Goal: Task Accomplishment & Management: Manage account settings

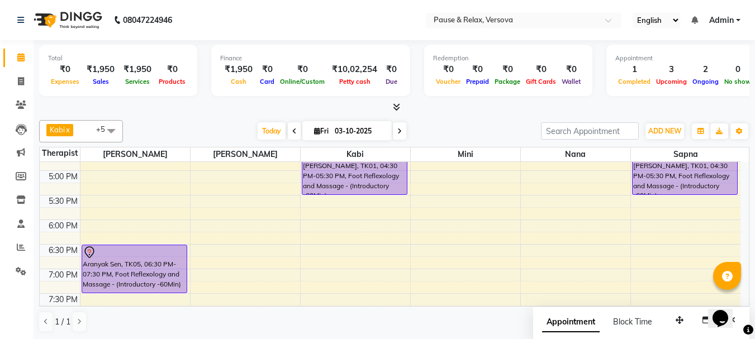
scroll to position [303, 0]
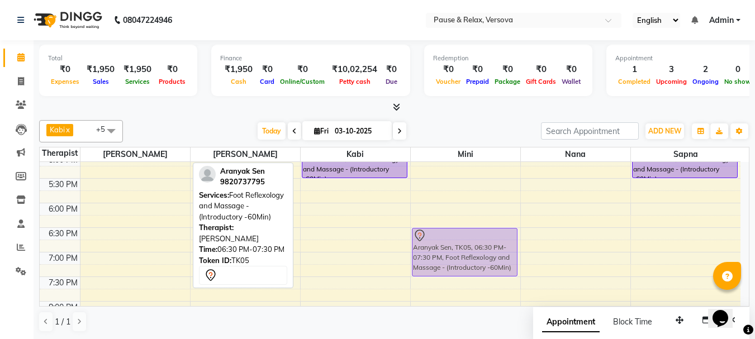
drag, startPoint x: 113, startPoint y: 233, endPoint x: 400, endPoint y: 233, distance: 287.1
click at [433, 231] on tr "[PERSON_NAME], TK02, 01:00 PM-02:00 PM, Foot Reflexology and Massage - (Introdu…" at bounding box center [390, 129] width 700 height 540
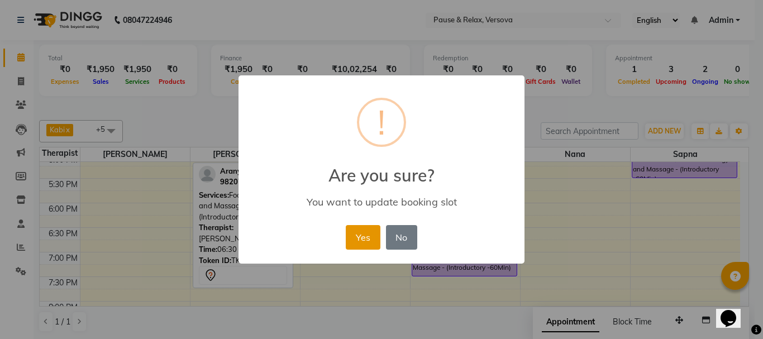
click at [358, 236] on button "Yes" at bounding box center [363, 237] width 34 height 25
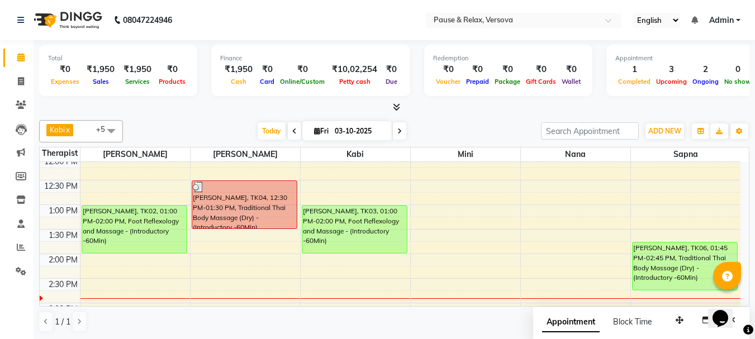
scroll to position [52, 0]
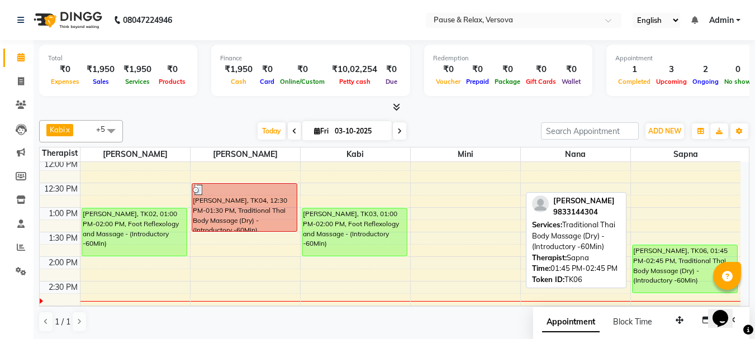
click at [652, 268] on div "[PERSON_NAME], TK06, 01:45 PM-02:45 PM, Traditional Thai Body Massage (Dry) - (…" at bounding box center [684, 268] width 105 height 47
click at [654, 266] on div "[PERSON_NAME], TK06, 01:45 PM-02:45 PM, Traditional Thai Body Massage (Dry) - (…" at bounding box center [684, 268] width 105 height 47
select select "1"
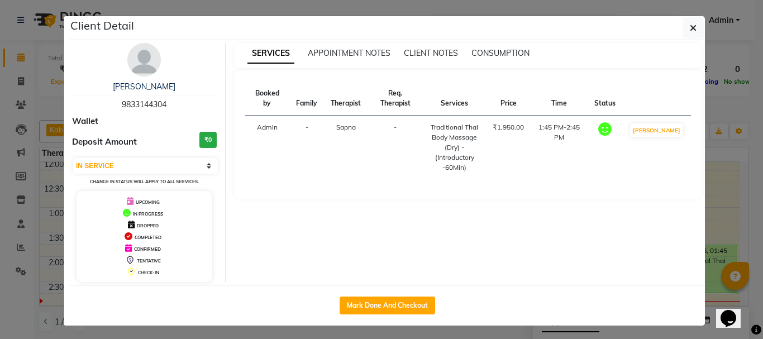
click at [133, 104] on span "9833144304" at bounding box center [144, 104] width 45 height 10
copy span "9833144304"
click at [690, 29] on icon "button" at bounding box center [693, 27] width 7 height 9
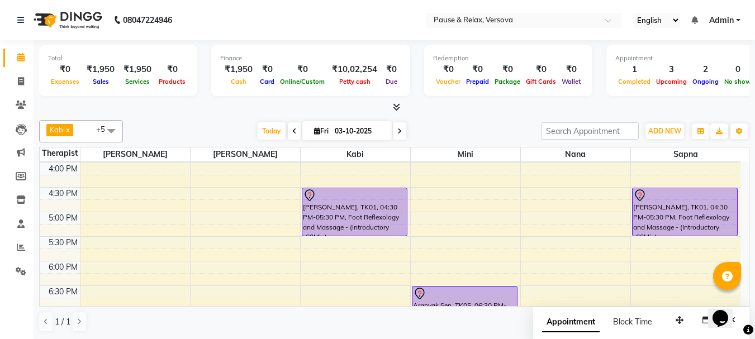
scroll to position [259, 0]
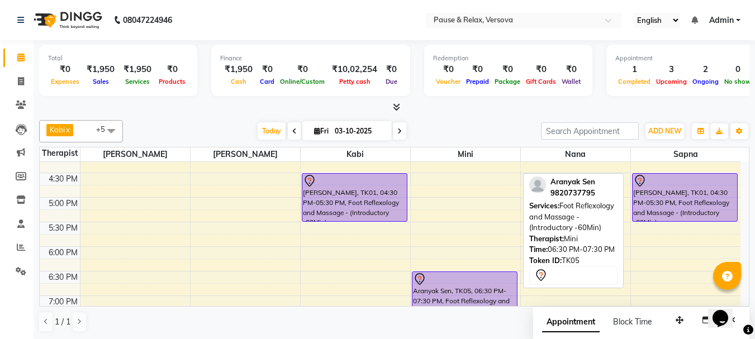
click at [449, 287] on div "Aranyak Sen, TK05, 06:30 PM-07:30 PM, Foot Reflexology and Massage - (Introduct…" at bounding box center [464, 295] width 104 height 47
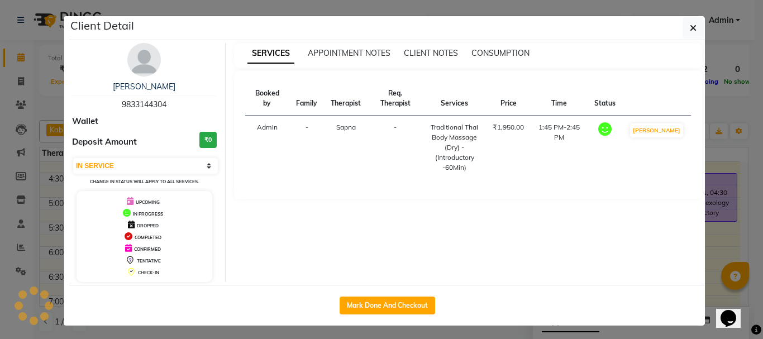
select select "7"
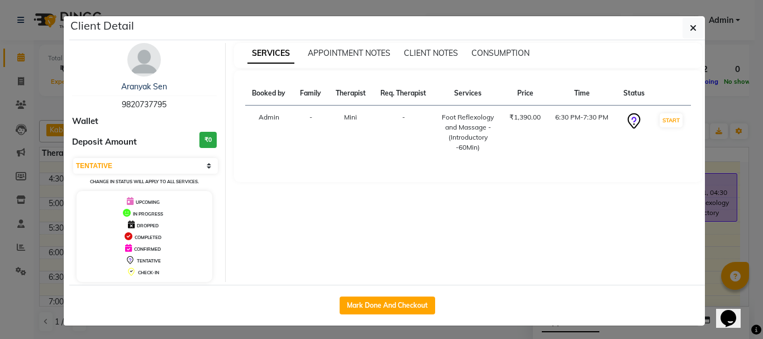
click at [134, 102] on span "9820737795" at bounding box center [144, 104] width 45 height 10
copy span "9820737795"
click at [694, 27] on button "button" at bounding box center [692, 27] width 21 height 21
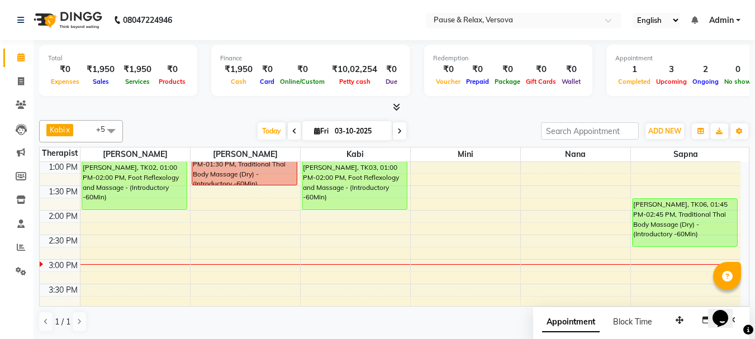
scroll to position [101, 0]
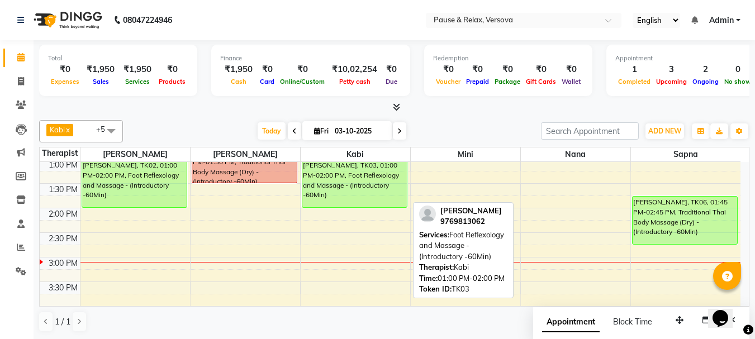
click at [346, 178] on div "[PERSON_NAME], TK03, 01:00 PM-02:00 PM, Foot Reflexology and Massage - (Introdu…" at bounding box center [354, 183] width 104 height 47
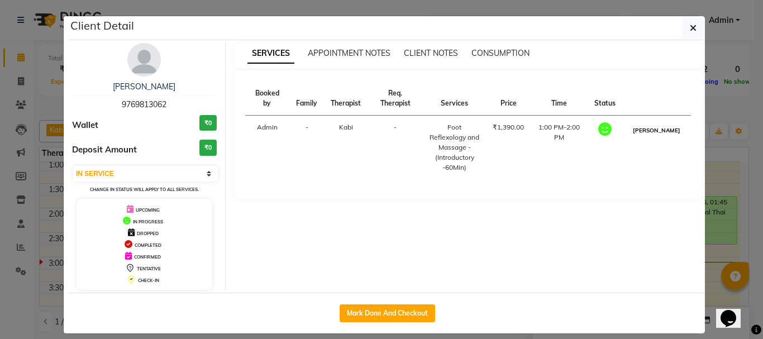
click at [663, 133] on button "[PERSON_NAME]" at bounding box center [656, 130] width 53 height 14
select select "3"
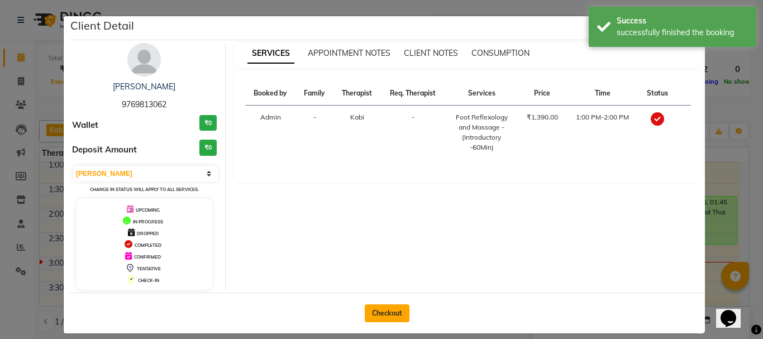
click at [392, 313] on button "Checkout" at bounding box center [387, 313] width 45 height 18
select select "service"
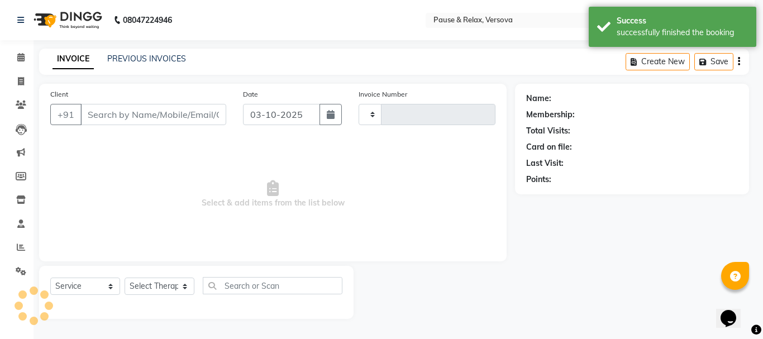
type input "1819"
select select "6832"
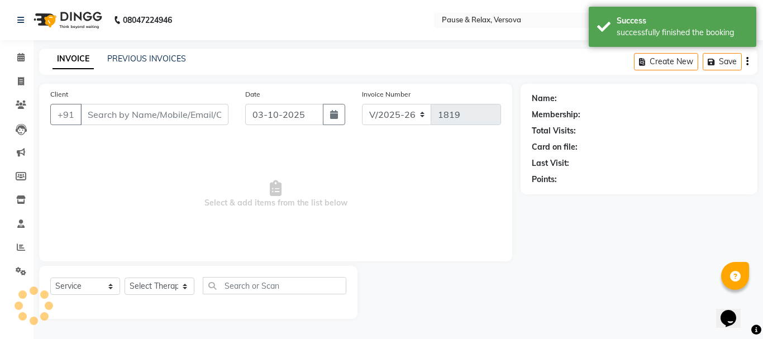
type input "9769813062"
select select "92319"
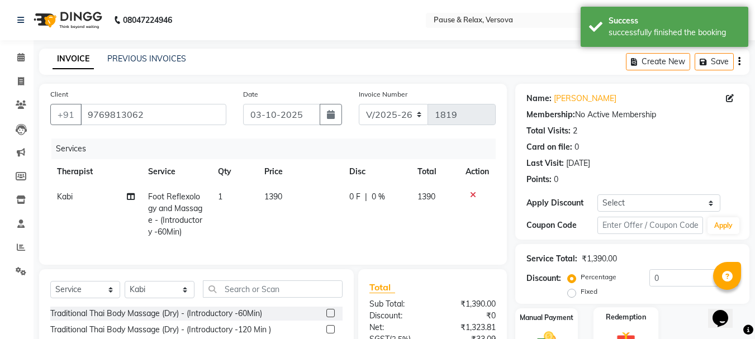
scroll to position [120, 0]
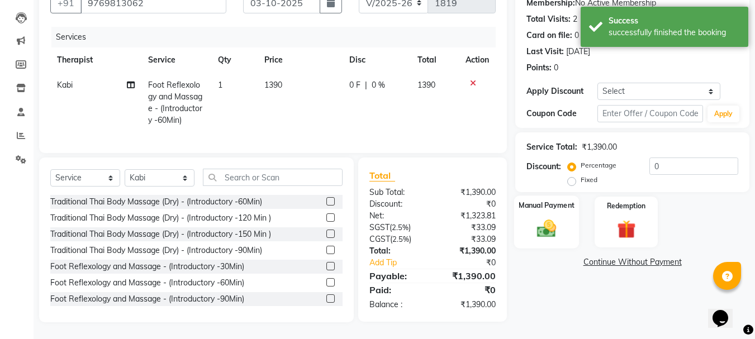
click at [546, 200] on label "Manual Payment" at bounding box center [546, 205] width 56 height 11
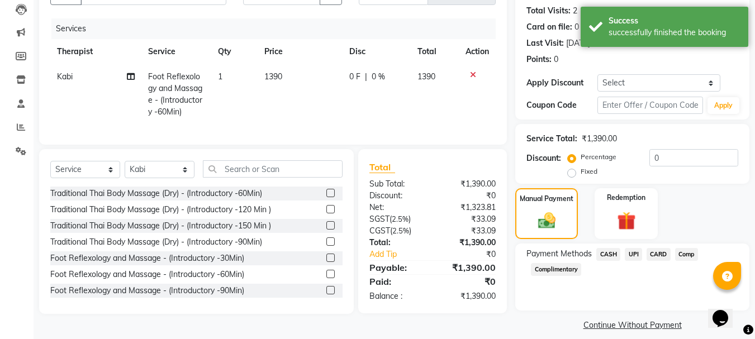
click at [638, 252] on span "UPI" at bounding box center [632, 254] width 17 height 13
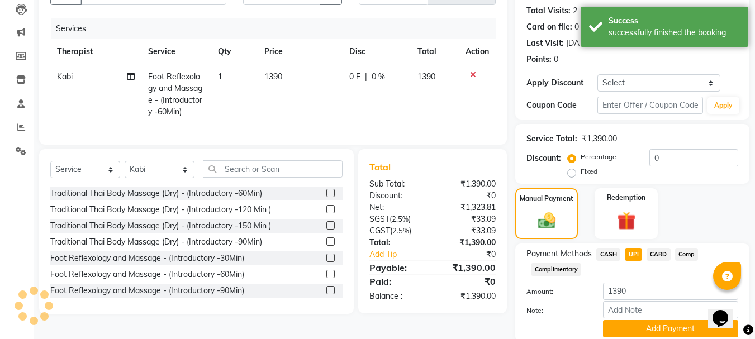
scroll to position [163, 0]
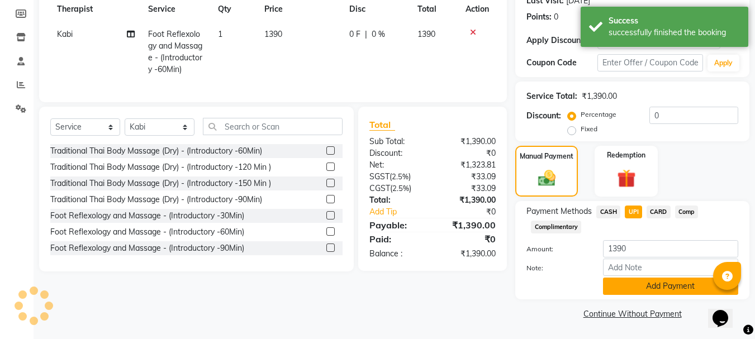
click at [666, 285] on button "Add Payment" at bounding box center [670, 286] width 135 height 17
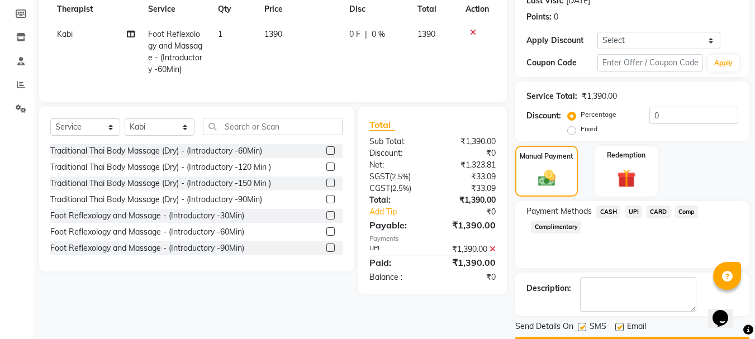
scroll to position [194, 0]
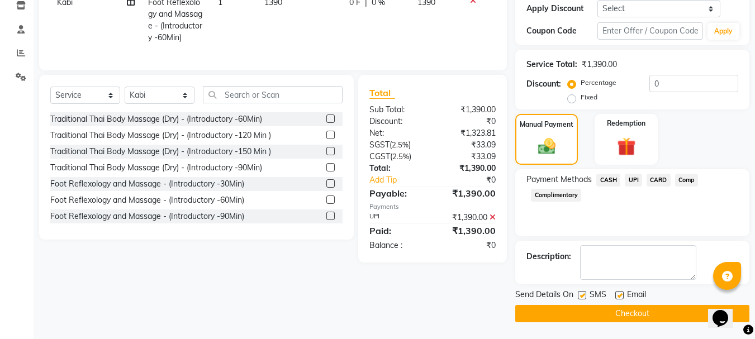
click at [618, 293] on label at bounding box center [619, 295] width 8 height 8
click at [618, 293] on input "checkbox" at bounding box center [618, 295] width 7 height 7
checkbox input "false"
click at [655, 312] on button "Checkout" at bounding box center [632, 313] width 234 height 17
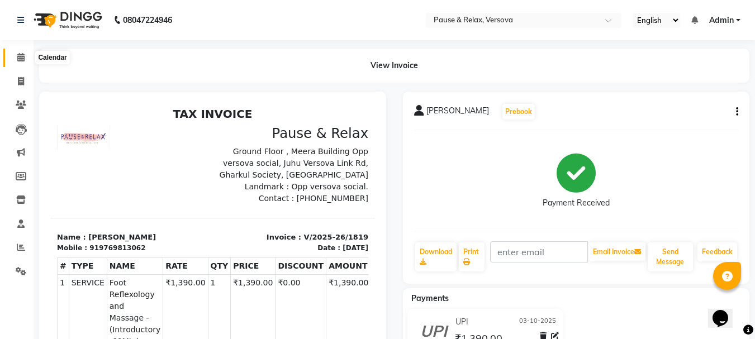
click at [22, 59] on icon at bounding box center [20, 57] width 7 height 8
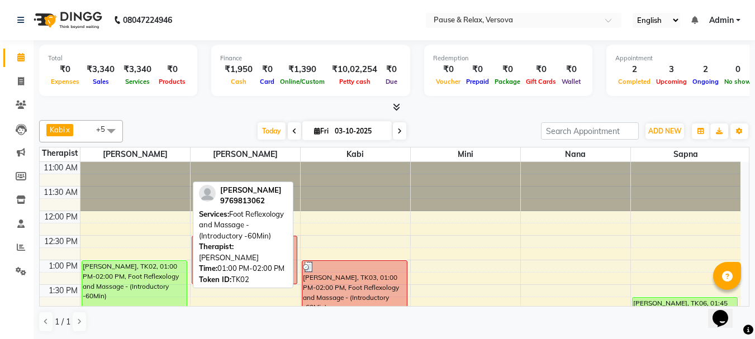
click at [133, 277] on div "[PERSON_NAME], TK02, 01:00 PM-02:00 PM, Foot Reflexology and Massage - (Introdu…" at bounding box center [134, 284] width 104 height 47
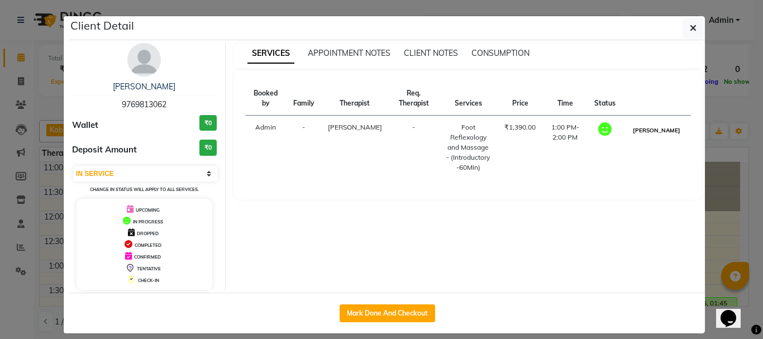
click at [669, 135] on button "[PERSON_NAME]" at bounding box center [656, 130] width 53 height 14
select select "3"
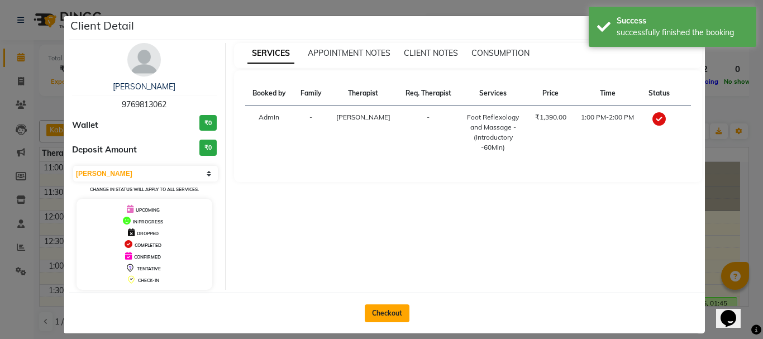
click at [387, 314] on button "Checkout" at bounding box center [387, 313] width 45 height 18
select select "6832"
select select "service"
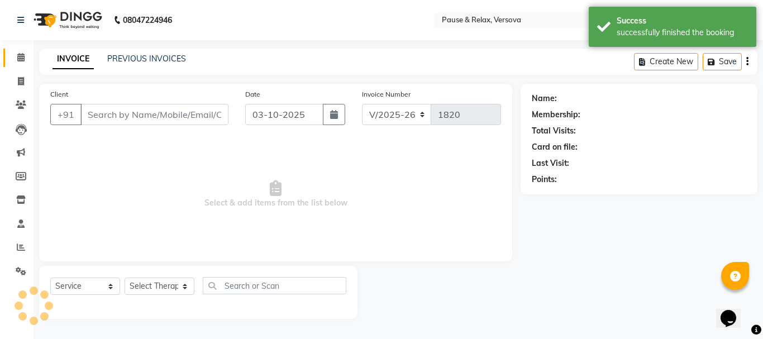
type input "9769813062"
select select "53337"
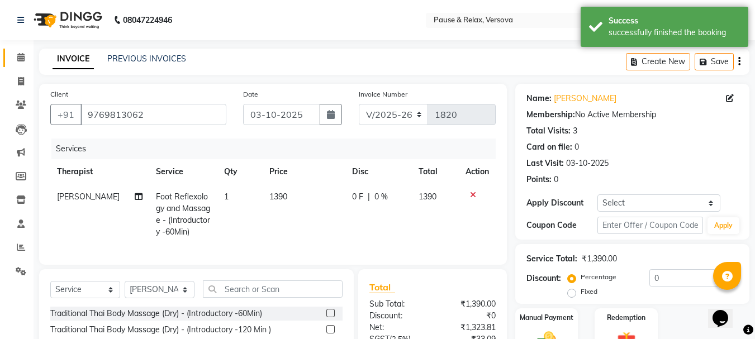
scroll to position [113, 0]
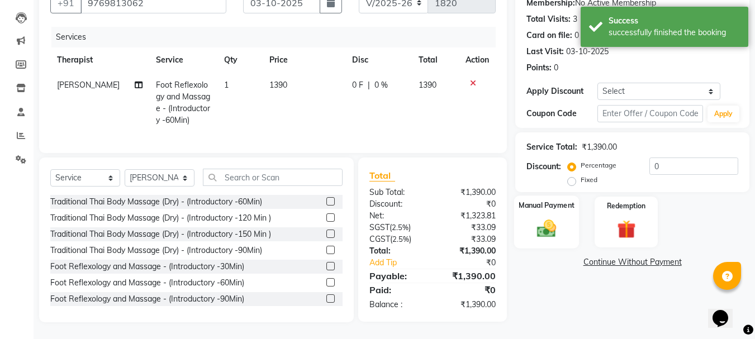
click at [561, 207] on label "Manual Payment" at bounding box center [546, 205] width 56 height 11
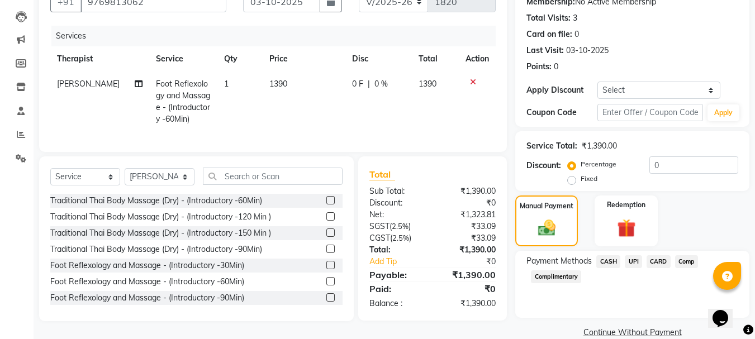
click at [633, 262] on span "UPI" at bounding box center [632, 261] width 17 height 13
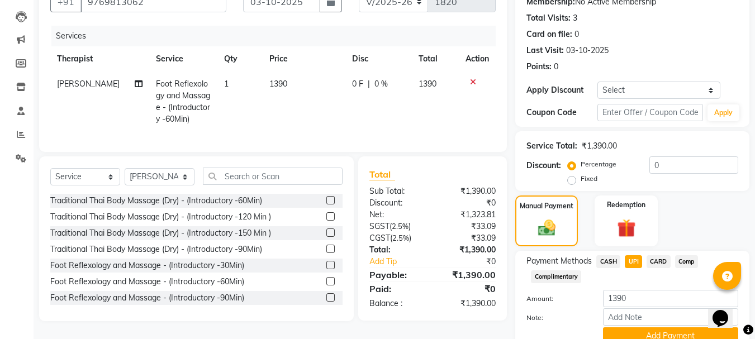
scroll to position [163, 0]
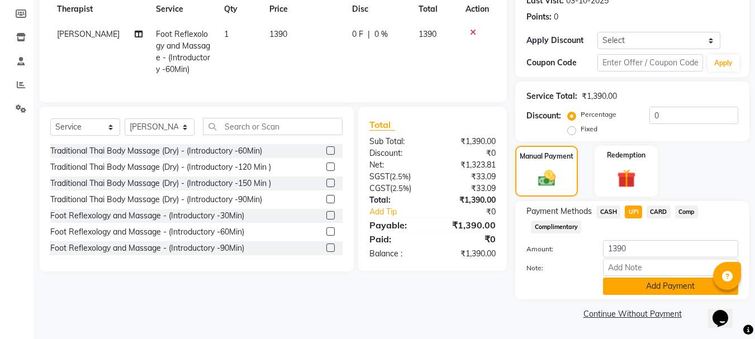
click at [659, 290] on button "Add Payment" at bounding box center [670, 286] width 135 height 17
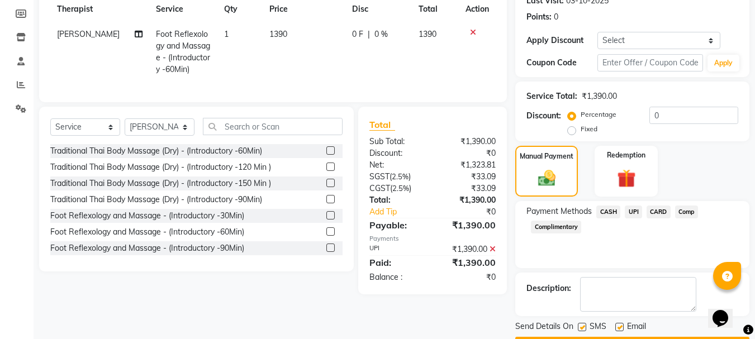
scroll to position [194, 0]
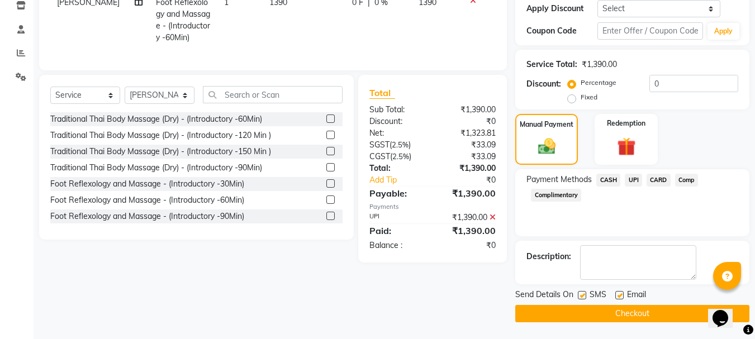
click at [617, 294] on label at bounding box center [619, 295] width 8 height 8
click at [617, 294] on input "checkbox" at bounding box center [618, 295] width 7 height 7
checkbox input "false"
click at [653, 313] on button "Checkout" at bounding box center [632, 313] width 234 height 17
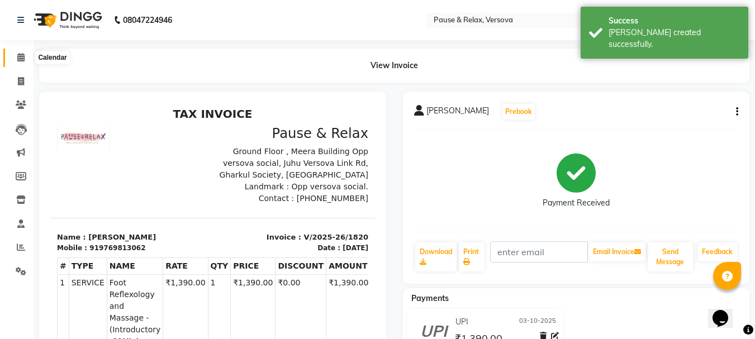
click at [16, 59] on span at bounding box center [21, 57] width 20 height 13
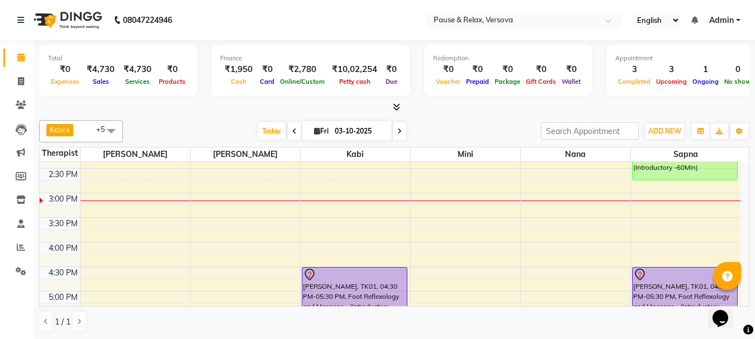
scroll to position [95, 0]
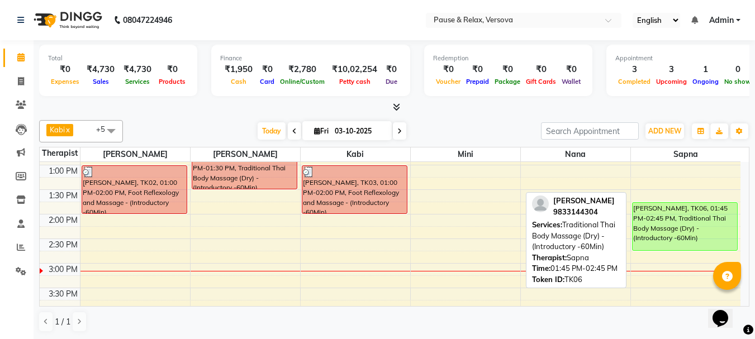
click at [675, 215] on div "[PERSON_NAME], TK06, 01:45 PM-02:45 PM, Traditional Thai Body Massage (Dry) - (…" at bounding box center [684, 226] width 105 height 47
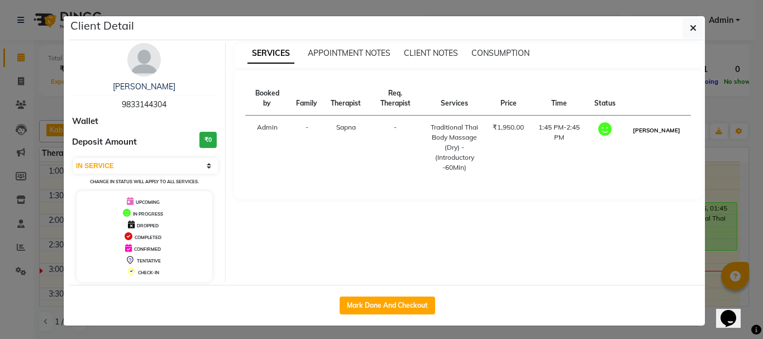
click at [664, 129] on button "[PERSON_NAME]" at bounding box center [656, 130] width 53 height 14
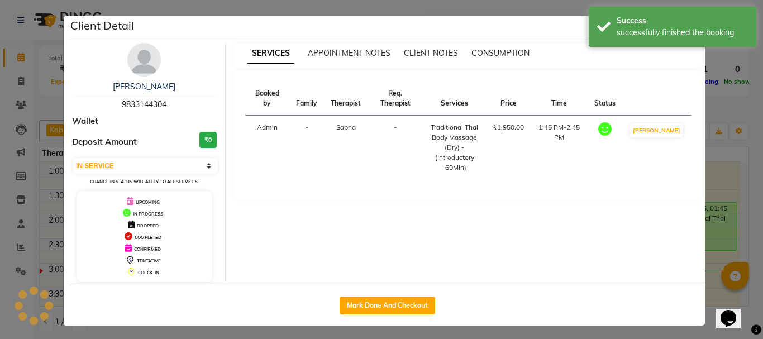
select select "3"
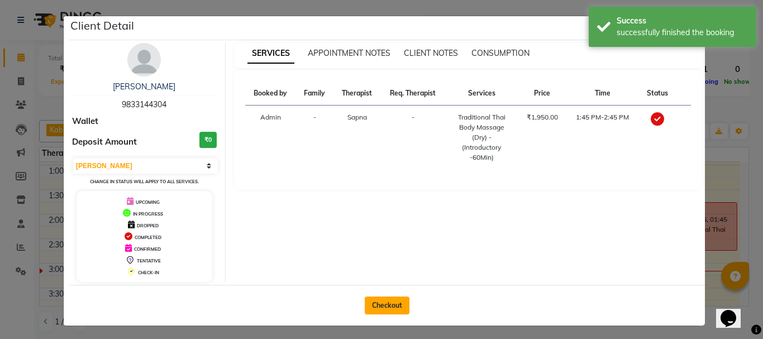
click at [376, 302] on button "Checkout" at bounding box center [387, 306] width 45 height 18
select select "6832"
select select "service"
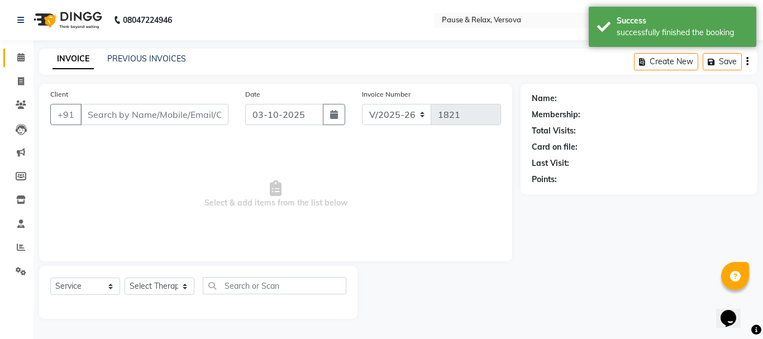
type input "9833144304"
select select "93075"
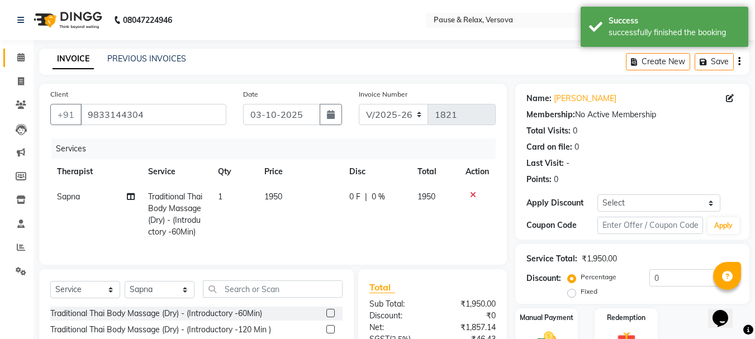
scroll to position [120, 0]
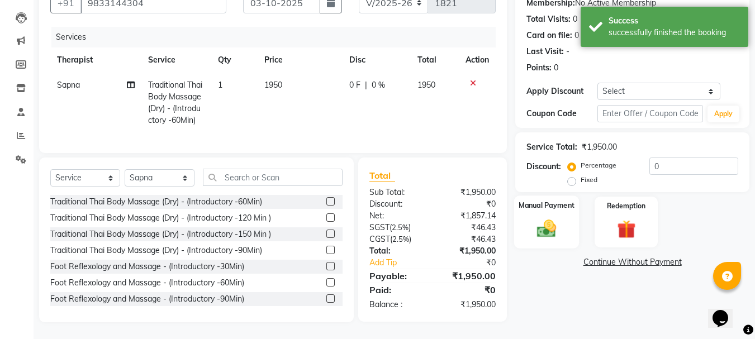
click at [541, 200] on label "Manual Payment" at bounding box center [546, 205] width 56 height 11
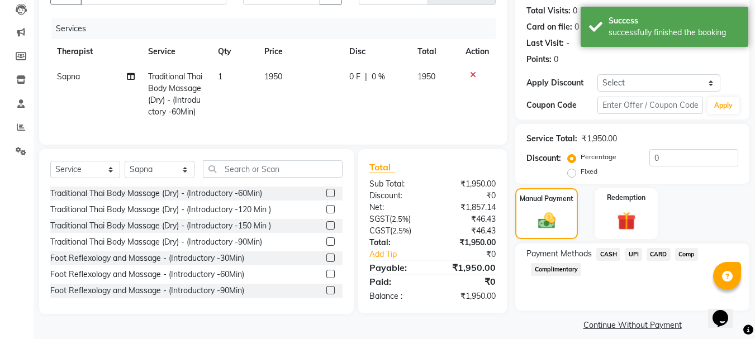
click at [632, 256] on span "UPI" at bounding box center [632, 254] width 17 height 13
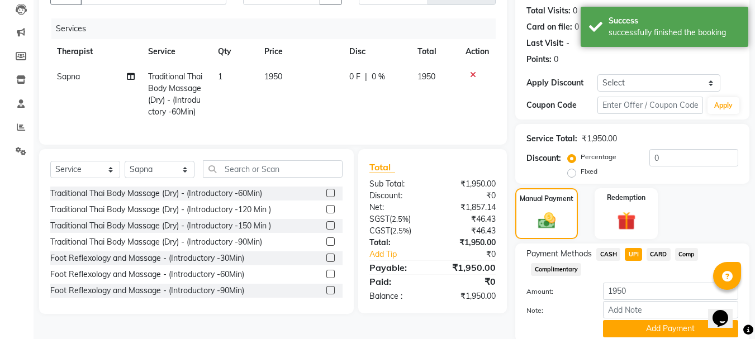
scroll to position [163, 0]
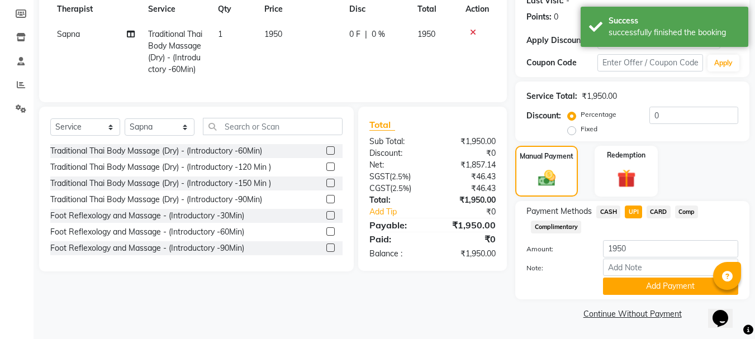
drag, startPoint x: 674, startPoint y: 281, endPoint x: 722, endPoint y: 285, distance: 48.2
click at [677, 281] on button "Add Payment" at bounding box center [670, 286] width 135 height 17
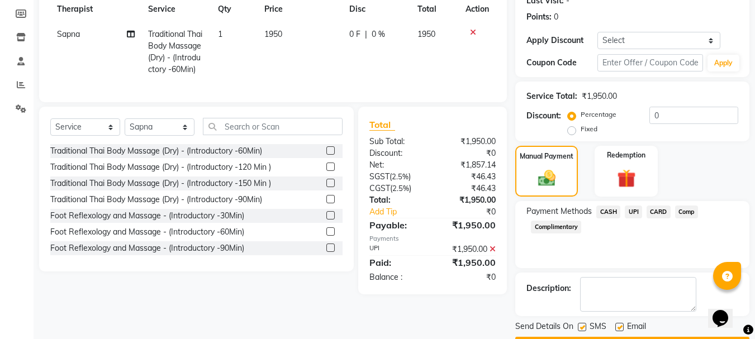
scroll to position [194, 0]
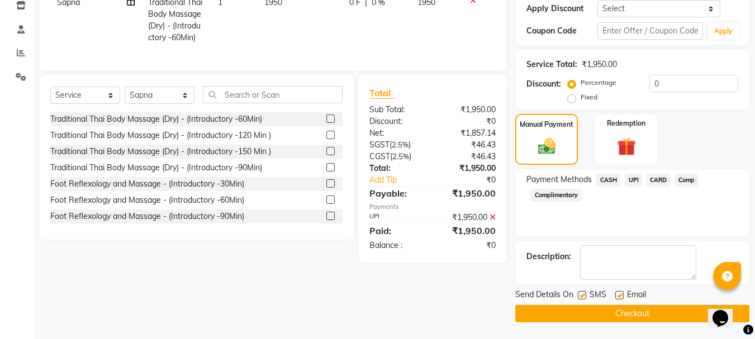
click at [621, 297] on label at bounding box center [619, 295] width 8 height 8
click at [621, 297] on input "checkbox" at bounding box center [618, 295] width 7 height 7
checkbox input "false"
click at [650, 314] on button "Checkout" at bounding box center [632, 313] width 234 height 17
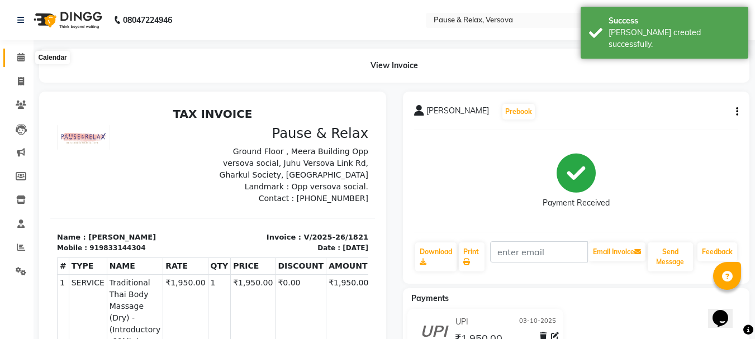
click at [20, 58] on icon at bounding box center [20, 57] width 7 height 8
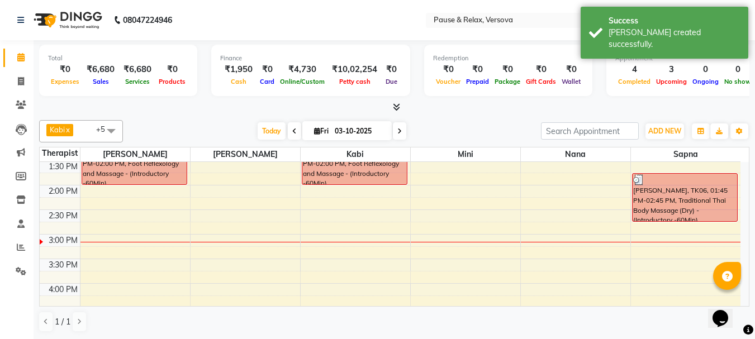
scroll to position [119, 0]
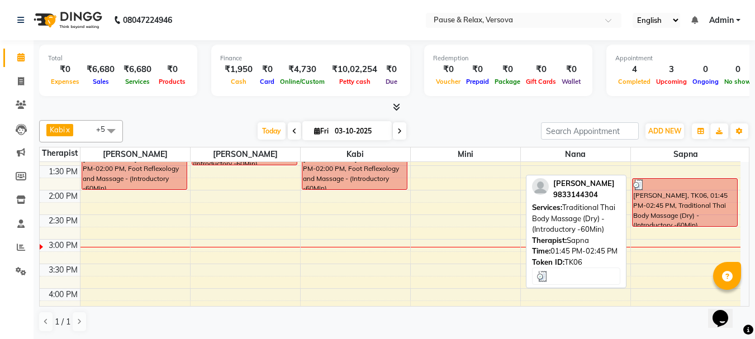
click at [680, 209] on div "[PERSON_NAME], TK06, 01:45 PM-02:45 PM, Traditional Thai Body Massage (Dry) - (…" at bounding box center [684, 202] width 105 height 47
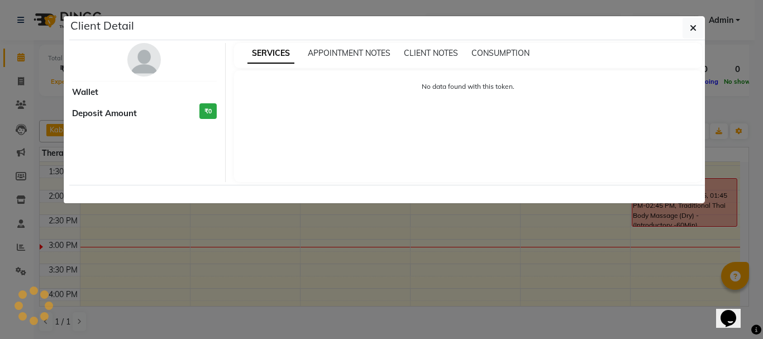
select select "3"
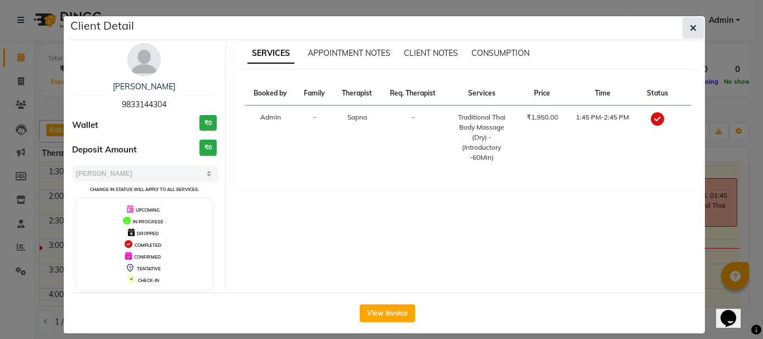
click at [690, 27] on icon "button" at bounding box center [693, 27] width 7 height 9
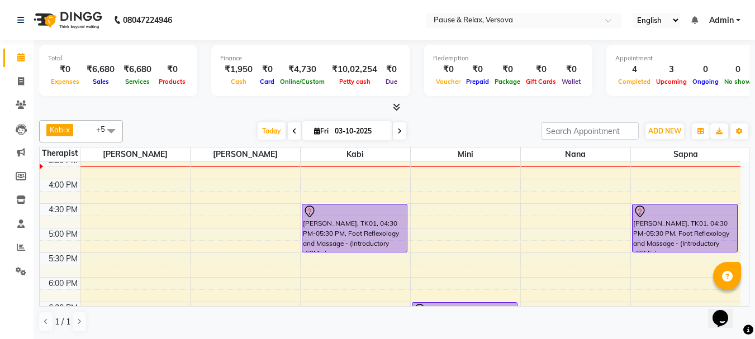
scroll to position [223, 0]
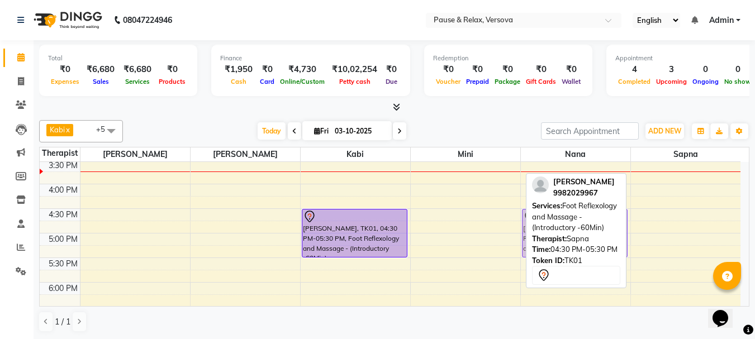
drag, startPoint x: 691, startPoint y: 214, endPoint x: 591, endPoint y: 215, distance: 99.4
click at [591, 215] on div "Kabi x nana x [PERSON_NAME] x [PERSON_NAME] x [PERSON_NAME] x [PERSON_NAME] x +…" at bounding box center [394, 226] width 710 height 221
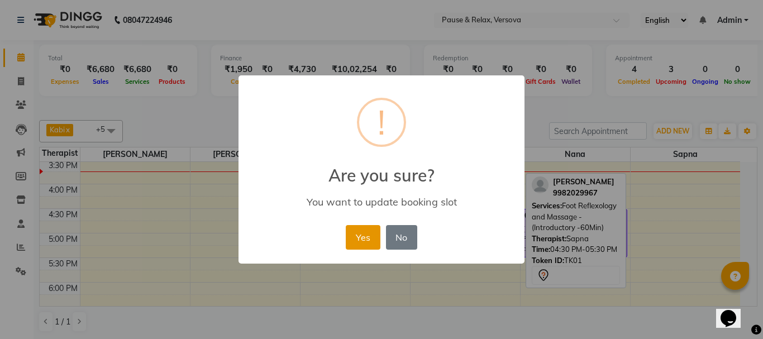
click at [370, 240] on button "Yes" at bounding box center [363, 237] width 34 height 25
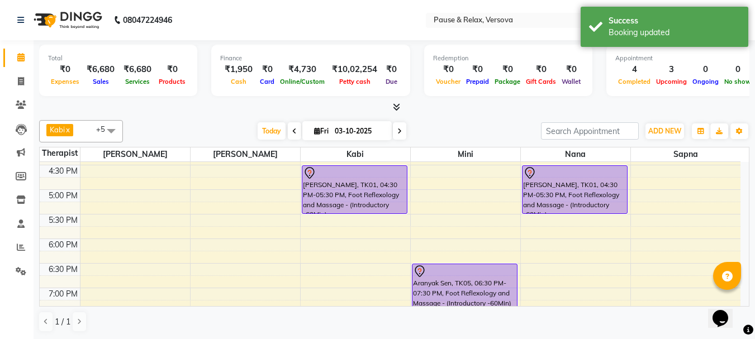
scroll to position [248, 0]
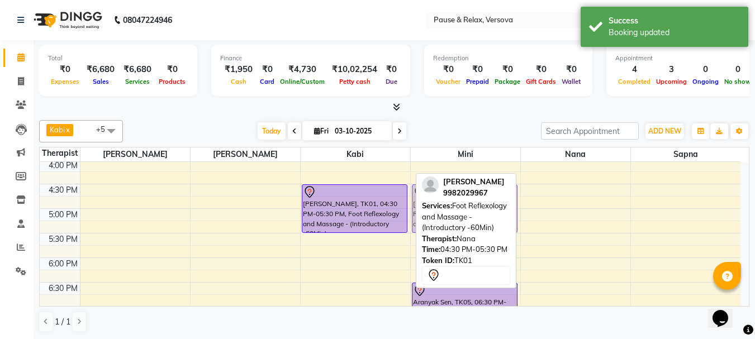
drag, startPoint x: 588, startPoint y: 192, endPoint x: 503, endPoint y: 192, distance: 84.3
click at [503, 192] on div "Kabi x nana x [PERSON_NAME] x [PERSON_NAME] x [PERSON_NAME] x [PERSON_NAME] x +…" at bounding box center [394, 226] width 710 height 221
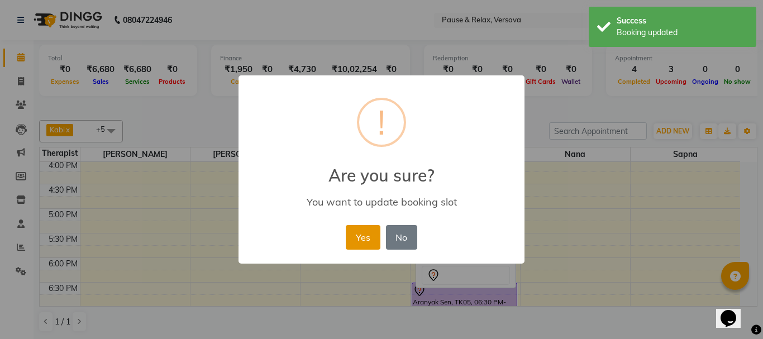
click at [358, 236] on button "Yes" at bounding box center [363, 237] width 34 height 25
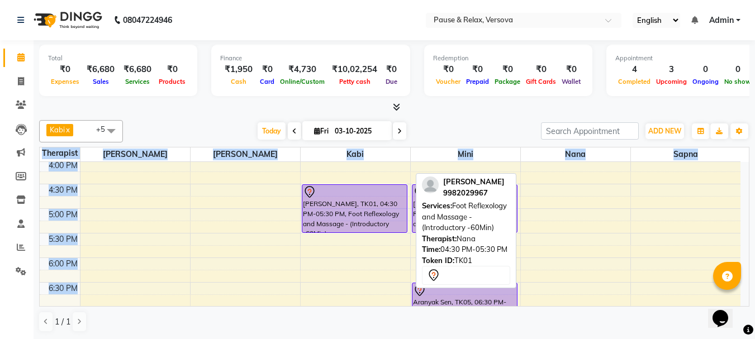
drag, startPoint x: 456, startPoint y: 287, endPoint x: 571, endPoint y: 287, distance: 115.1
click at [571, 287] on div "Kabi x nana x [PERSON_NAME] x [PERSON_NAME] x [PERSON_NAME] x [PERSON_NAME] x +…" at bounding box center [394, 226] width 710 height 221
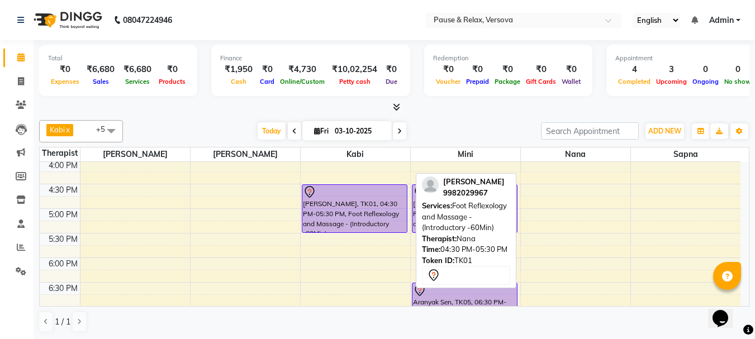
click at [111, 106] on div at bounding box center [394, 108] width 710 height 12
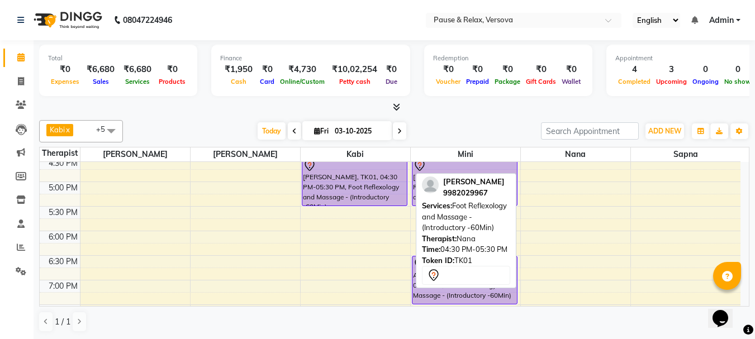
scroll to position [265, 0]
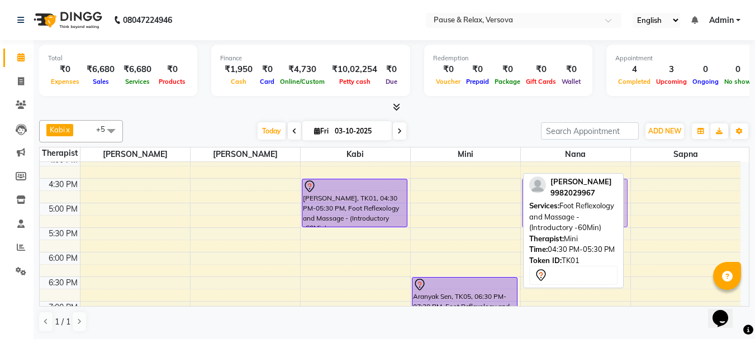
drag, startPoint x: 454, startPoint y: 173, endPoint x: 563, endPoint y: 178, distance: 109.0
click at [563, 178] on div "Kabi x nana x [PERSON_NAME] x [PERSON_NAME] x [PERSON_NAME] x [PERSON_NAME] x +…" at bounding box center [394, 226] width 710 height 221
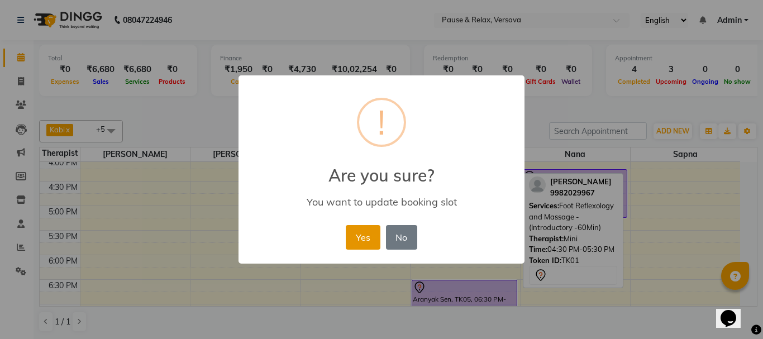
click at [365, 242] on button "Yes" at bounding box center [363, 237] width 34 height 25
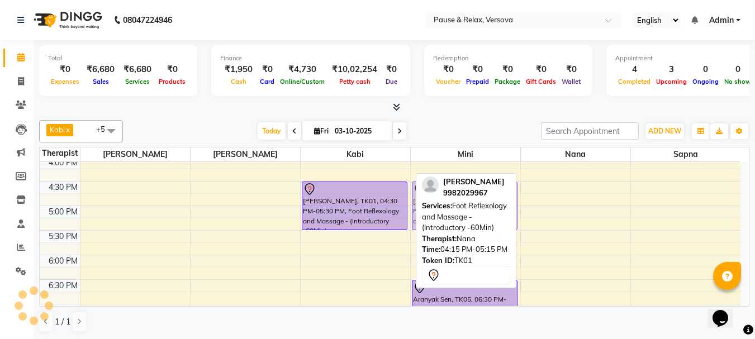
drag, startPoint x: 555, startPoint y: 173, endPoint x: 475, endPoint y: 182, distance: 80.9
click at [475, 182] on div "Kabi x nana x [PERSON_NAME] x [PERSON_NAME] x [PERSON_NAME] x [PERSON_NAME] x +…" at bounding box center [394, 226] width 710 height 221
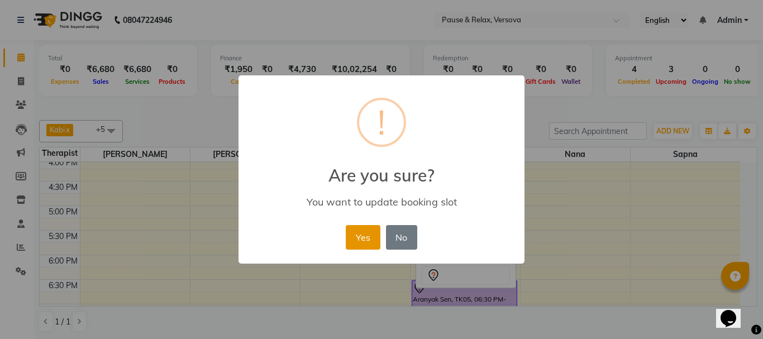
drag, startPoint x: 342, startPoint y: 244, endPoint x: 359, endPoint y: 244, distance: 16.8
click at [348, 244] on div "× ! Are you sure? You want to update booking slot Yes No No" at bounding box center [381, 169] width 286 height 189
click at [363, 241] on button "Yes" at bounding box center [363, 237] width 34 height 25
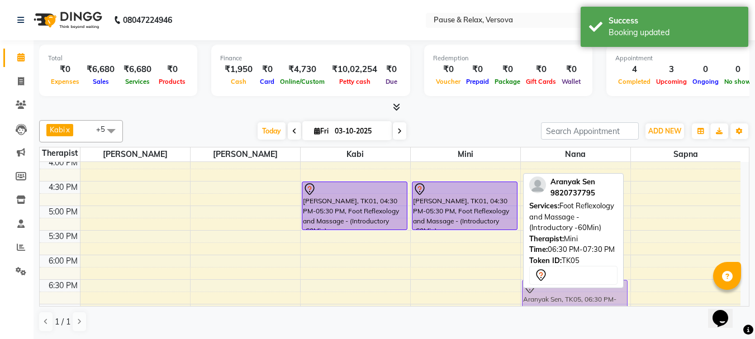
drag, startPoint x: 445, startPoint y: 283, endPoint x: 532, endPoint y: 281, distance: 87.1
click at [532, 281] on div "Kabi x nana x [PERSON_NAME] x [PERSON_NAME] x [PERSON_NAME] x [PERSON_NAME] x +…" at bounding box center [394, 226] width 710 height 221
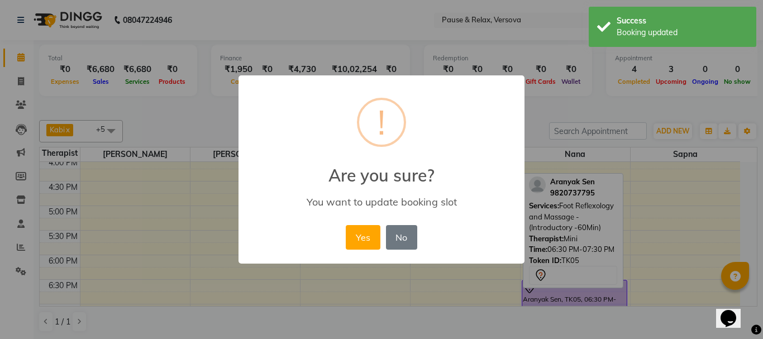
drag, startPoint x: 364, startPoint y: 238, endPoint x: 371, endPoint y: 243, distance: 9.0
click at [364, 239] on button "Yes" at bounding box center [363, 237] width 34 height 25
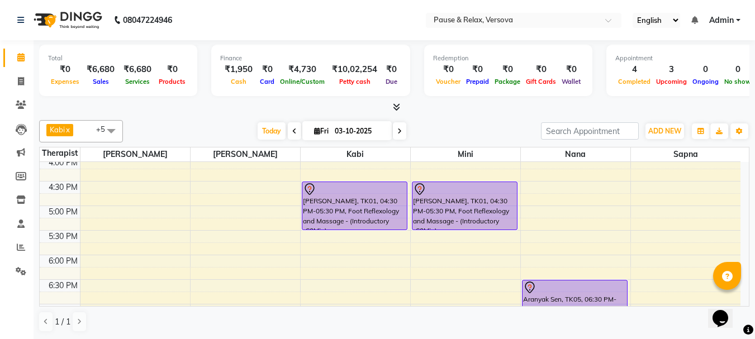
click at [397, 133] on icon at bounding box center [399, 131] width 4 height 7
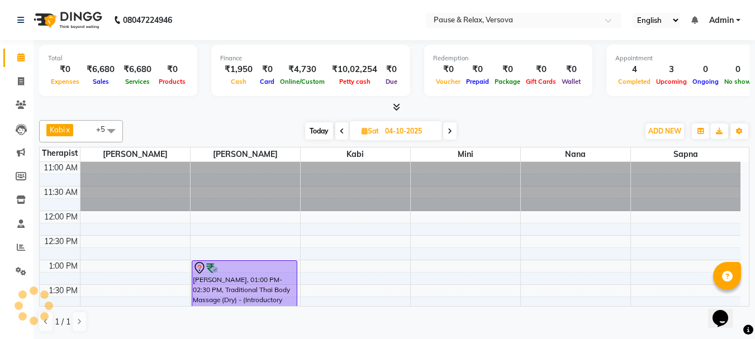
scroll to position [246, 0]
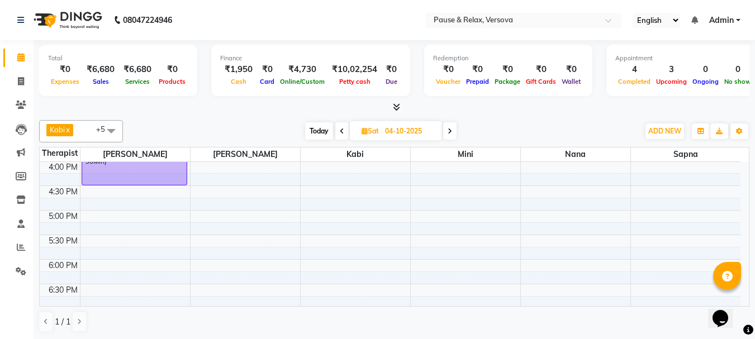
click at [447, 131] on span at bounding box center [449, 130] width 13 height 17
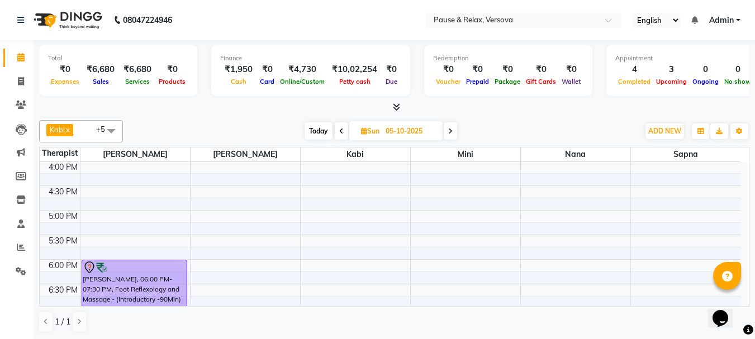
click at [322, 129] on span "Today" at bounding box center [318, 130] width 28 height 17
type input "03-10-2025"
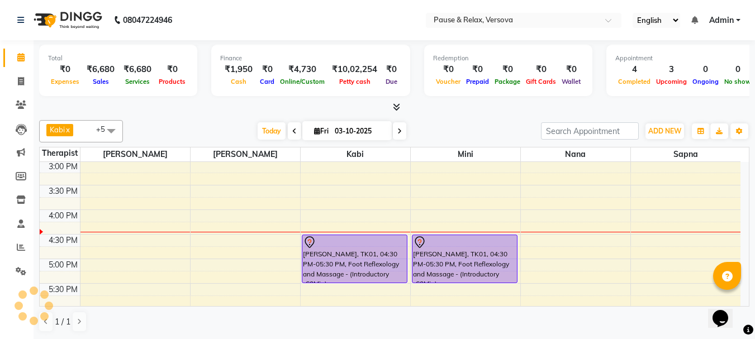
scroll to position [203, 0]
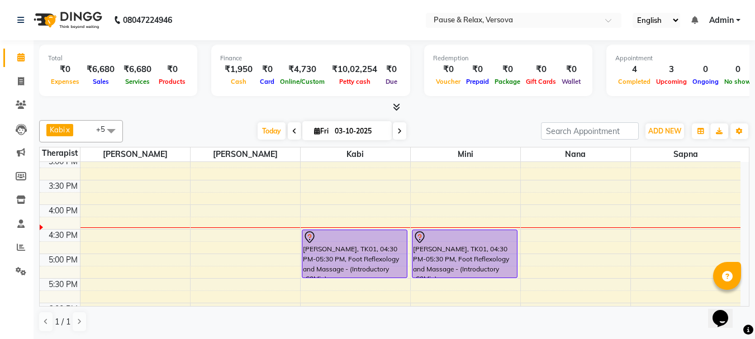
click at [225, 223] on div "11:00 AM 11:30 AM 12:00 PM 12:30 PM 1:00 PM 1:30 PM 2:00 PM 2:30 PM 3:00 PM 3:3…" at bounding box center [390, 229] width 700 height 540
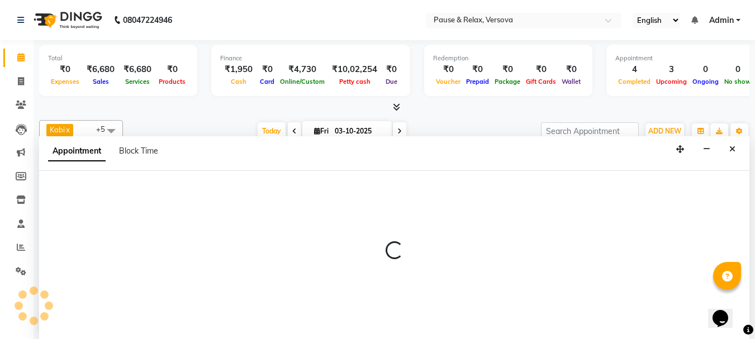
select select "53336"
select select "tentative"
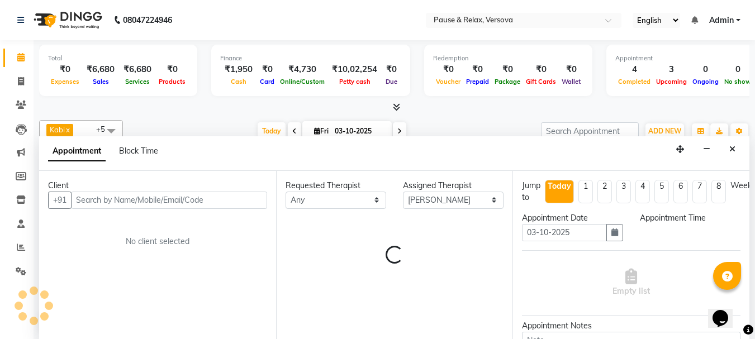
scroll to position [1, 0]
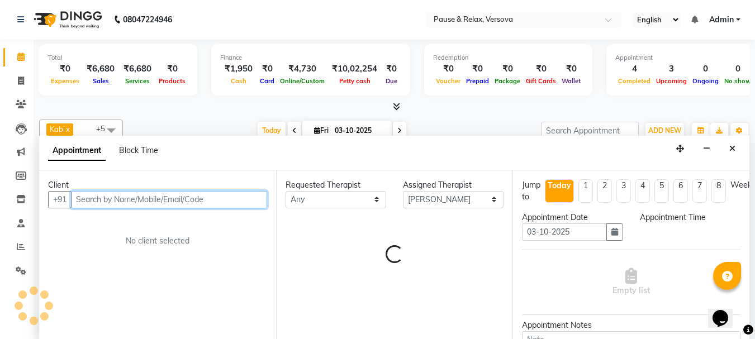
select select "975"
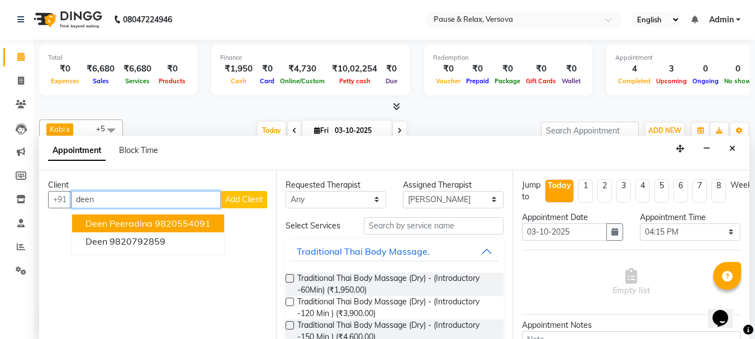
click at [180, 225] on ngb-highlight "9820554091" at bounding box center [183, 223] width 56 height 11
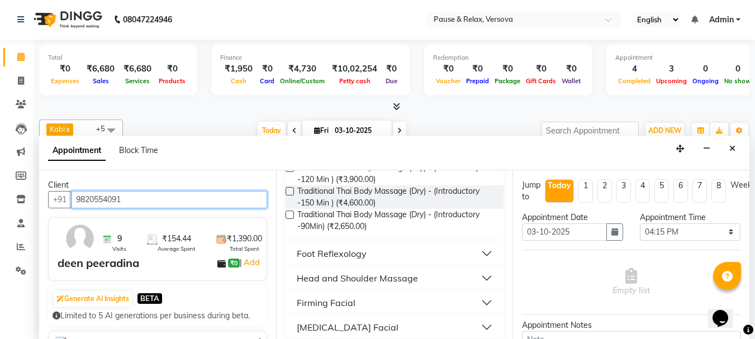
scroll to position [160, 0]
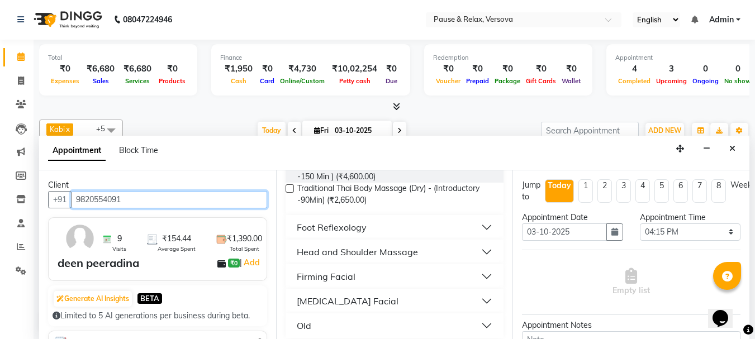
type input "9820554091"
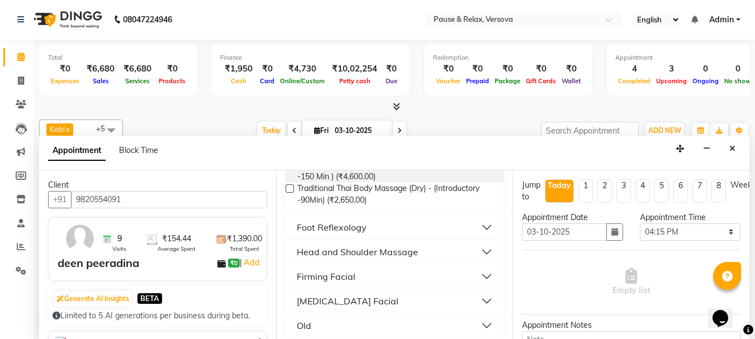
click at [475, 227] on button "Foot Reflexology" at bounding box center [394, 227] width 209 height 20
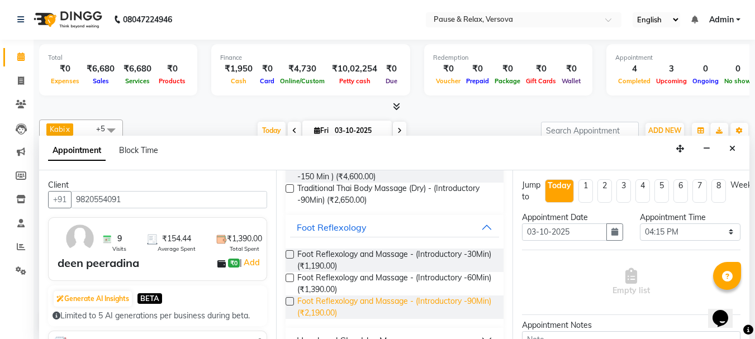
click at [354, 301] on span "Foot Reflexology and Massage - (Introductory -90Min) (₹2,190.00)" at bounding box center [396, 306] width 198 height 23
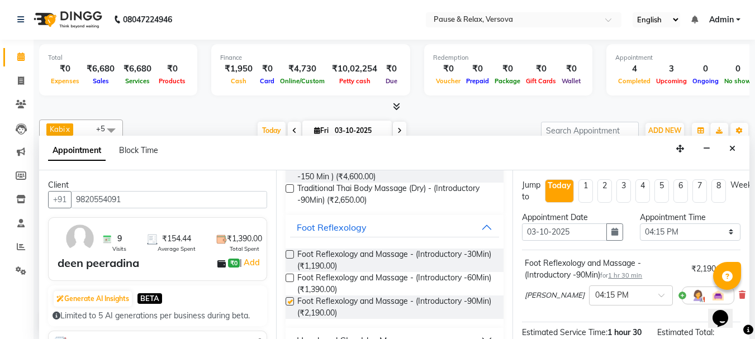
checkbox input "false"
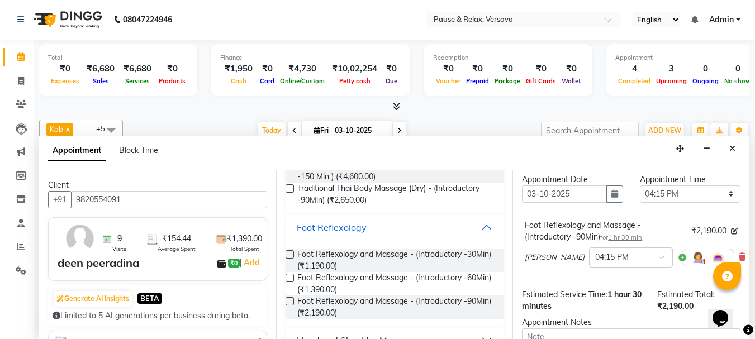
scroll to position [157, 0]
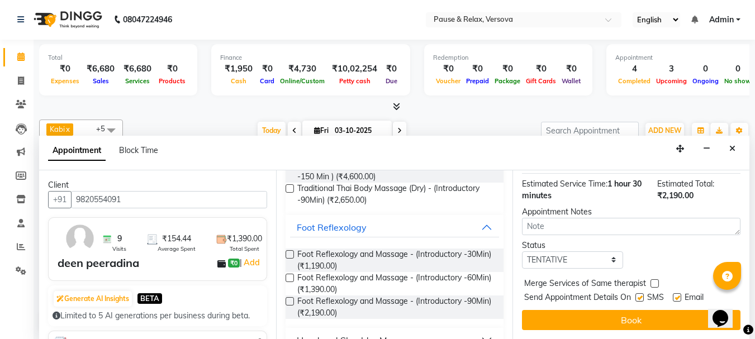
click at [677, 293] on label at bounding box center [676, 297] width 8 height 8
click at [677, 295] on input "checkbox" at bounding box center [675, 298] width 7 height 7
checkbox input "false"
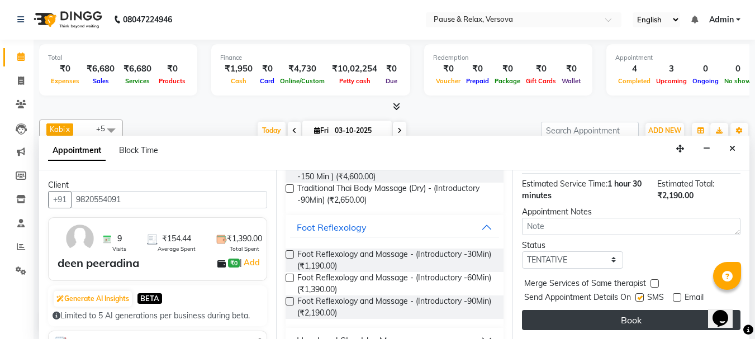
click at [676, 310] on button "Book" at bounding box center [631, 320] width 218 height 20
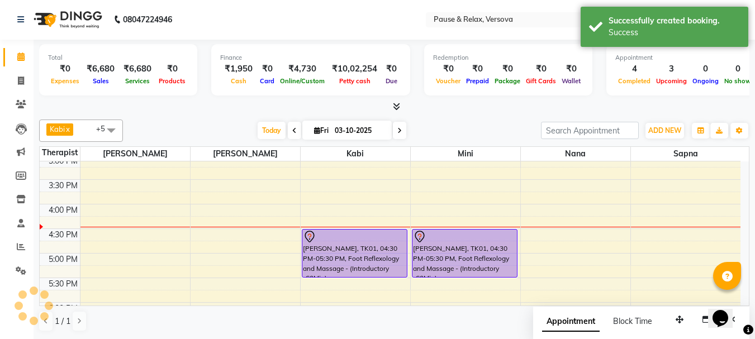
scroll to position [0, 0]
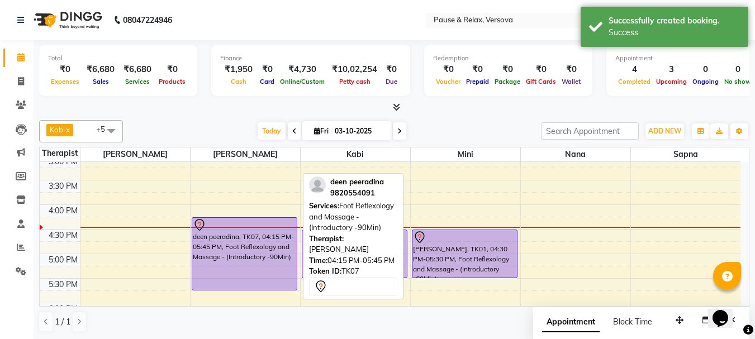
click at [227, 225] on div at bounding box center [244, 224] width 103 height 13
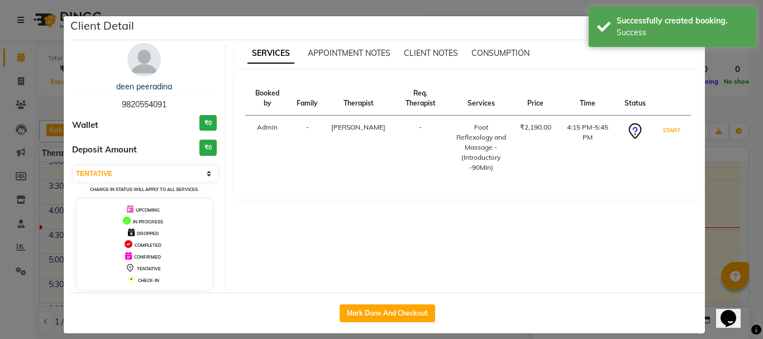
drag, startPoint x: 669, startPoint y: 122, endPoint x: 707, endPoint y: 189, distance: 76.3
click at [669, 123] on button "START" at bounding box center [671, 130] width 23 height 14
select select "1"
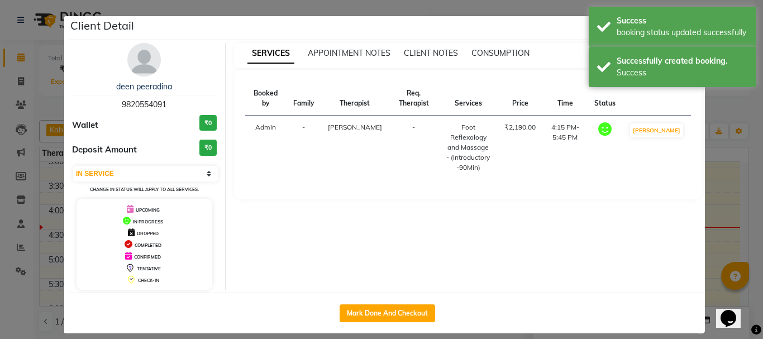
click at [713, 206] on ngb-modal-window "Client Detail deen peeradina 9820554091 Wallet ₹0 Deposit Amount ₹0 Select IN S…" at bounding box center [381, 169] width 763 height 339
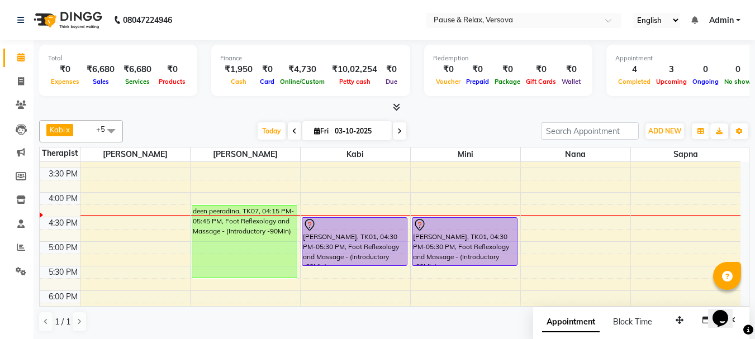
scroll to position [227, 0]
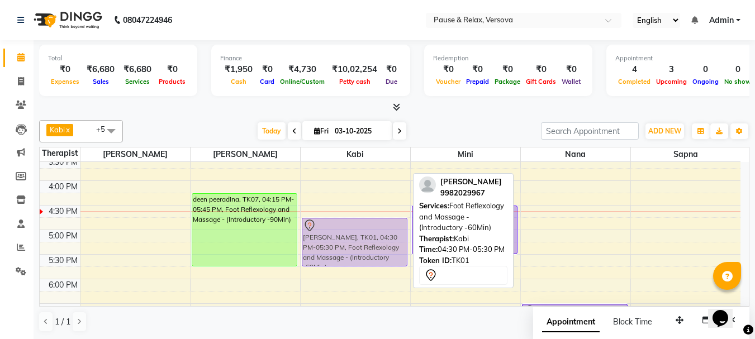
drag, startPoint x: 353, startPoint y: 215, endPoint x: 353, endPoint y: 222, distance: 7.3
click at [353, 222] on div "[PERSON_NAME], TK03, 01:00 PM-02:00 PM, Foot Reflexology and Massage - (Introdu…" at bounding box center [354, 205] width 109 height 540
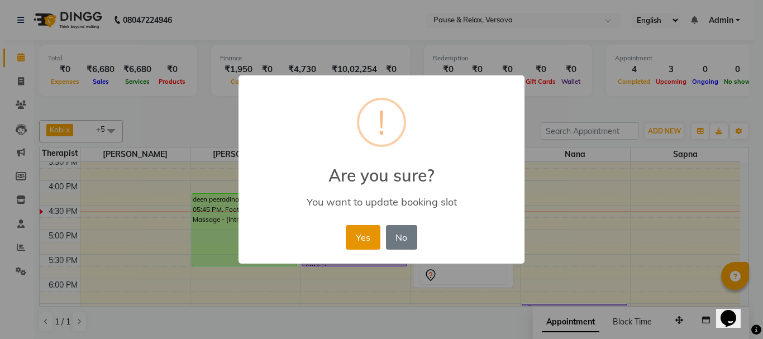
click at [377, 237] on button "Yes" at bounding box center [363, 237] width 34 height 25
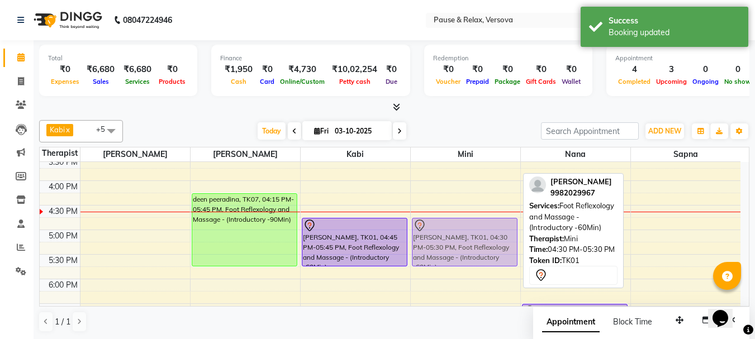
drag, startPoint x: 461, startPoint y: 215, endPoint x: 461, endPoint y: 223, distance: 7.8
click at [461, 223] on div "[PERSON_NAME], TK01, 04:30 PM-05:30 PM, Foot Reflexology and Massage - (Introdu…" at bounding box center [465, 205] width 109 height 540
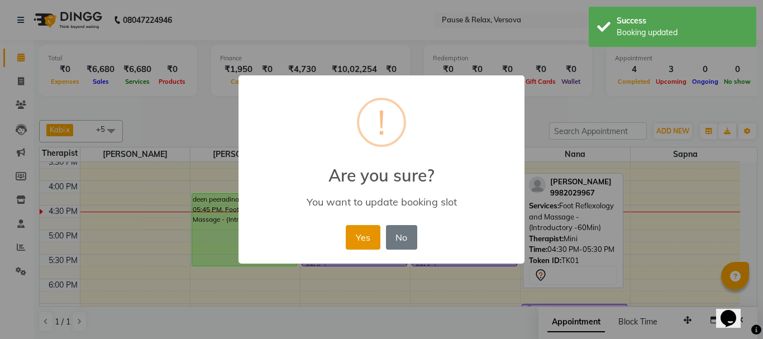
click at [360, 237] on button "Yes" at bounding box center [363, 237] width 34 height 25
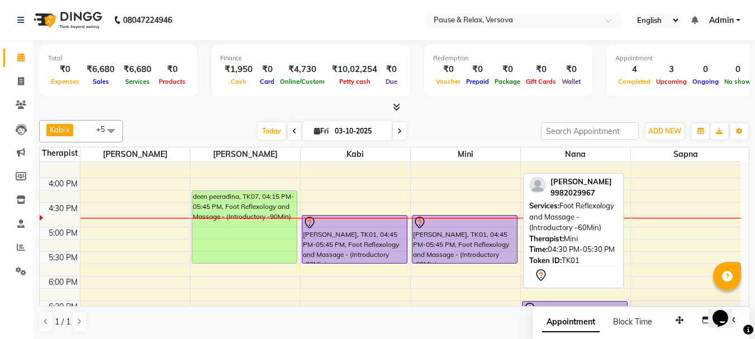
scroll to position [241, 0]
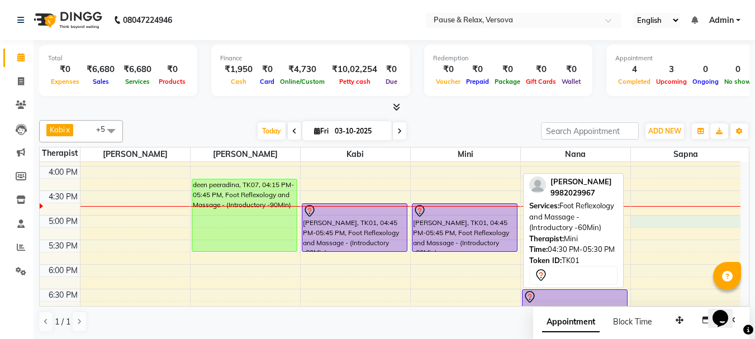
click at [679, 222] on div "11:00 AM 11:30 AM 12:00 PM 12:30 PM 1:00 PM 1:30 PM 2:00 PM 2:30 PM 3:00 PM 3:3…" at bounding box center [390, 191] width 700 height 540
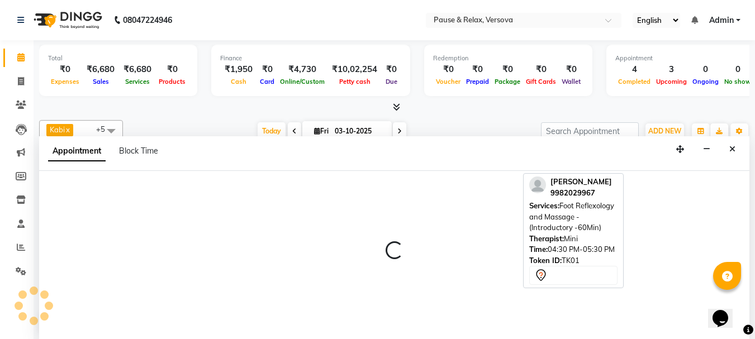
scroll to position [1, 0]
select select "93075"
select select "1020"
select select "tentative"
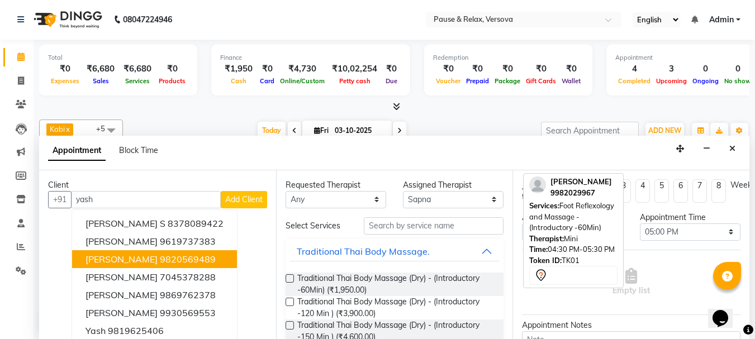
click at [160, 260] on ngb-highlight "9820569489" at bounding box center [188, 259] width 56 height 11
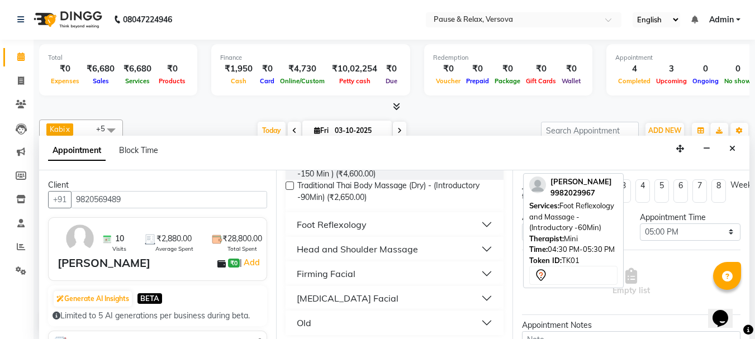
scroll to position [168, 0]
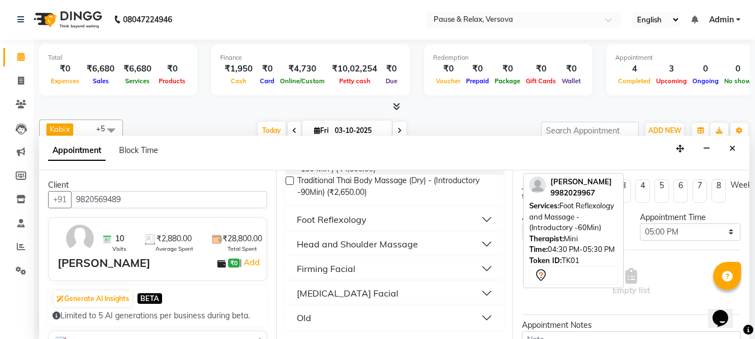
type input "9820569489"
click at [481, 219] on button "Foot Reflexology" at bounding box center [394, 219] width 209 height 20
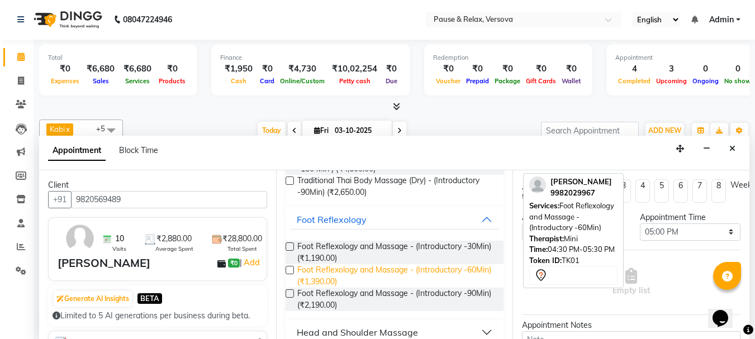
click at [422, 266] on span "Foot Reflexology and Massage - (Introductory -60Min) (₹1,390.00)" at bounding box center [396, 275] width 198 height 23
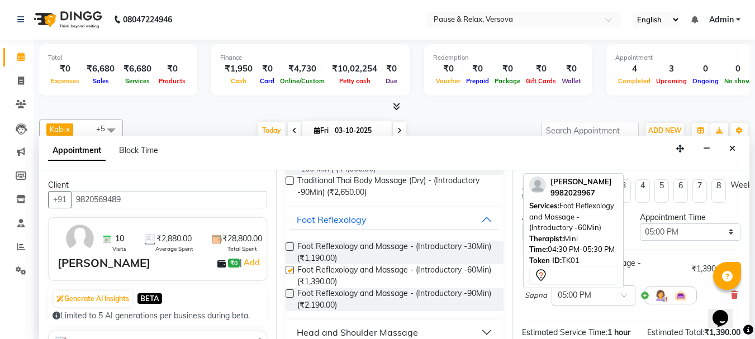
checkbox input "false"
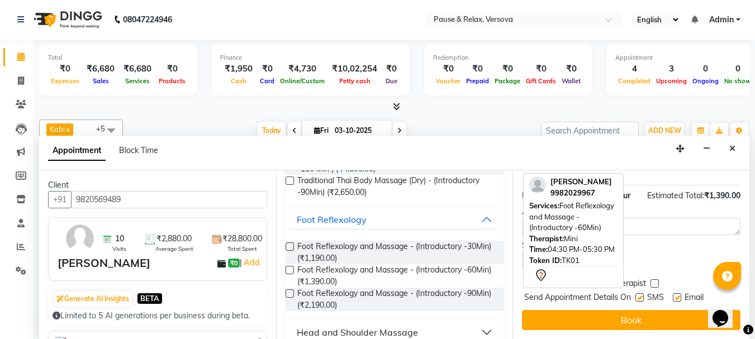
click at [676, 293] on label at bounding box center [676, 297] width 8 height 8
click at [676, 295] on input "checkbox" at bounding box center [675, 298] width 7 height 7
checkbox input "false"
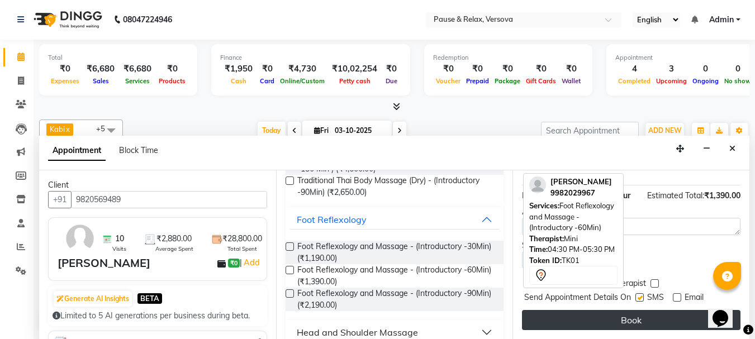
click at [676, 312] on button "Book" at bounding box center [631, 320] width 218 height 20
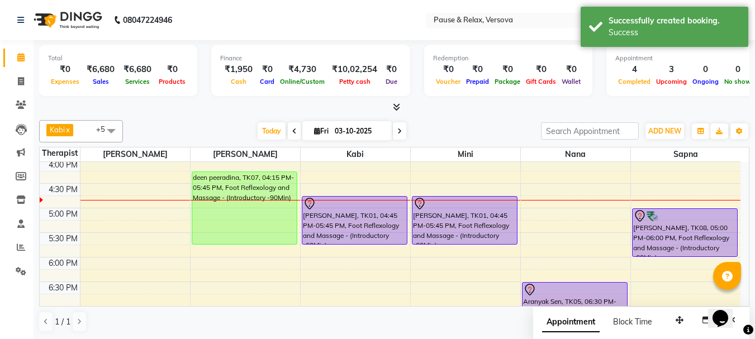
scroll to position [256, 0]
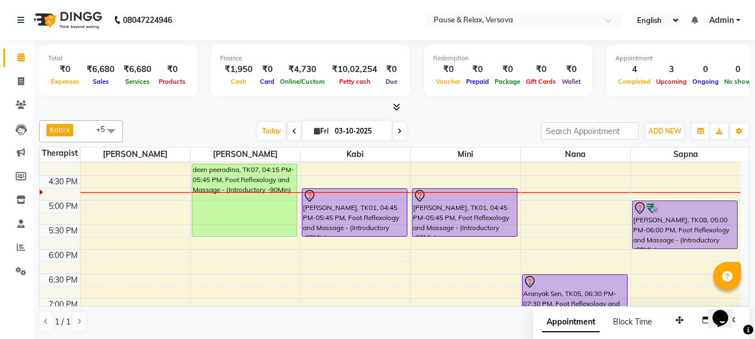
click at [121, 207] on div "11:00 AM 11:30 AM 12:00 PM 12:30 PM 1:00 PM 1:30 PM 2:00 PM 2:30 PM 3:00 PM 3:3…" at bounding box center [390, 176] width 700 height 540
select select "53337"
select select "tentative"
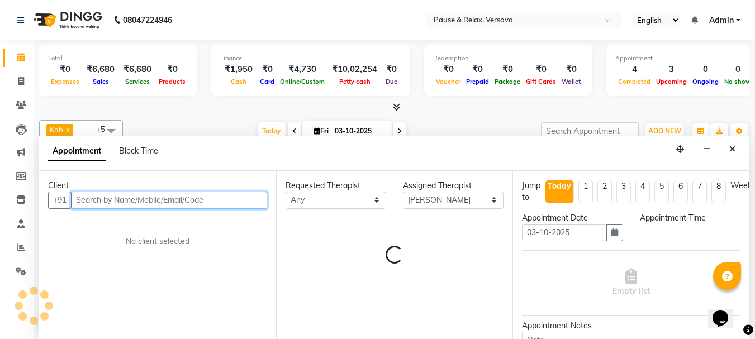
select select "1020"
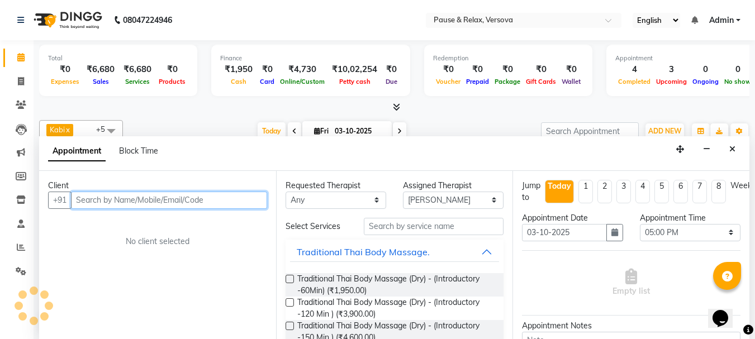
scroll to position [1, 0]
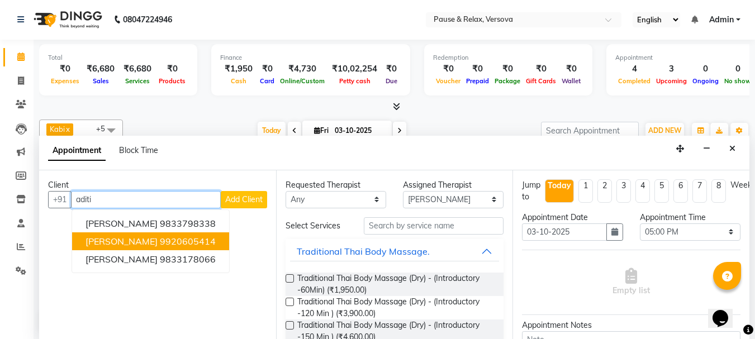
click at [133, 242] on span "[PERSON_NAME]" at bounding box center [121, 241] width 72 height 11
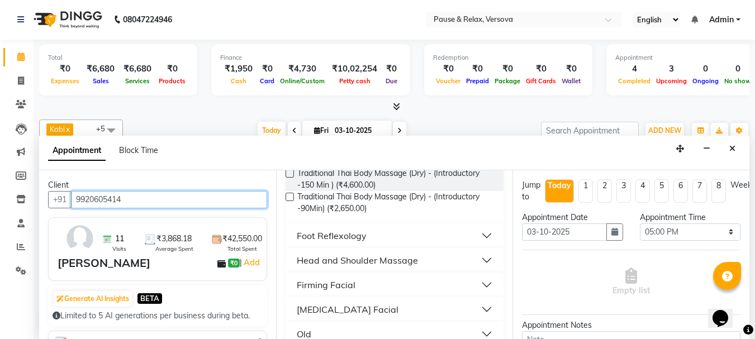
scroll to position [163, 0]
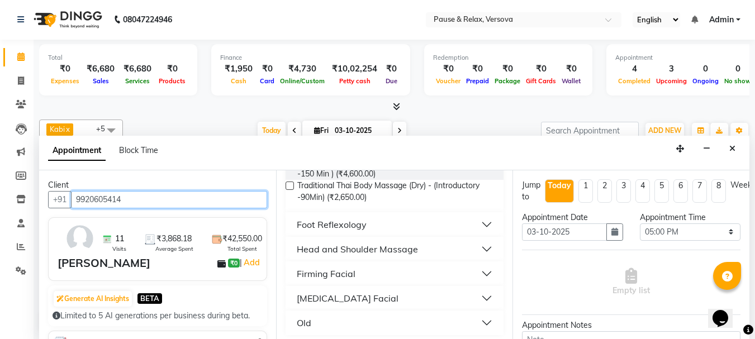
type input "9920605414"
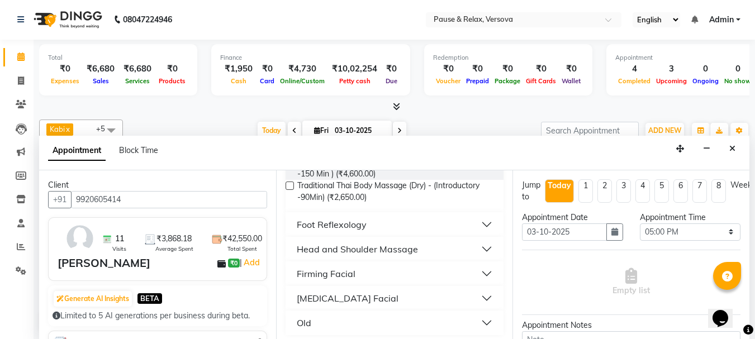
click at [474, 222] on button "Foot Reflexology" at bounding box center [394, 224] width 209 height 20
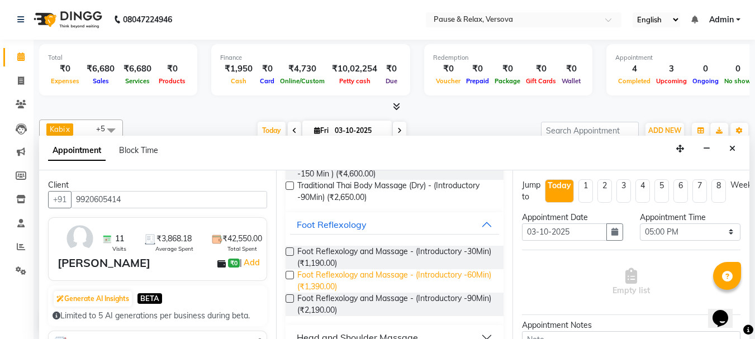
click at [333, 280] on span "Foot Reflexology and Massage - (Introductory -60Min) (₹1,390.00)" at bounding box center [396, 280] width 198 height 23
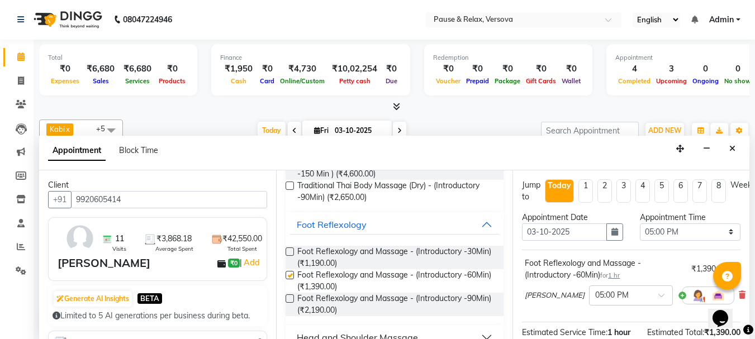
checkbox input "false"
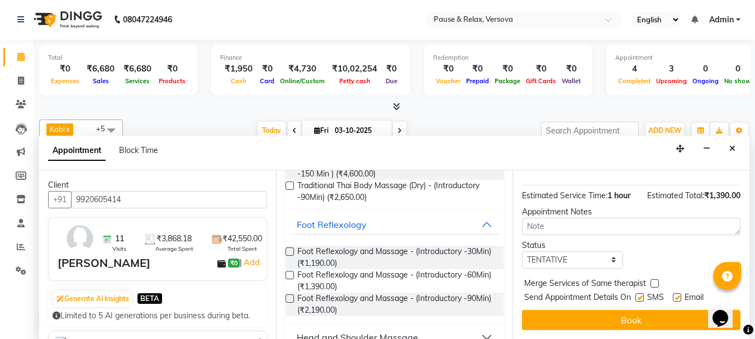
click at [675, 293] on label at bounding box center [676, 297] width 8 height 8
click at [675, 295] on input "checkbox" at bounding box center [675, 298] width 7 height 7
checkbox input "false"
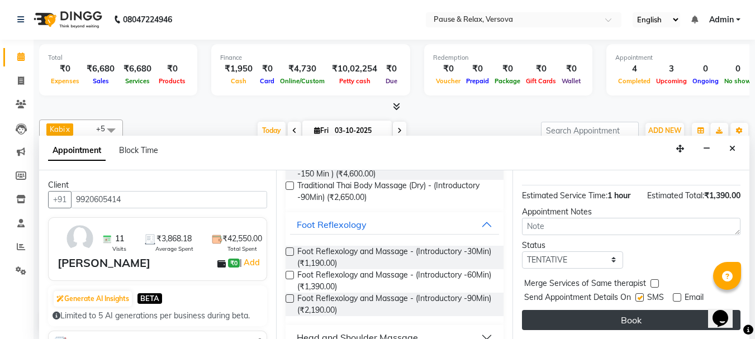
click at [679, 314] on button "Book" at bounding box center [631, 320] width 218 height 20
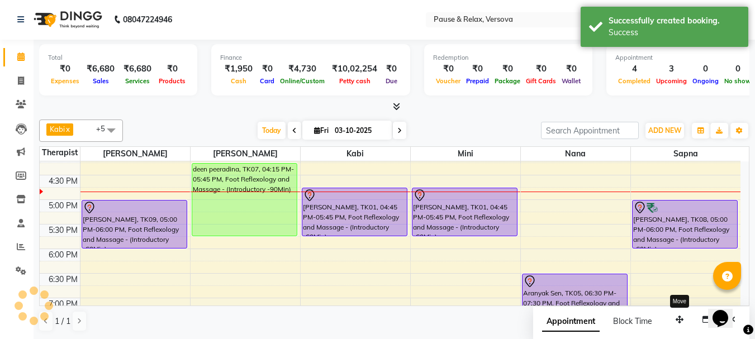
scroll to position [0, 0]
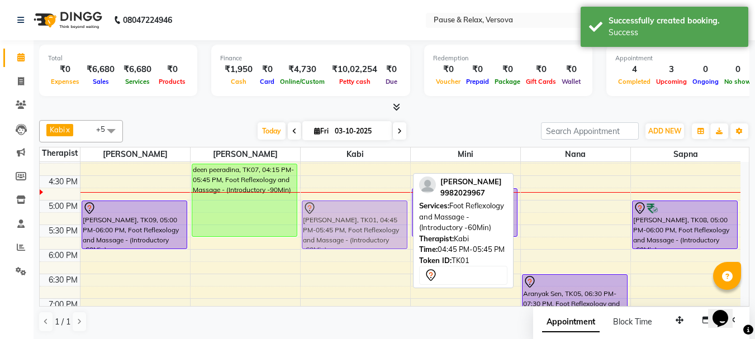
drag, startPoint x: 338, startPoint y: 198, endPoint x: 338, endPoint y: 207, distance: 9.0
click at [338, 207] on div "[PERSON_NAME], TK03, 01:00 PM-02:00 PM, Foot Reflexology and Massage - (Introdu…" at bounding box center [354, 176] width 109 height 540
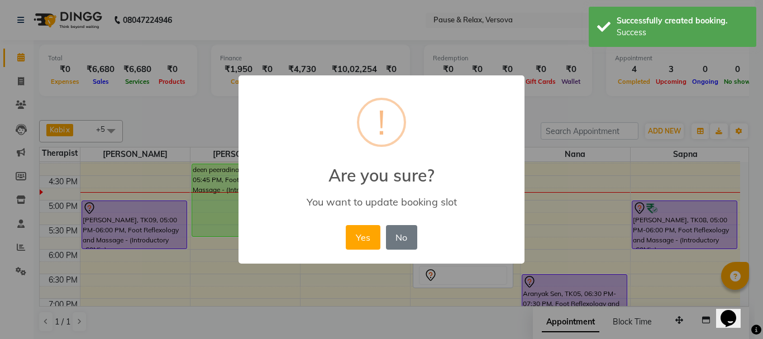
drag, startPoint x: 355, startPoint y: 239, endPoint x: 375, endPoint y: 238, distance: 19.6
click at [355, 239] on button "Yes" at bounding box center [363, 237] width 34 height 25
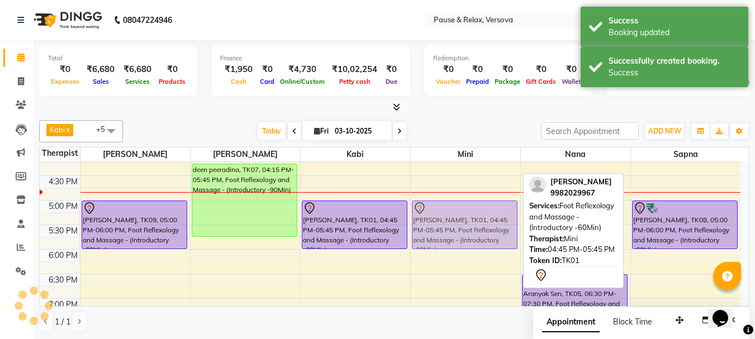
drag, startPoint x: 455, startPoint y: 207, endPoint x: 454, endPoint y: 216, distance: 9.0
click at [454, 216] on div "[PERSON_NAME], TK01, 04:45 PM-05:45 PM, Foot Reflexology and Massage - (Introdu…" at bounding box center [465, 176] width 109 height 540
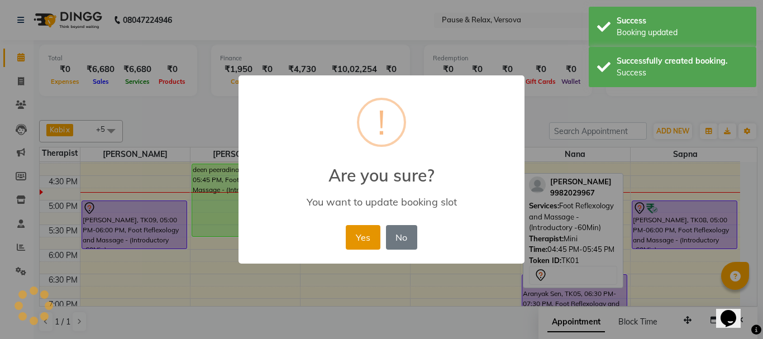
click at [370, 240] on button "Yes" at bounding box center [363, 237] width 34 height 25
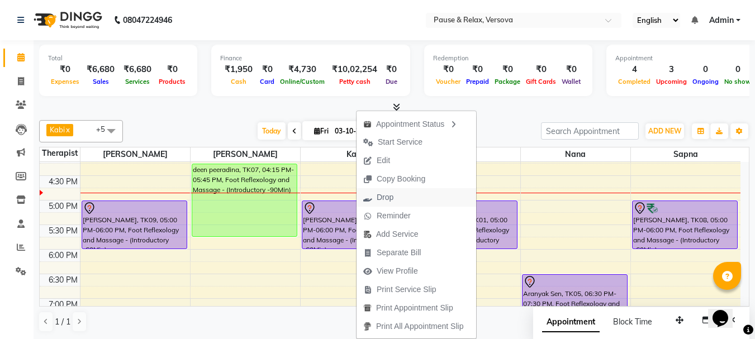
click at [390, 197] on span "Drop" at bounding box center [384, 198] width 17 height 12
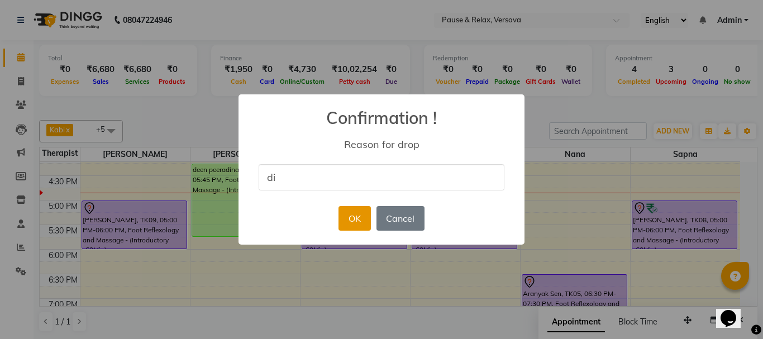
type input "didnt show up"
click at [357, 221] on button "OK" at bounding box center [354, 218] width 32 height 25
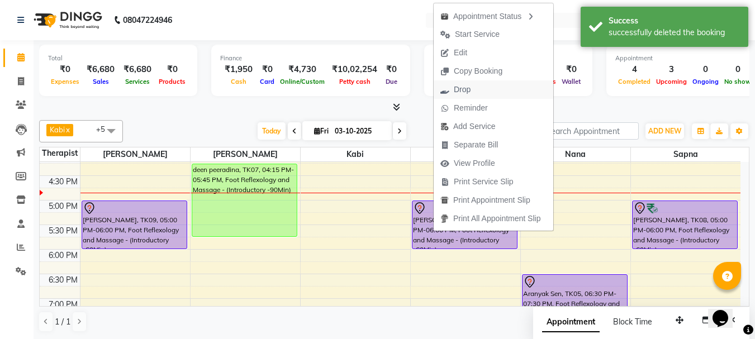
click at [474, 93] on span "Drop" at bounding box center [455, 89] width 44 height 18
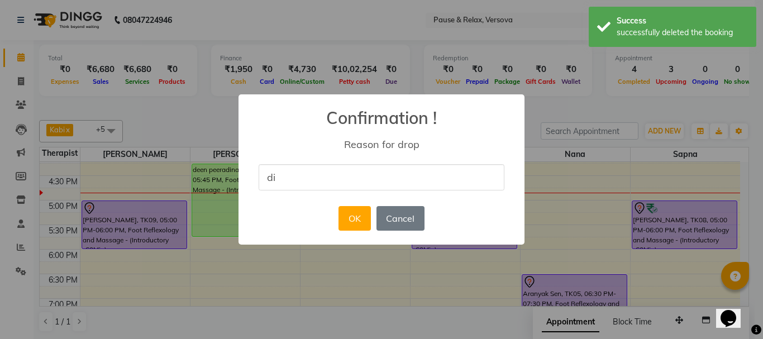
type input "didnt show up"
click at [366, 217] on button "OK" at bounding box center [354, 218] width 32 height 25
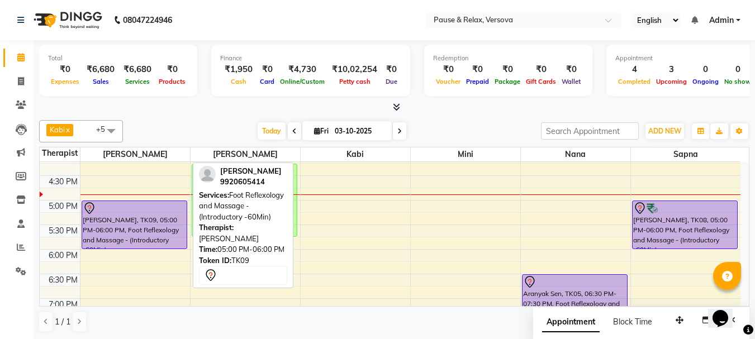
click at [140, 219] on div "[PERSON_NAME], TK09, 05:00 PM-06:00 PM, Foot Reflexology and Massage - (Introdu…" at bounding box center [134, 224] width 104 height 47
click at [139, 208] on div at bounding box center [134, 208] width 103 height 13
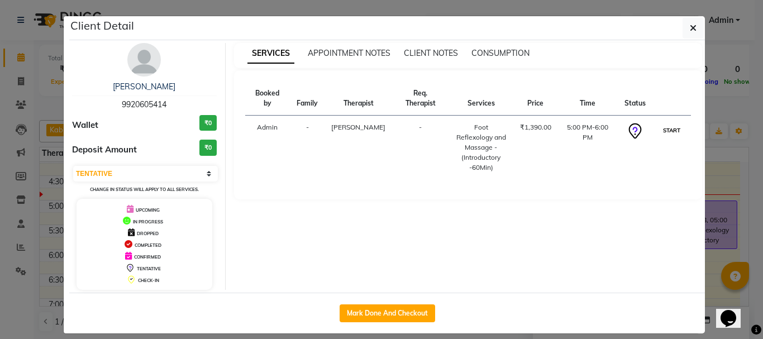
click at [676, 129] on button "START" at bounding box center [671, 130] width 23 height 14
select select "1"
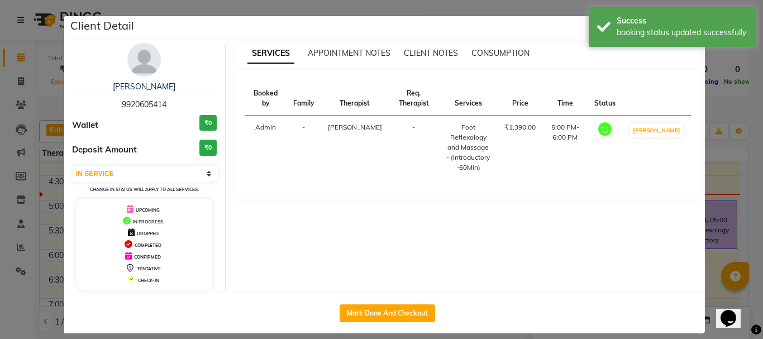
click at [713, 180] on ngb-modal-window "Client Detail [PERSON_NAME] 9920605414 Wallet ₹0 Deposit Amount ₹0 Select IN SE…" at bounding box center [381, 169] width 763 height 339
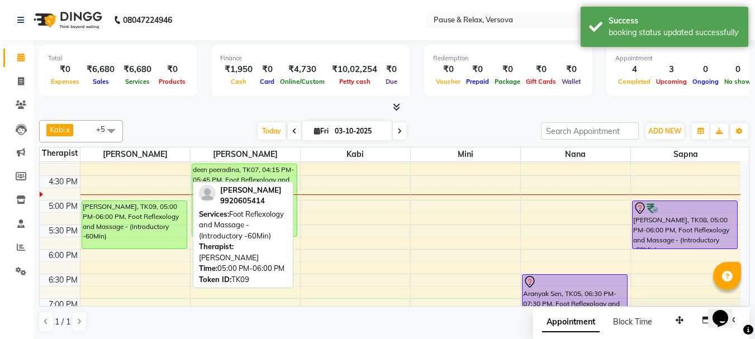
click at [126, 215] on div "[PERSON_NAME], TK09, 05:00 PM-06:00 PM, Foot Reflexology and Massage - (Introdu…" at bounding box center [134, 224] width 104 height 47
select select "1"
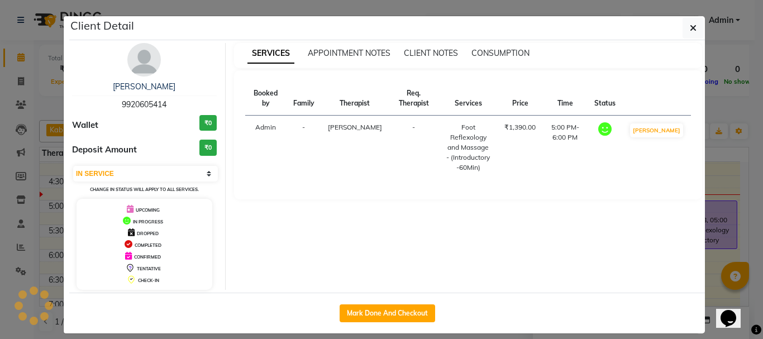
click at [130, 102] on span "9920605414" at bounding box center [144, 104] width 45 height 10
copy span "9920605414"
click at [685, 23] on button "button" at bounding box center [692, 27] width 21 height 21
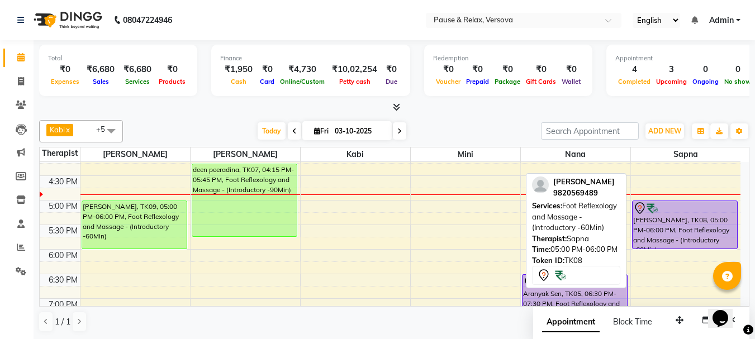
click at [707, 221] on div "[PERSON_NAME], TK08, 05:00 PM-06:00 PM, Foot Reflexology and Massage - (Introdu…" at bounding box center [684, 224] width 105 height 47
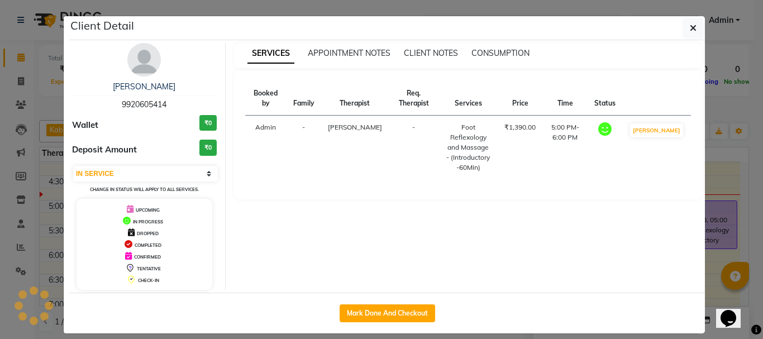
select select "7"
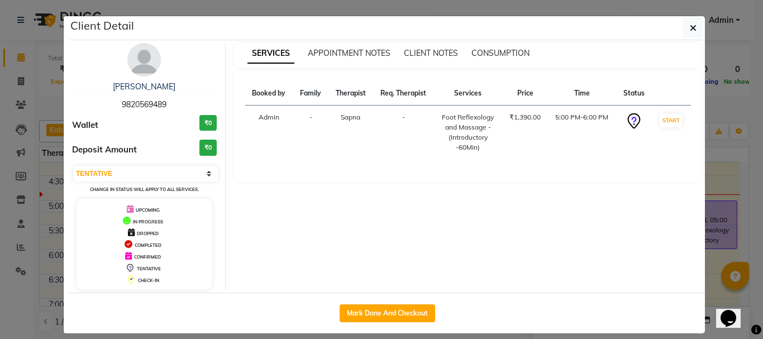
click at [139, 106] on span "9820569489" at bounding box center [144, 104] width 45 height 10
click at [139, 105] on span "9820569489" at bounding box center [144, 104] width 45 height 10
copy span "9820569489"
click at [691, 30] on icon "button" at bounding box center [693, 27] width 7 height 9
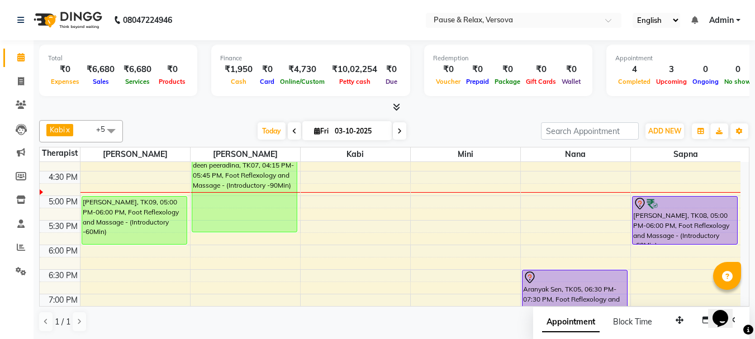
scroll to position [256, 0]
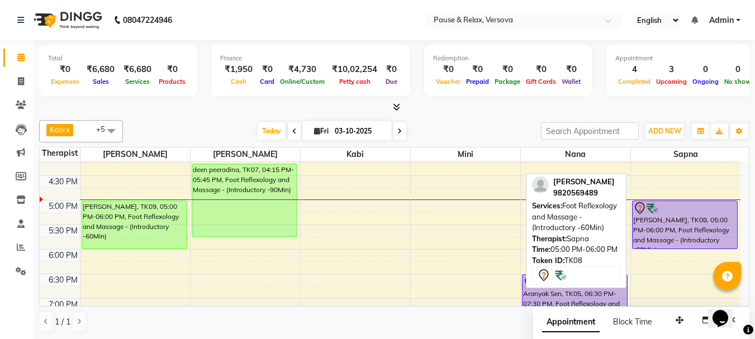
click at [699, 211] on div at bounding box center [685, 208] width 104 height 13
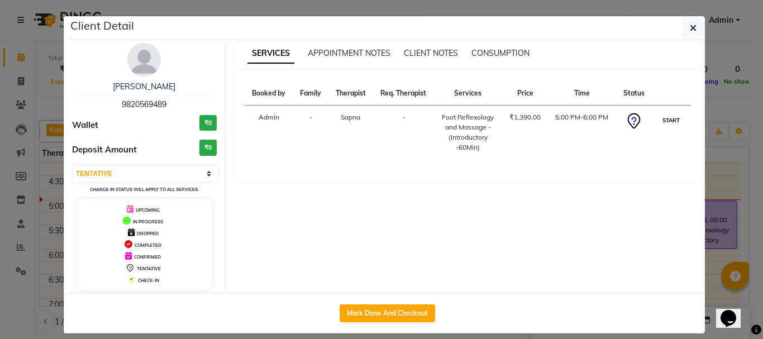
click at [666, 118] on button "START" at bounding box center [671, 120] width 23 height 14
select select "1"
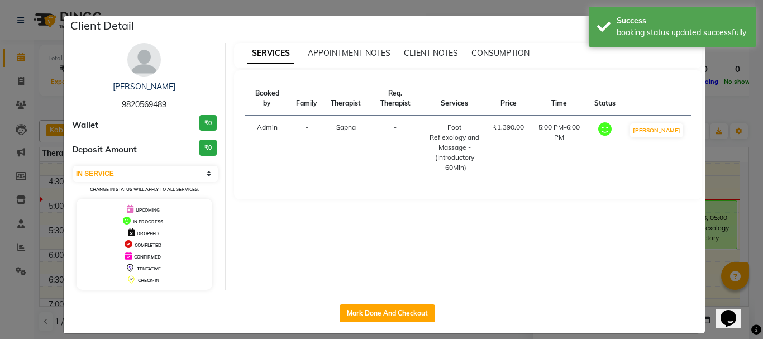
click at [727, 178] on ngb-modal-window "Client Detail [PERSON_NAME] 9820569489 Wallet ₹0 Deposit Amount ₹0 Select IN SE…" at bounding box center [381, 169] width 763 height 339
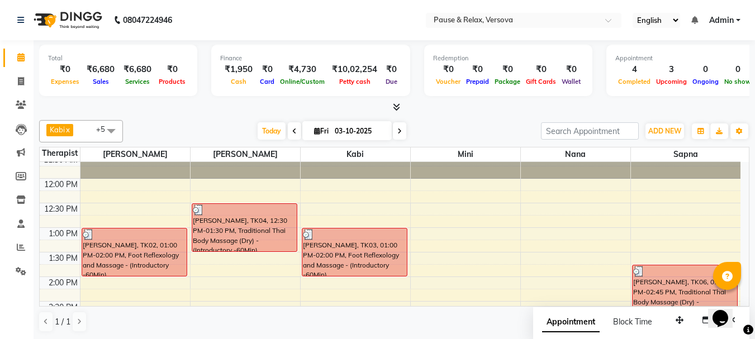
scroll to position [59, 0]
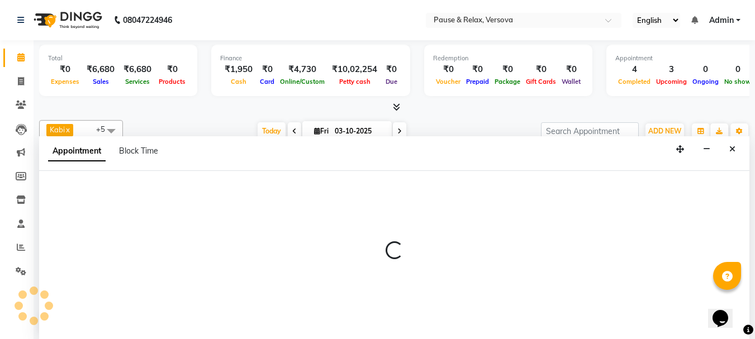
scroll to position [1, 0]
select select "92489"
select select "795"
select select "tentative"
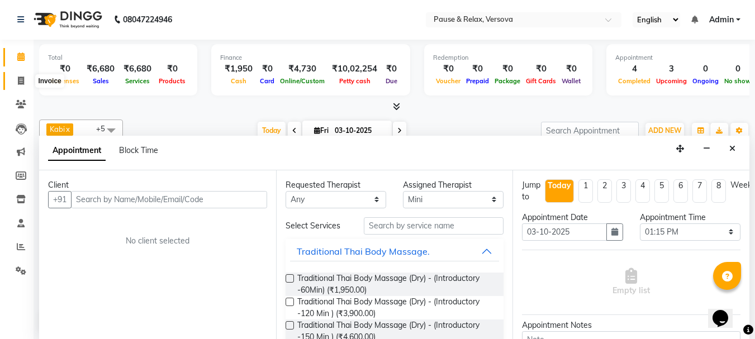
click at [15, 79] on span at bounding box center [21, 81] width 20 height 13
select select "service"
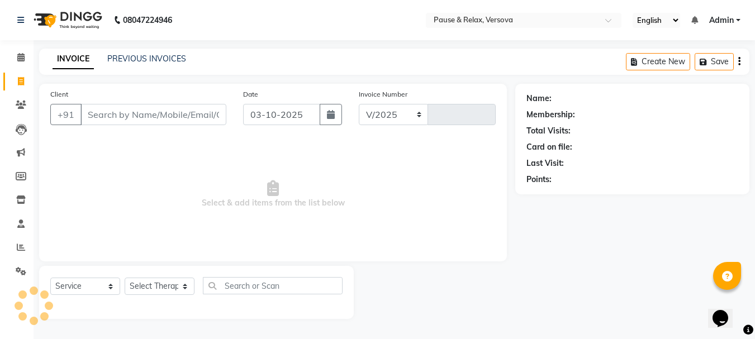
select select "6832"
type input "1822"
click at [20, 84] on icon at bounding box center [21, 81] width 6 height 8
select select "6832"
select select "service"
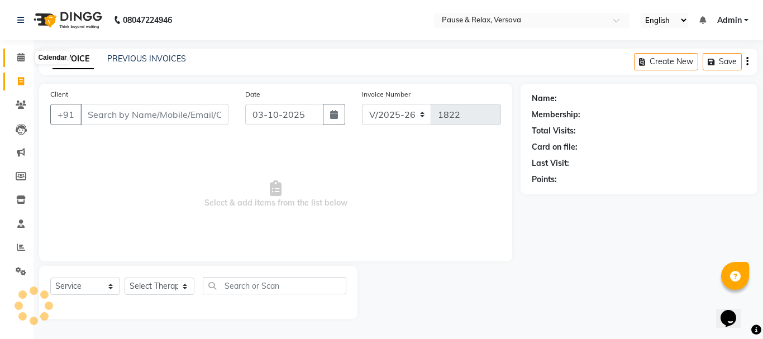
click at [20, 54] on icon at bounding box center [20, 57] width 7 height 8
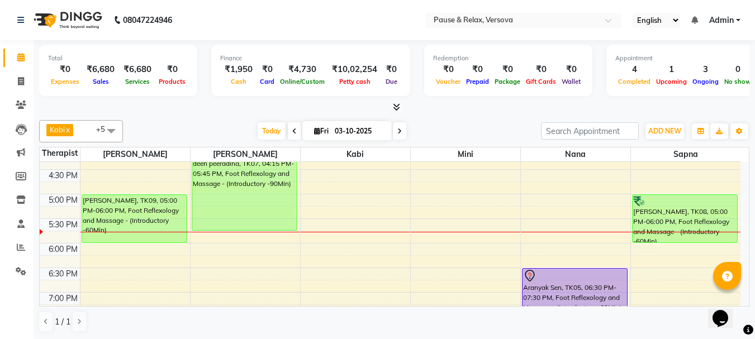
scroll to position [270, 0]
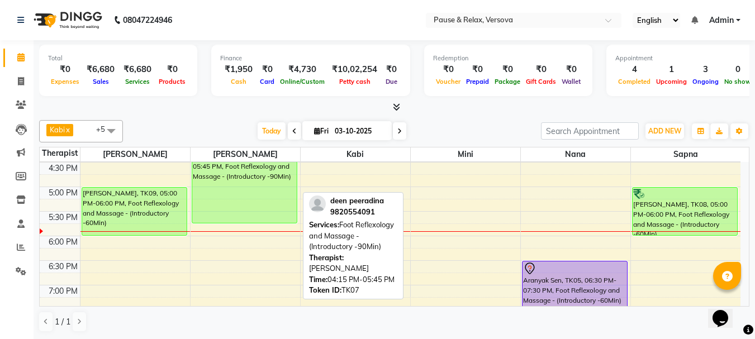
click at [252, 208] on div "deen peeradina, TK07, 04:15 PM-05:45 PM, Foot Reflexology and Massage - (Introd…" at bounding box center [244, 187] width 104 height 72
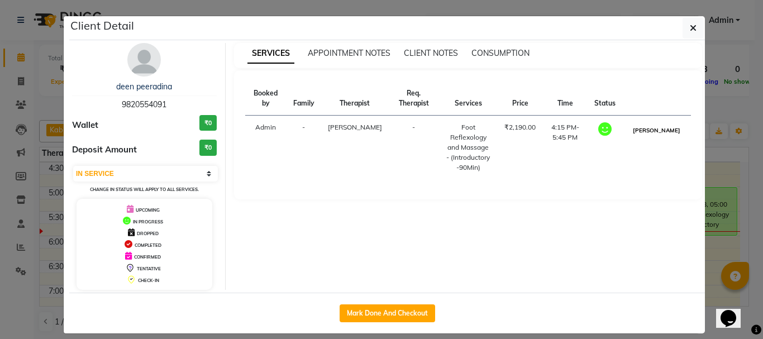
click at [653, 130] on button "[PERSON_NAME]" at bounding box center [656, 130] width 53 height 14
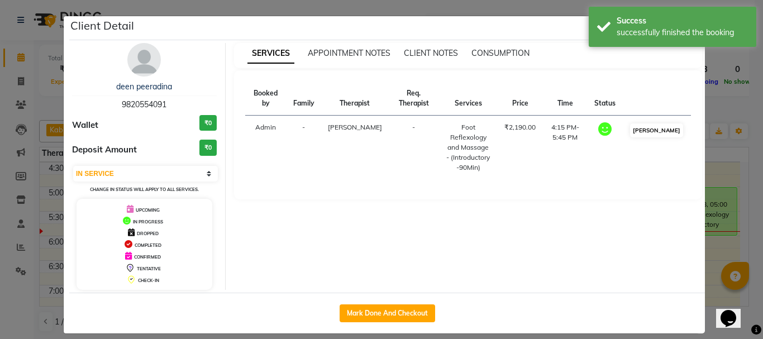
select select "3"
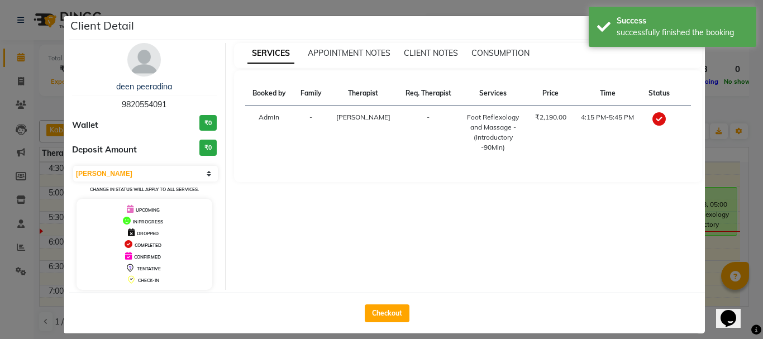
click at [349, 313] on div "Checkout" at bounding box center [387, 313] width 636 height 41
click at [367, 311] on button "Checkout" at bounding box center [387, 313] width 45 height 18
select select "6832"
select select "service"
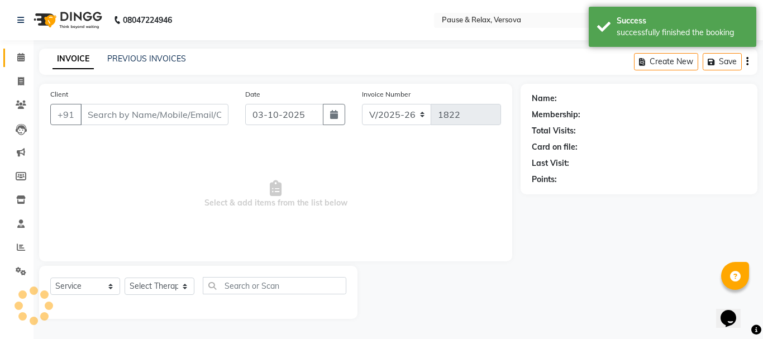
type input "9820554091"
select select "53336"
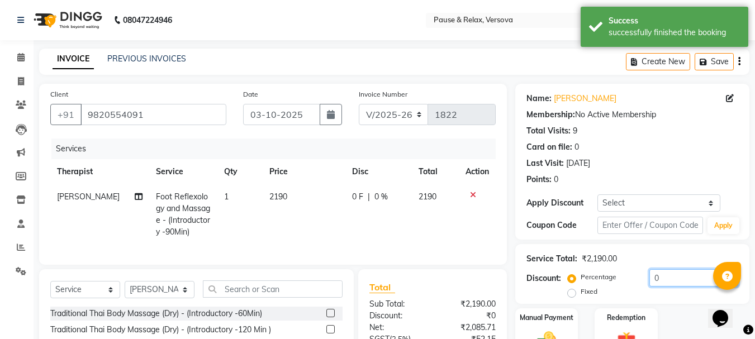
click at [677, 281] on input "0" at bounding box center [693, 277] width 89 height 17
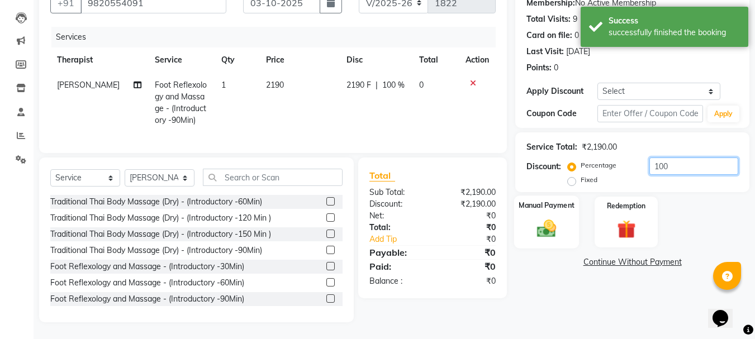
type input "100"
click at [556, 200] on label "Manual Payment" at bounding box center [546, 205] width 56 height 11
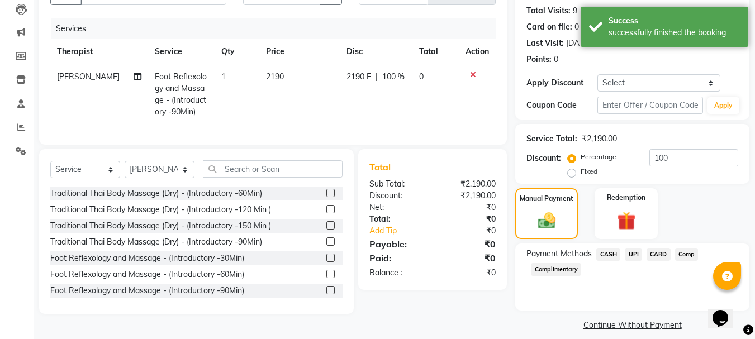
click at [608, 253] on span "CASH" at bounding box center [608, 254] width 24 height 13
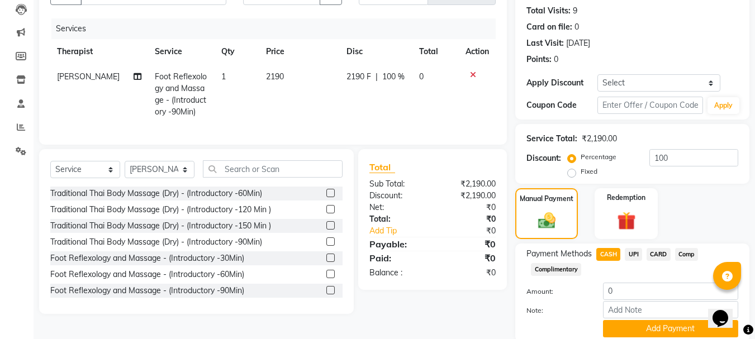
scroll to position [163, 0]
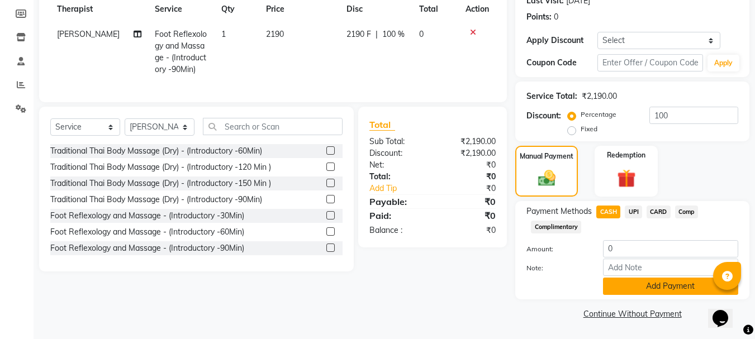
click at [679, 288] on button "Add Payment" at bounding box center [670, 286] width 135 height 17
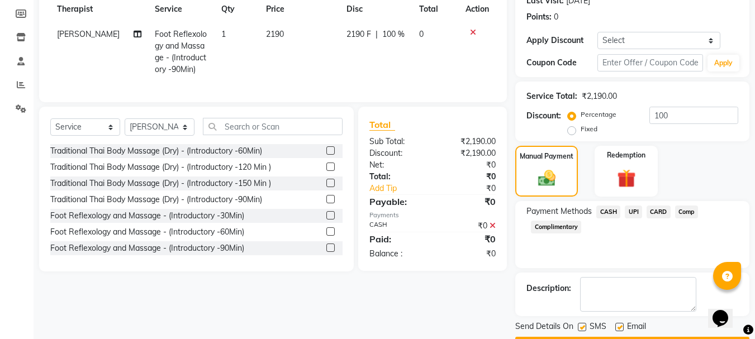
scroll to position [194, 0]
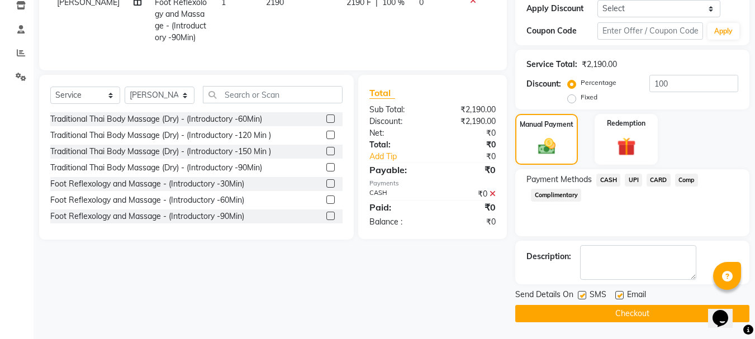
click at [621, 294] on label at bounding box center [619, 295] width 8 height 8
click at [621, 294] on input "checkbox" at bounding box center [618, 295] width 7 height 7
checkbox input "false"
click at [622, 315] on button "Checkout" at bounding box center [632, 313] width 234 height 17
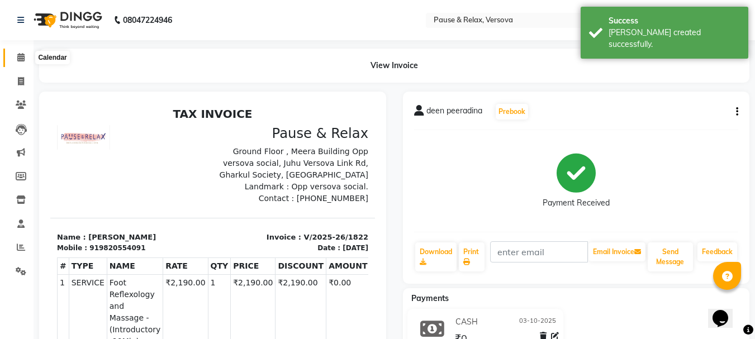
click at [21, 52] on span at bounding box center [21, 57] width 20 height 13
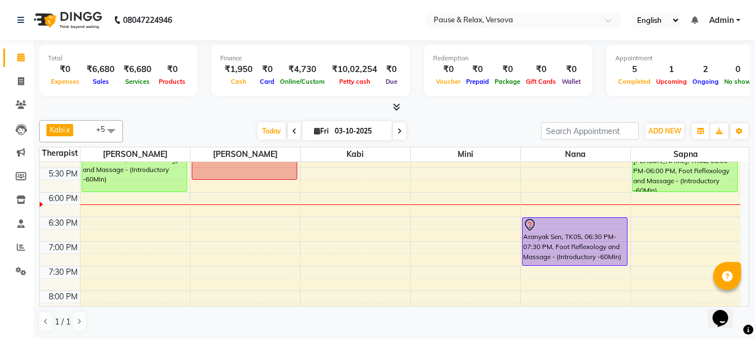
scroll to position [260, 0]
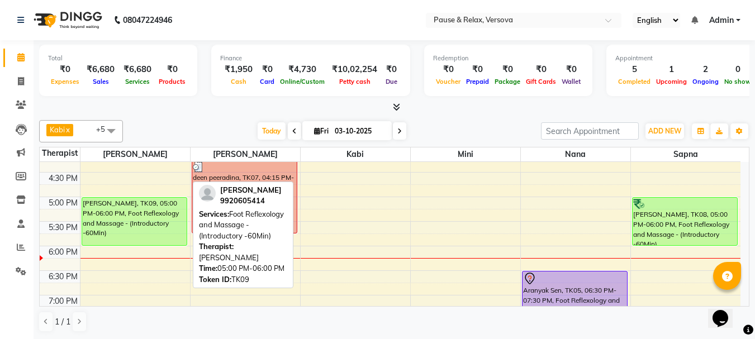
click at [139, 228] on div "[PERSON_NAME], TK09, 05:00 PM-06:00 PM, Foot Reflexology and Massage - (Introdu…" at bounding box center [134, 221] width 104 height 47
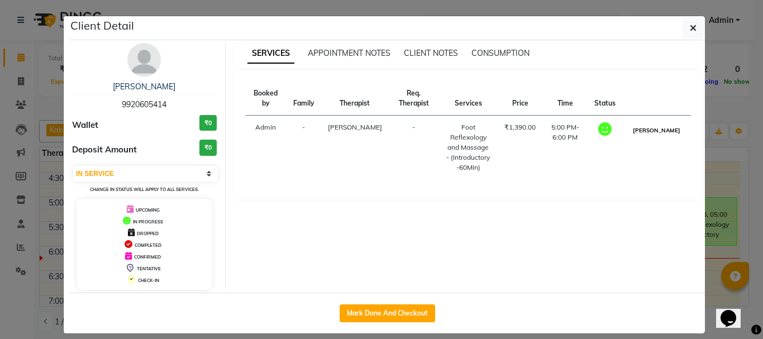
click at [655, 136] on button "[PERSON_NAME]" at bounding box center [656, 130] width 53 height 14
select select "3"
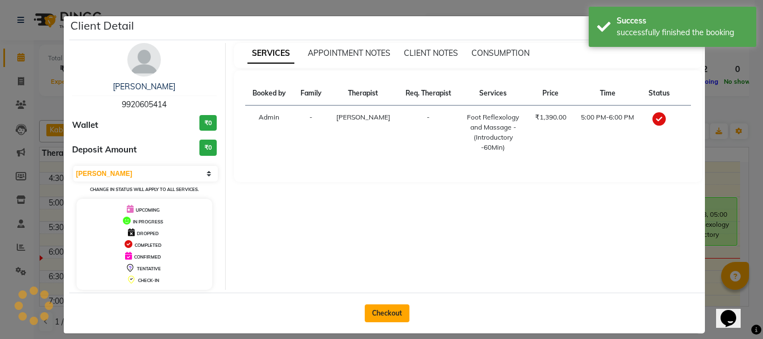
click at [371, 313] on button "Checkout" at bounding box center [387, 313] width 45 height 18
select select "service"
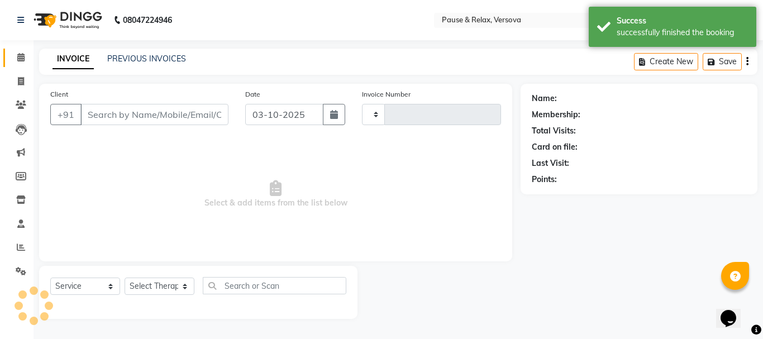
type input "1823"
select select "6832"
type input "9920605414"
select select "53337"
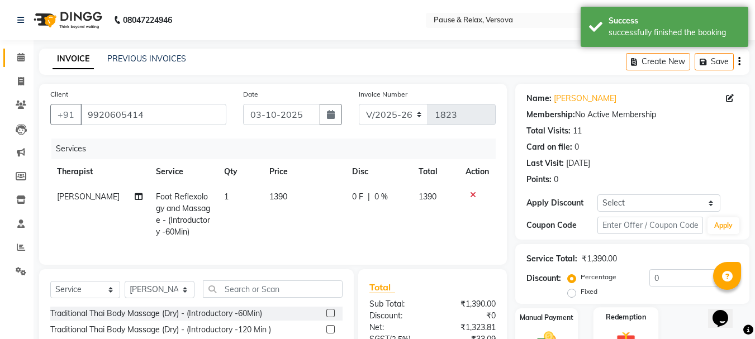
scroll to position [120, 0]
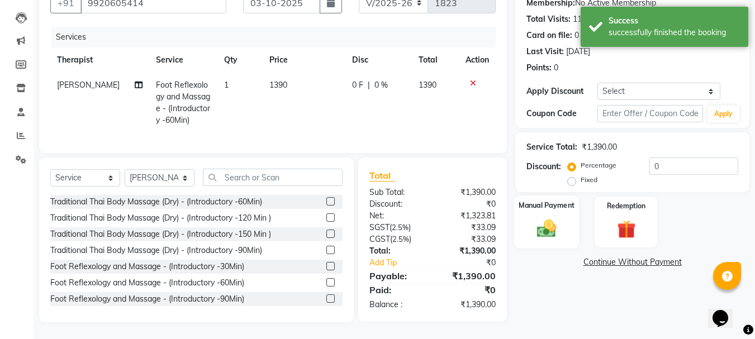
click at [549, 200] on label "Manual Payment" at bounding box center [546, 205] width 56 height 11
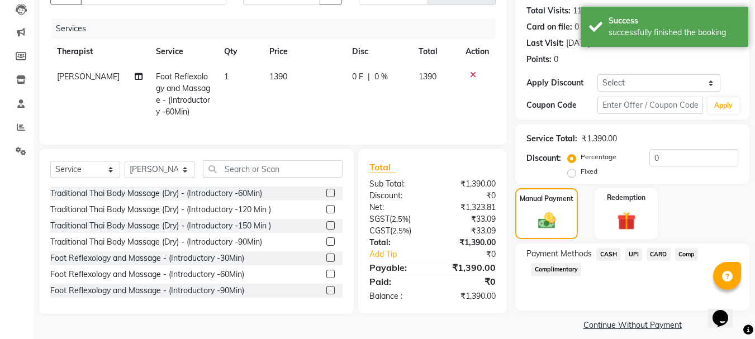
click at [664, 252] on span "CARD" at bounding box center [658, 254] width 24 height 13
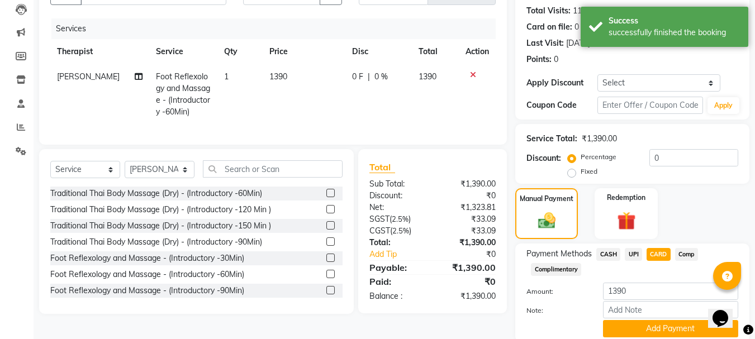
scroll to position [163, 0]
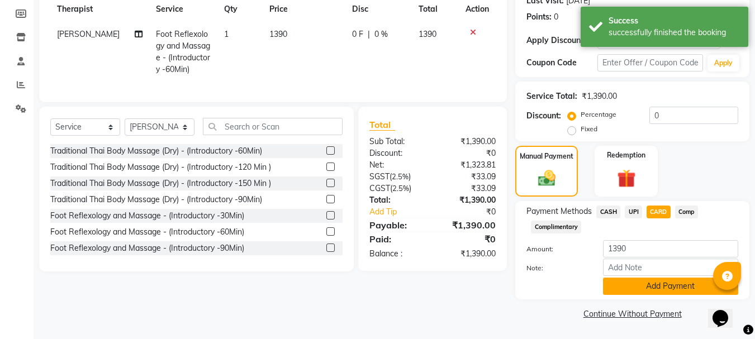
click at [700, 285] on button "Add Payment" at bounding box center [670, 286] width 135 height 17
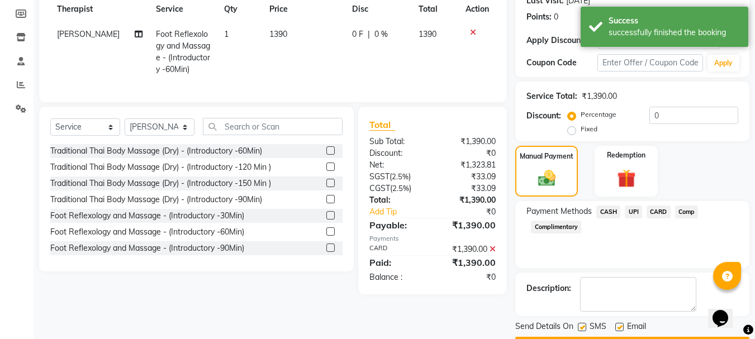
scroll to position [194, 0]
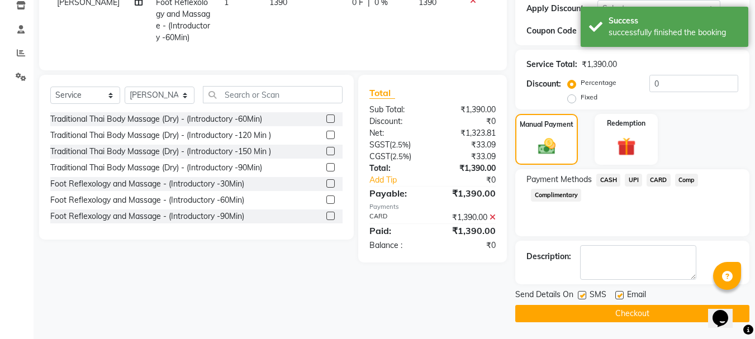
click at [623, 294] on label at bounding box center [619, 295] width 8 height 8
click at [622, 294] on input "checkbox" at bounding box center [618, 295] width 7 height 7
checkbox input "false"
click at [661, 308] on button "Checkout" at bounding box center [632, 313] width 234 height 17
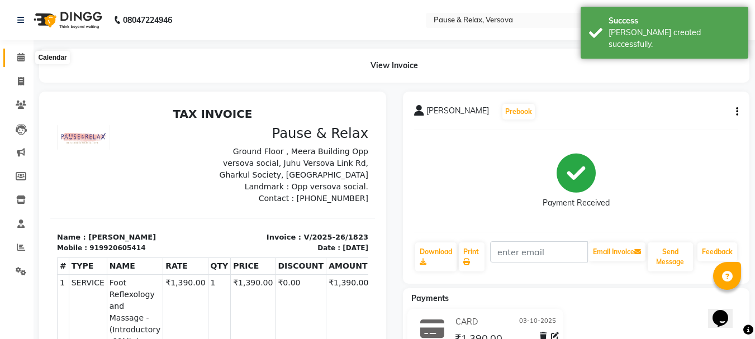
click at [26, 52] on span at bounding box center [21, 57] width 20 height 13
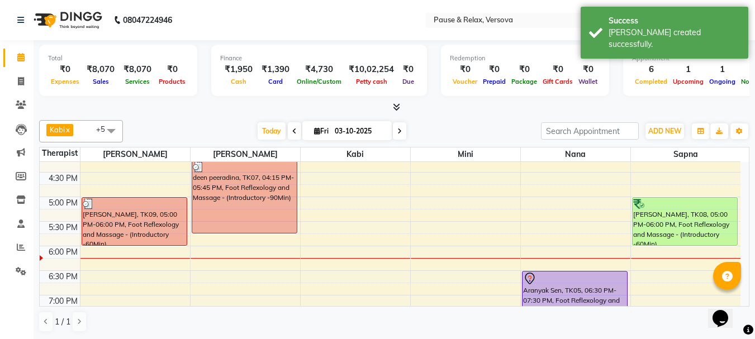
scroll to position [257, 0]
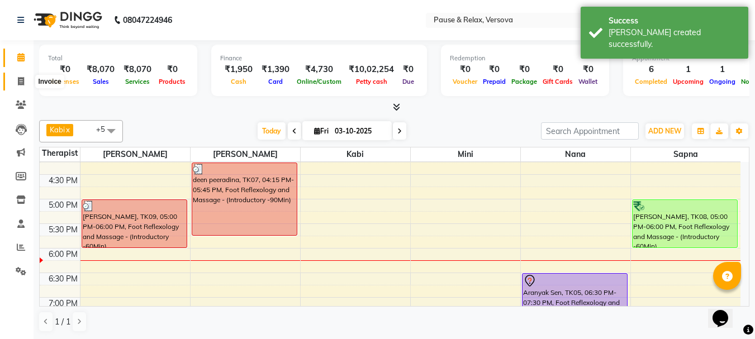
click at [21, 82] on icon at bounding box center [21, 81] width 6 height 8
select select "service"
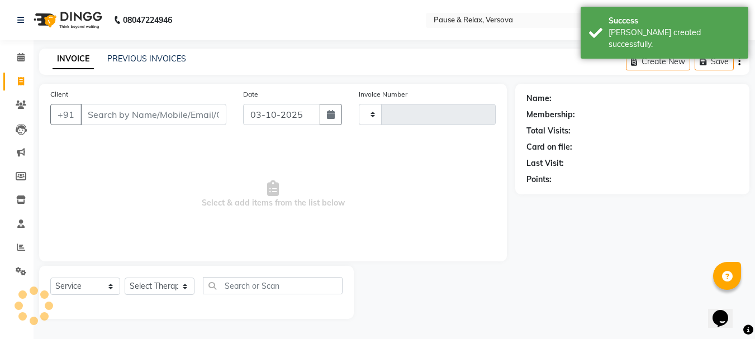
type input "1824"
select select "6832"
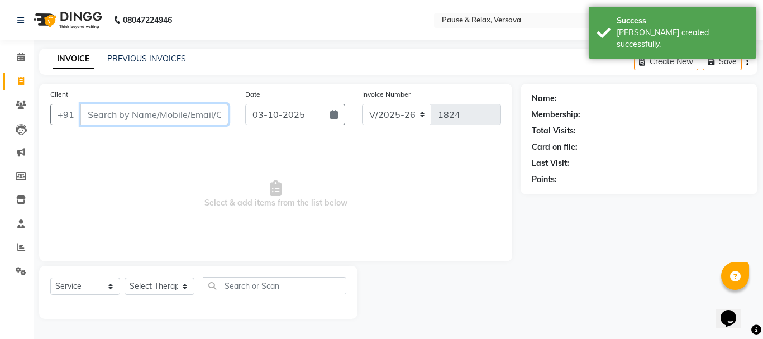
click at [107, 113] on input "Client" at bounding box center [154, 114] width 148 height 21
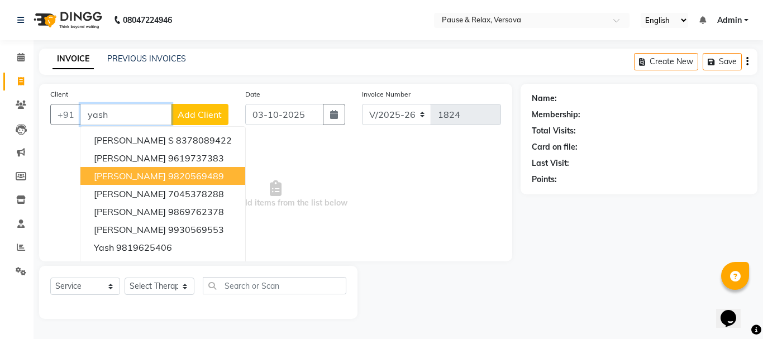
click at [132, 179] on span "[PERSON_NAME]" at bounding box center [130, 175] width 72 height 11
type input "9820569489"
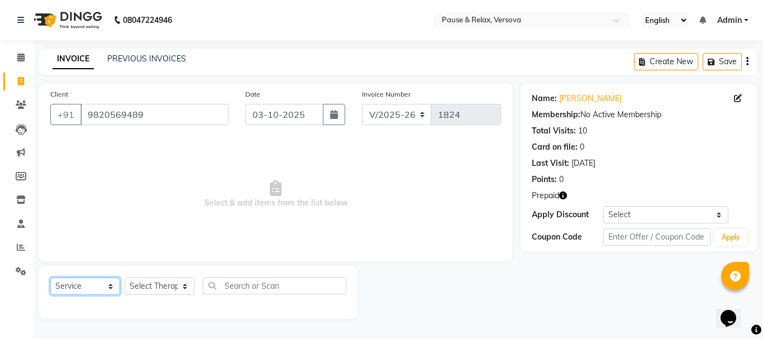
click at [110, 289] on select "Select Service Product Membership Package Voucher Prepaid Gift Card" at bounding box center [85, 286] width 70 height 17
select select "P"
click at [50, 278] on select "Select Service Product Membership Package Voucher Prepaid Gift Card" at bounding box center [85, 286] width 70 height 17
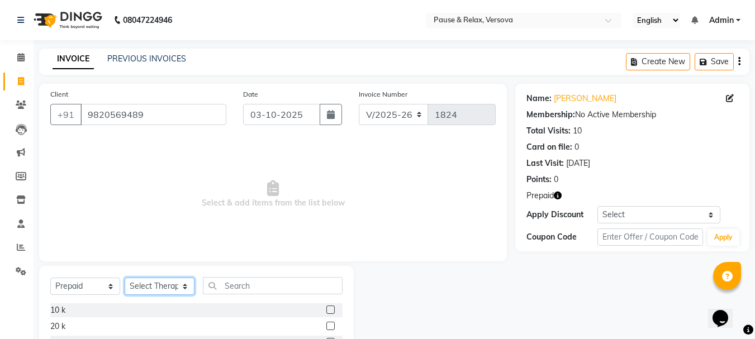
click at [185, 287] on select "Select Therapist Akash [PERSON_NAME] [PERSON_NAME] [PERSON_NAME] [PERSON_NAME] …" at bounding box center [160, 286] width 70 height 17
select select "54508"
click at [125, 278] on select "Select Therapist Akash [PERSON_NAME] [PERSON_NAME] [PERSON_NAME] [PERSON_NAME] …" at bounding box center [160, 286] width 70 height 17
click at [330, 308] on label at bounding box center [330, 310] width 8 height 8
click at [330, 308] on input "checkbox" at bounding box center [329, 310] width 7 height 7
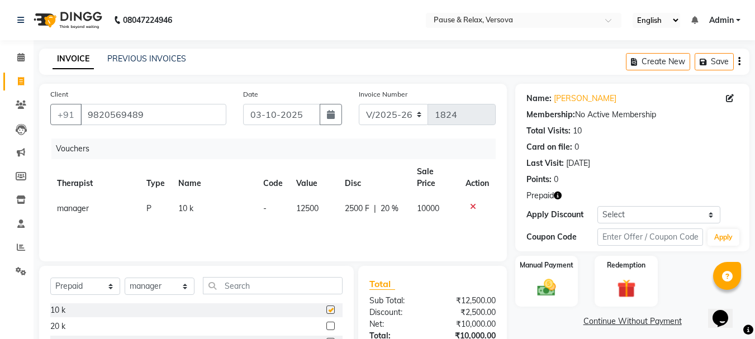
checkbox input "false"
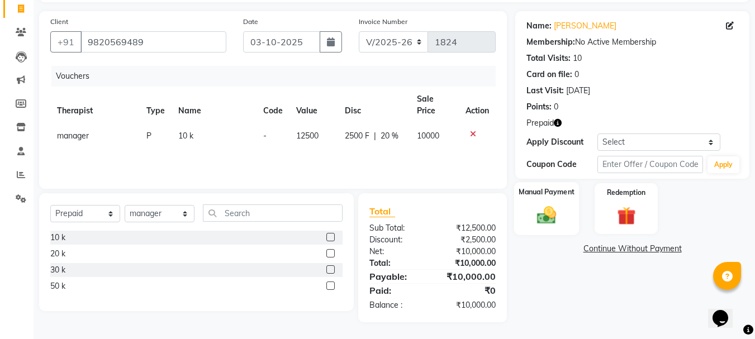
click at [542, 194] on label "Manual Payment" at bounding box center [546, 192] width 56 height 11
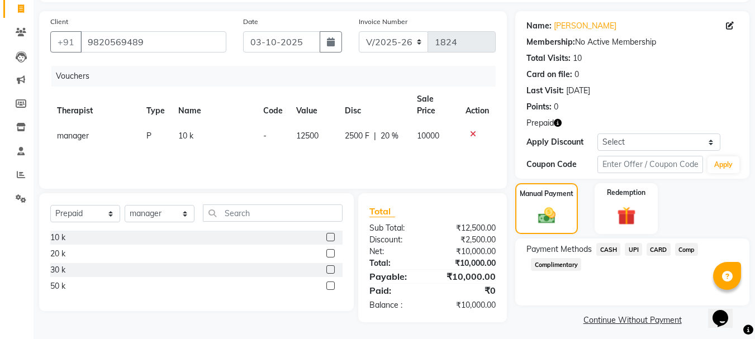
click at [658, 250] on span "CARD" at bounding box center [658, 249] width 24 height 13
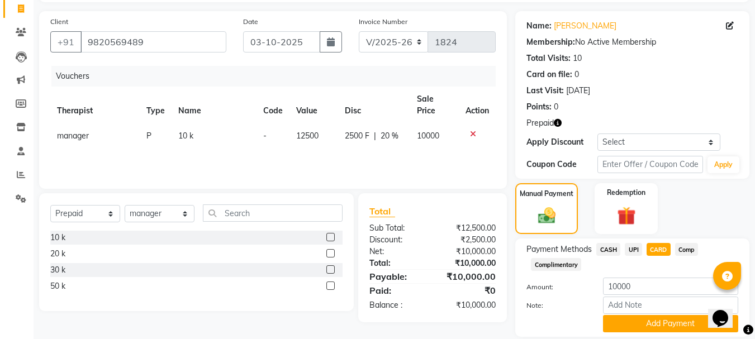
scroll to position [110, 0]
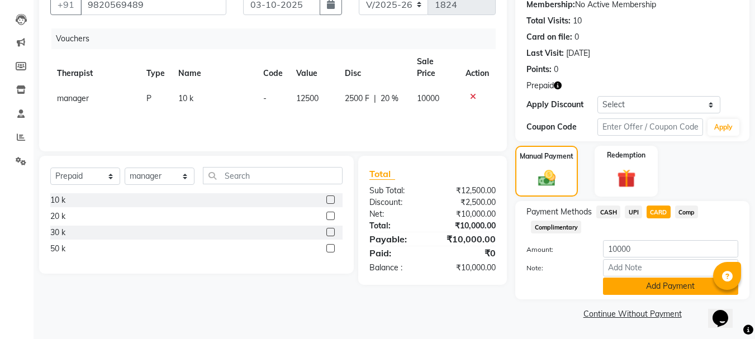
click at [675, 285] on button "Add Payment" at bounding box center [670, 286] width 135 height 17
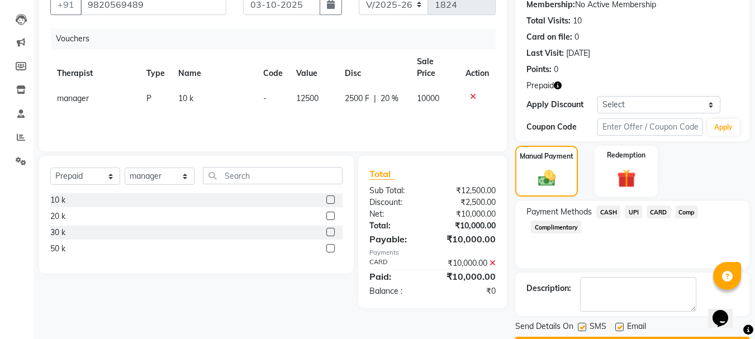
scroll to position [142, 0]
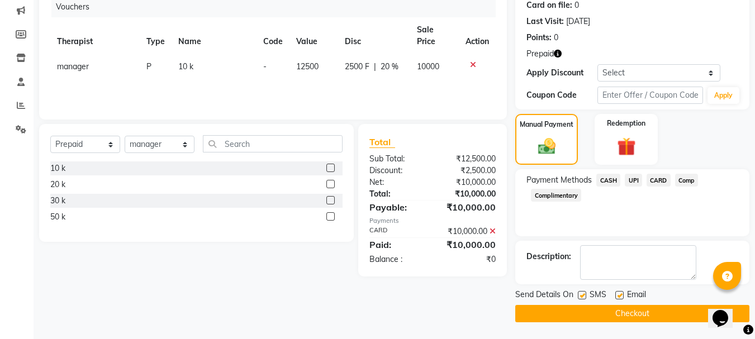
click at [621, 295] on label at bounding box center [619, 295] width 8 height 8
click at [621, 295] on input "checkbox" at bounding box center [618, 295] width 7 height 7
checkbox input "false"
click at [640, 317] on button "Checkout" at bounding box center [632, 313] width 234 height 17
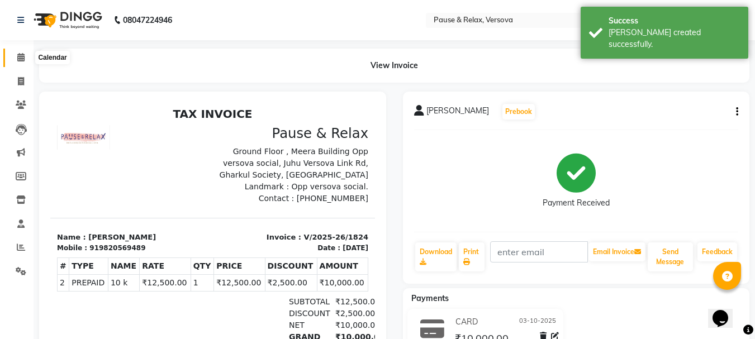
click at [21, 59] on icon at bounding box center [20, 57] width 7 height 8
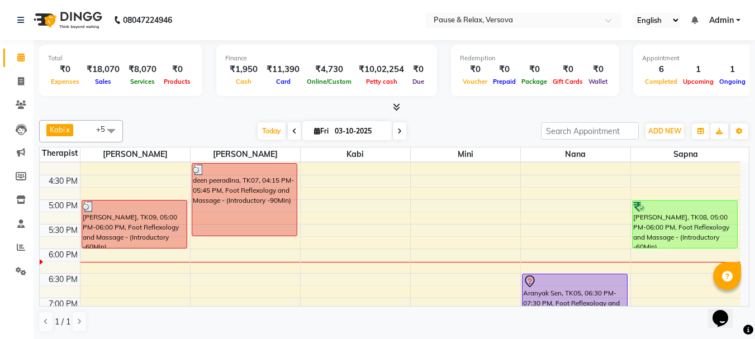
scroll to position [252, 0]
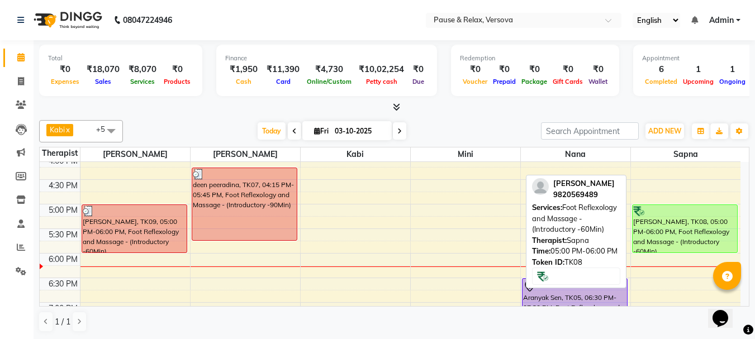
click at [661, 221] on div "[PERSON_NAME], TK08, 05:00 PM-06:00 PM, Foot Reflexology and Massage - (Introdu…" at bounding box center [684, 228] width 105 height 47
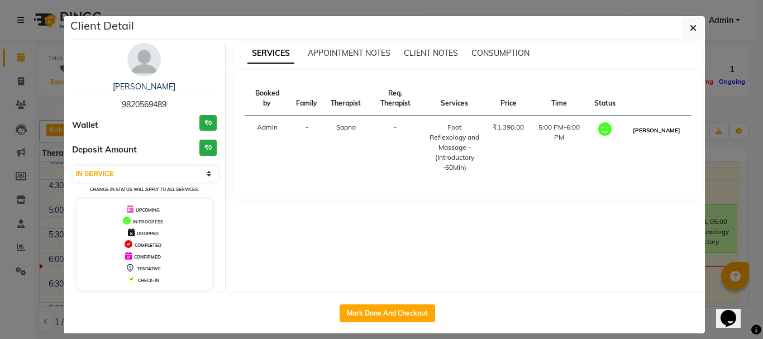
click at [657, 137] on button "[PERSON_NAME]" at bounding box center [656, 130] width 53 height 14
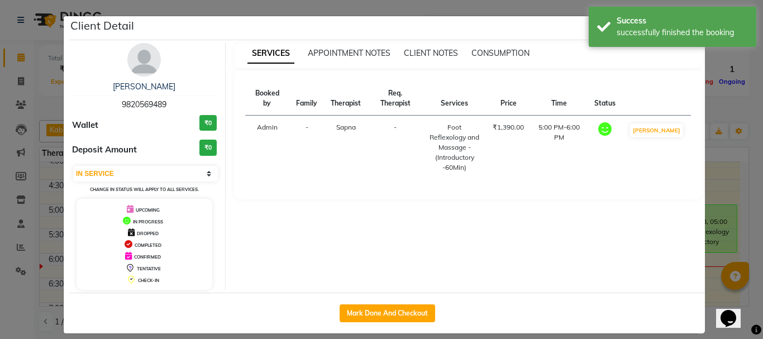
select select "3"
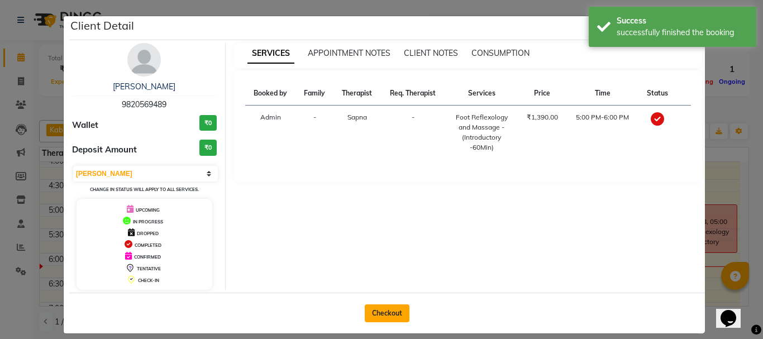
click at [380, 316] on button "Checkout" at bounding box center [387, 313] width 45 height 18
select select "6832"
select select "service"
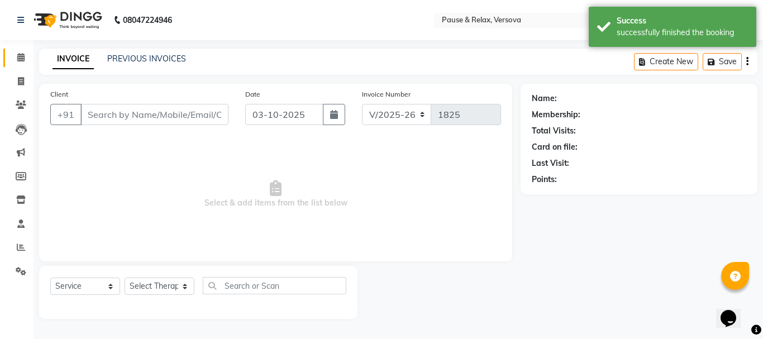
type input "9820569489"
select select "93075"
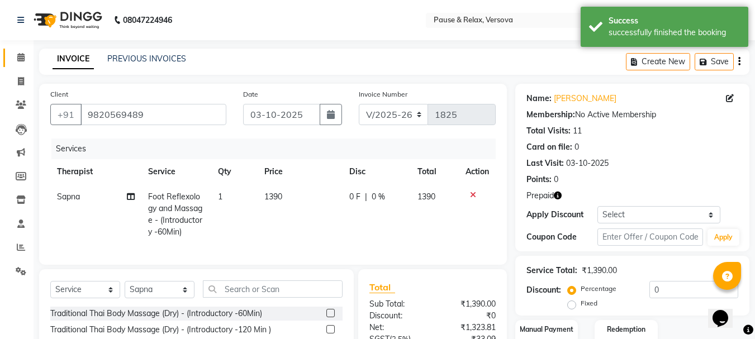
scroll to position [120, 0]
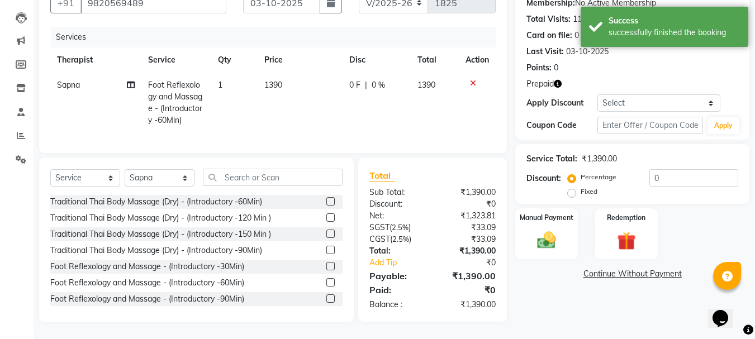
click at [580, 187] on label "Fixed" at bounding box center [588, 192] width 17 height 10
click at [575, 188] on input "Fixed" at bounding box center [574, 192] width 8 height 8
radio input "true"
click at [630, 212] on label "Redemption" at bounding box center [626, 217] width 40 height 11
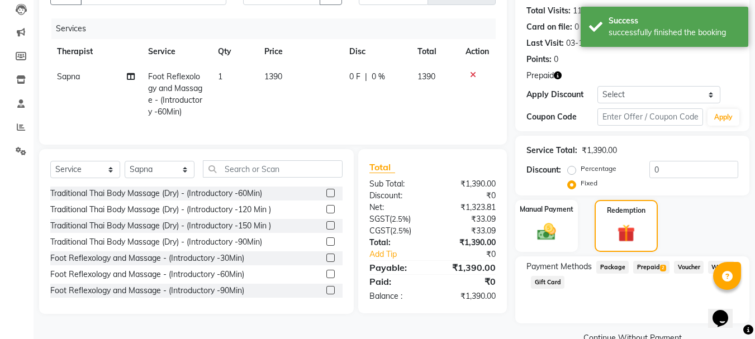
click at [653, 270] on span "Prepaid 2" at bounding box center [651, 267] width 36 height 13
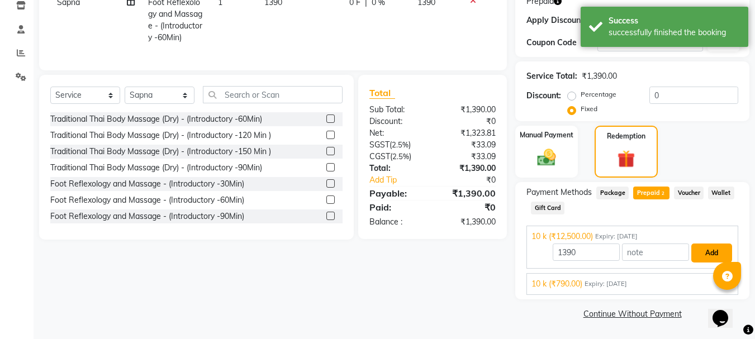
click at [705, 252] on button "Add" at bounding box center [711, 253] width 41 height 19
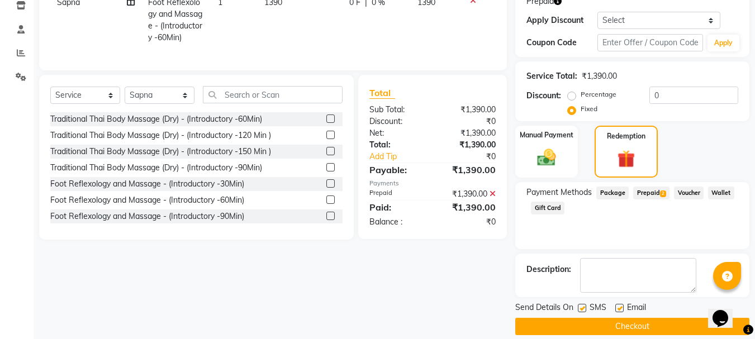
scroll to position [207, 0]
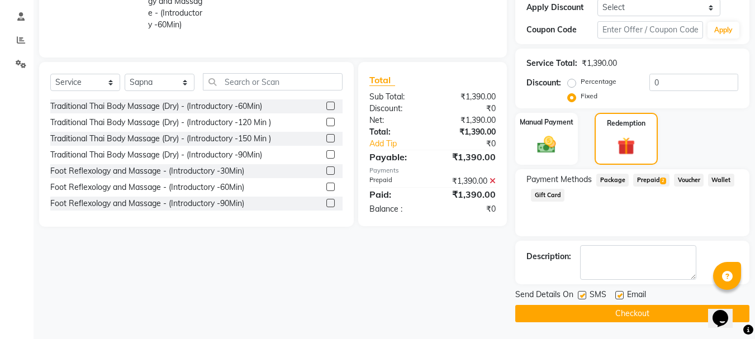
click at [617, 294] on label at bounding box center [619, 295] width 8 height 8
click at [617, 294] on input "checkbox" at bounding box center [618, 295] width 7 height 7
checkbox input "false"
click at [638, 309] on button "Checkout" at bounding box center [632, 313] width 234 height 17
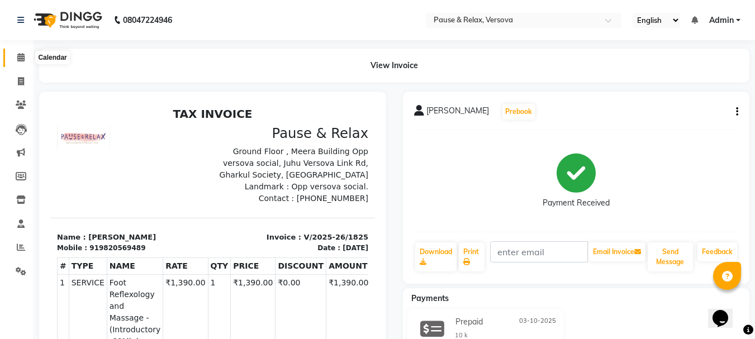
click at [18, 57] on icon at bounding box center [20, 57] width 7 height 8
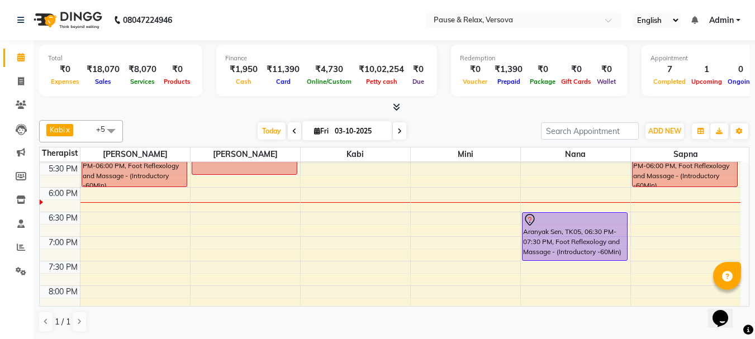
scroll to position [313, 0]
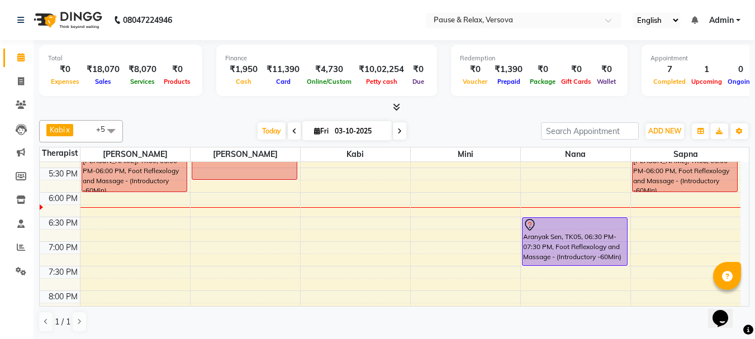
click at [230, 226] on div "11:00 AM 11:30 AM 12:00 PM 12:30 PM 1:00 PM 1:30 PM 2:00 PM 2:30 PM 3:00 PM 3:3…" at bounding box center [390, 119] width 700 height 540
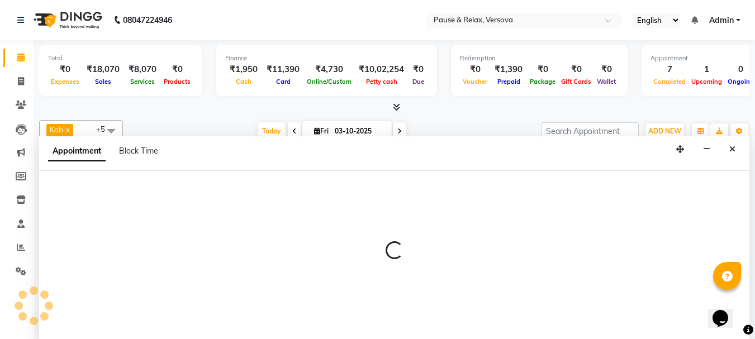
select select "53336"
select select "1110"
select select "tentative"
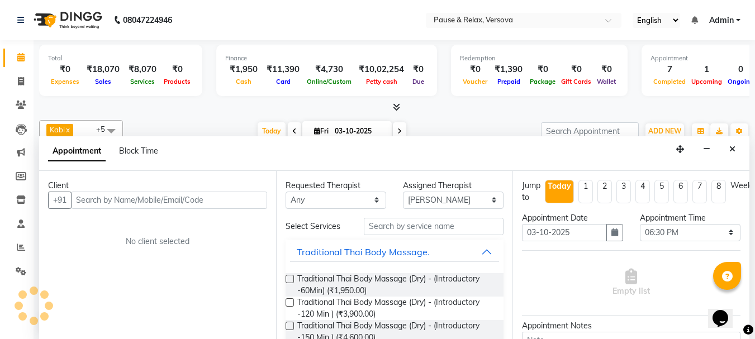
scroll to position [1, 0]
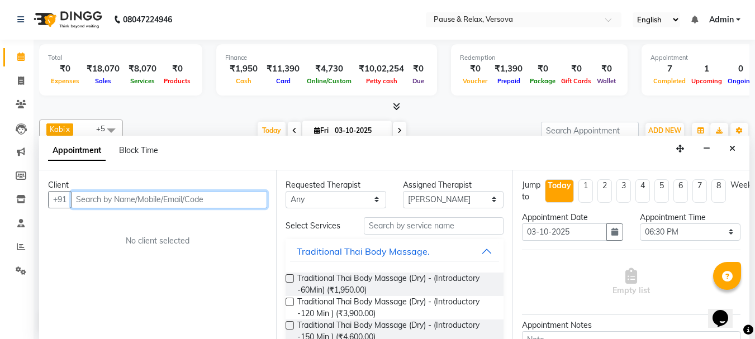
click at [141, 197] on input "text" at bounding box center [169, 199] width 196 height 17
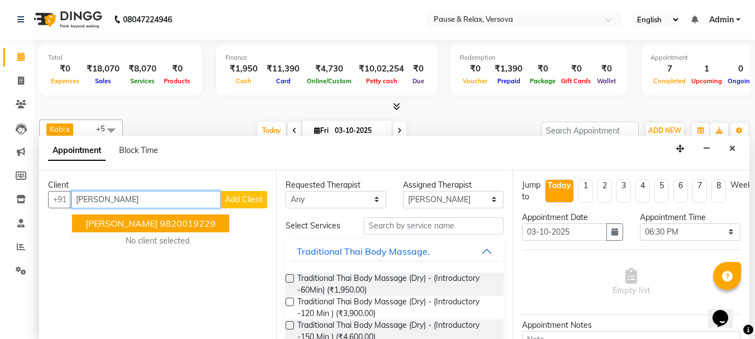
click at [126, 221] on span "[PERSON_NAME]" at bounding box center [121, 223] width 72 height 11
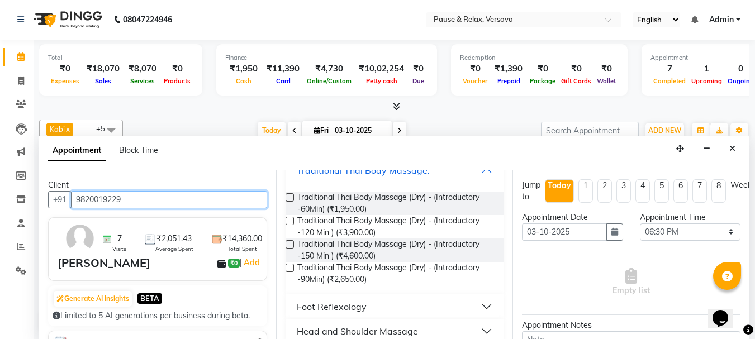
scroll to position [77, 0]
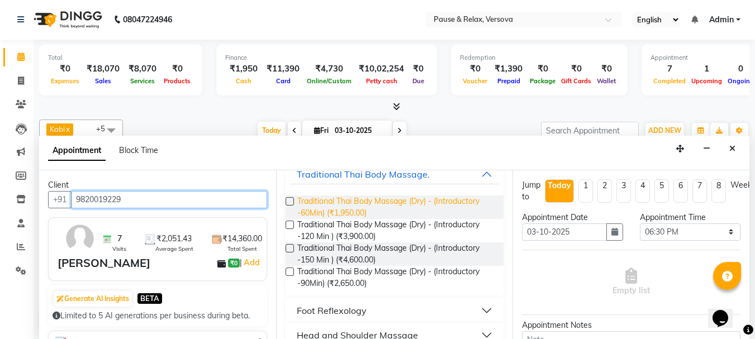
type input "9820019229"
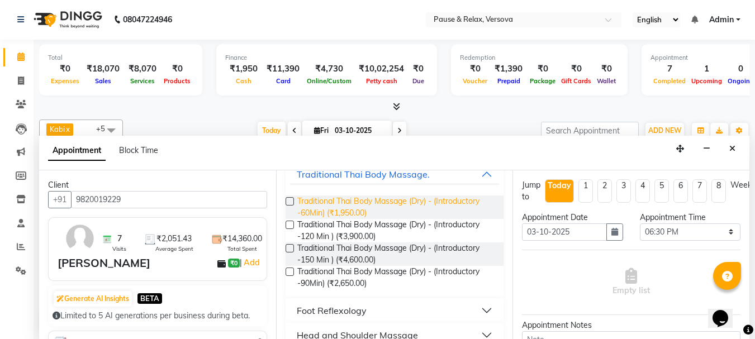
click at [335, 214] on span "Traditional Thai Body Massage (Dry) - (Introductory -60Min) (₹1,950.00)" at bounding box center [396, 206] width 198 height 23
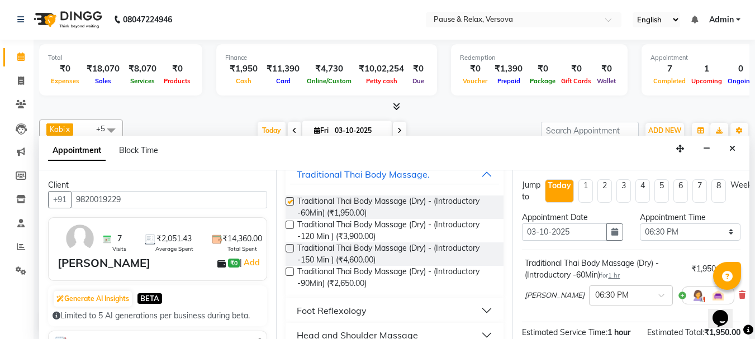
checkbox input "false"
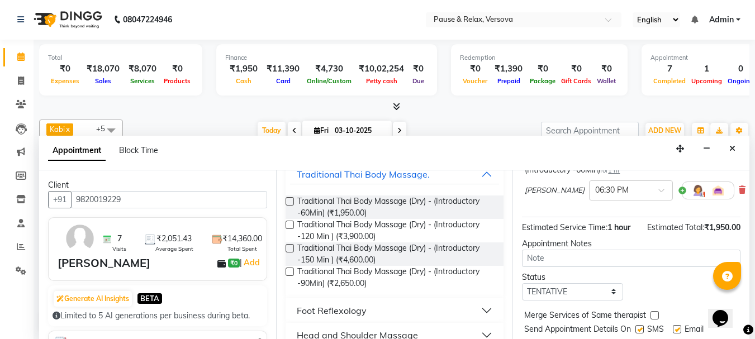
scroll to position [145, 0]
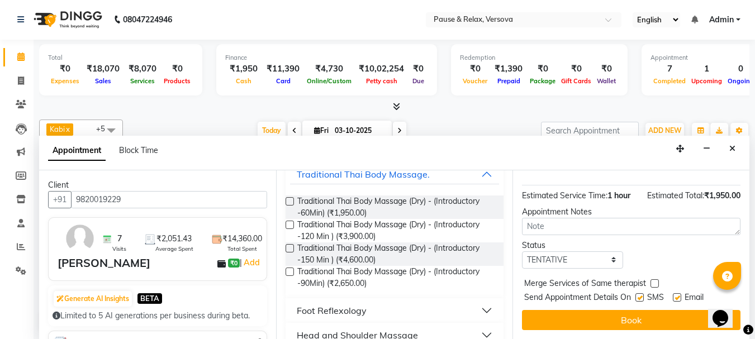
click at [675, 293] on label at bounding box center [676, 297] width 8 height 8
click at [675, 295] on input "checkbox" at bounding box center [675, 298] width 7 height 7
checkbox input "false"
click at [681, 310] on button "Book" at bounding box center [631, 320] width 218 height 20
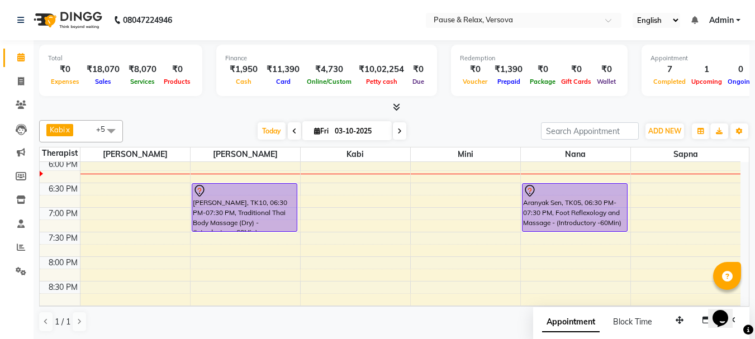
scroll to position [342, 0]
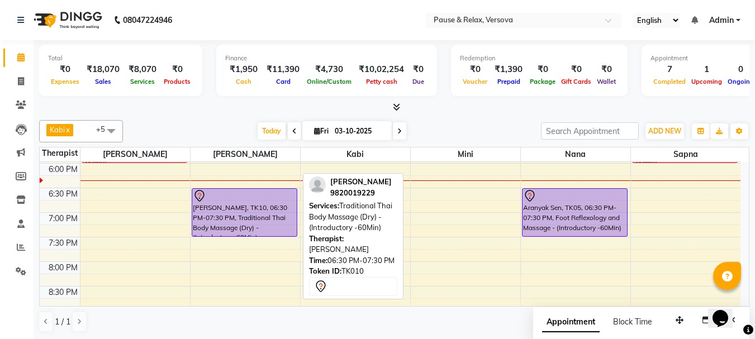
click at [216, 219] on div "[PERSON_NAME], TK10, 06:30 PM-07:30 PM, Traditional Thai Body Massage (Dry) - (…" at bounding box center [244, 212] width 104 height 47
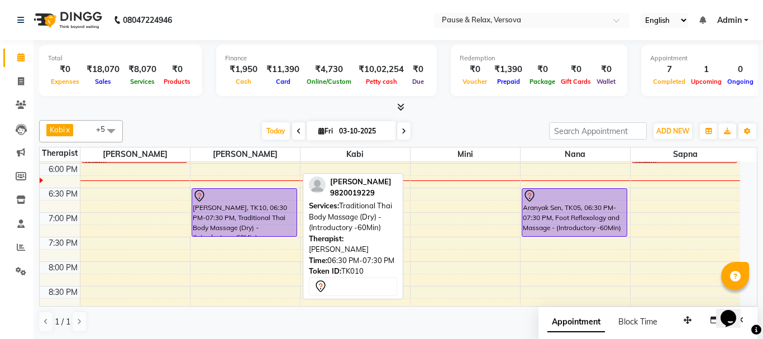
select select "7"
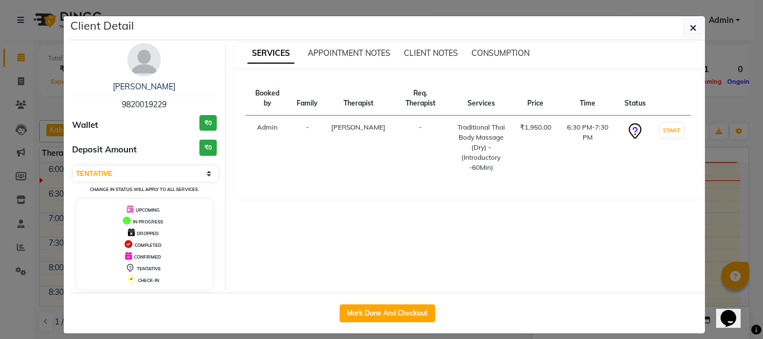
click at [131, 104] on span "9820019229" at bounding box center [144, 104] width 45 height 10
copy span "9820019229"
click at [691, 29] on icon "button" at bounding box center [693, 27] width 7 height 9
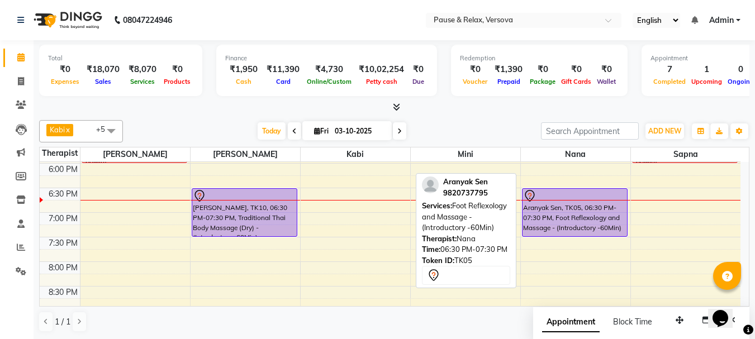
click at [585, 194] on div at bounding box center [574, 195] width 103 height 13
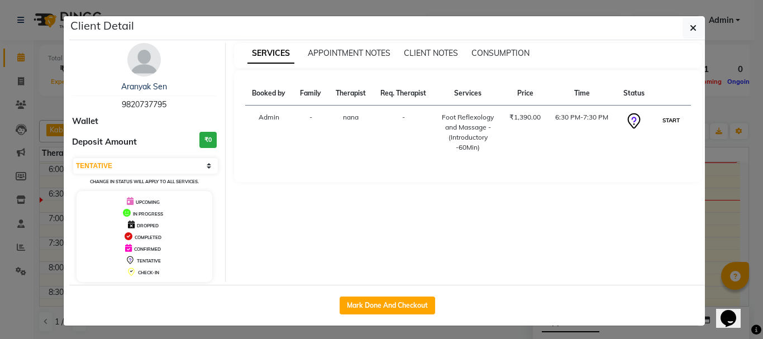
click at [670, 123] on button "START" at bounding box center [671, 120] width 23 height 14
select select "1"
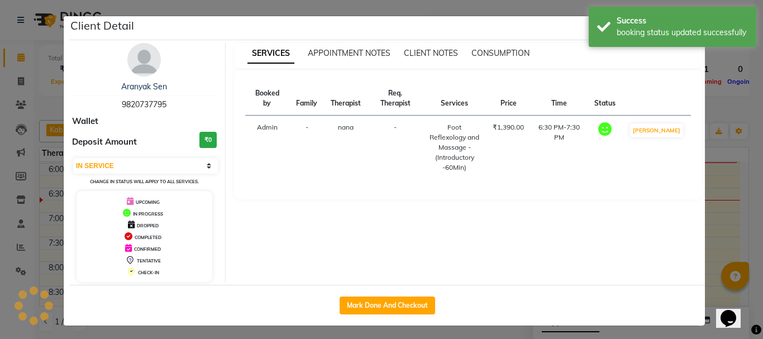
click at [720, 239] on ngb-modal-window "Client Detail Aranyak Sen 9820737795 Wallet Deposit Amount ₹0 Select IN SERVICE…" at bounding box center [381, 169] width 763 height 339
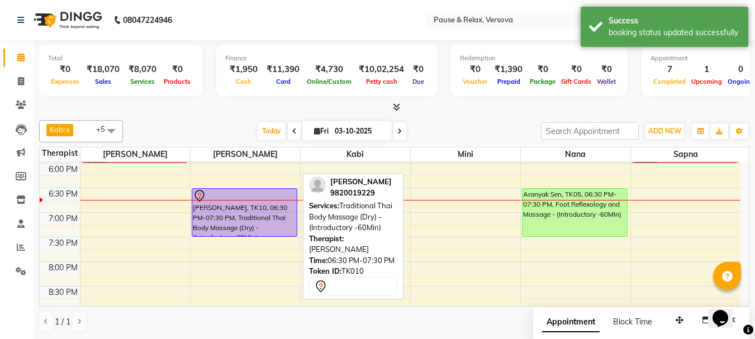
click at [249, 220] on div "[PERSON_NAME], TK10, 06:30 PM-07:30 PM, Traditional Thai Body Massage (Dry) - (…" at bounding box center [244, 212] width 104 height 47
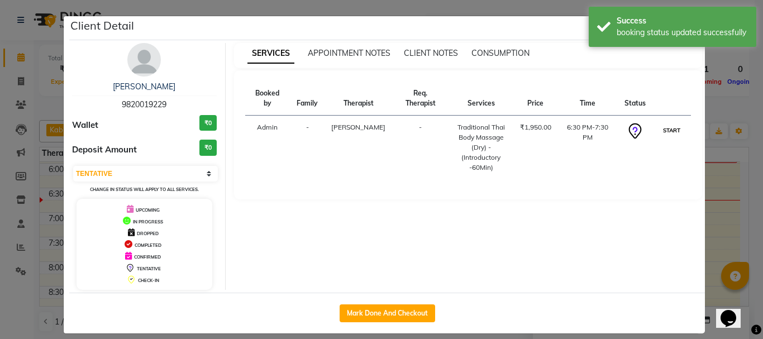
click at [665, 123] on button "START" at bounding box center [671, 130] width 23 height 14
select select "1"
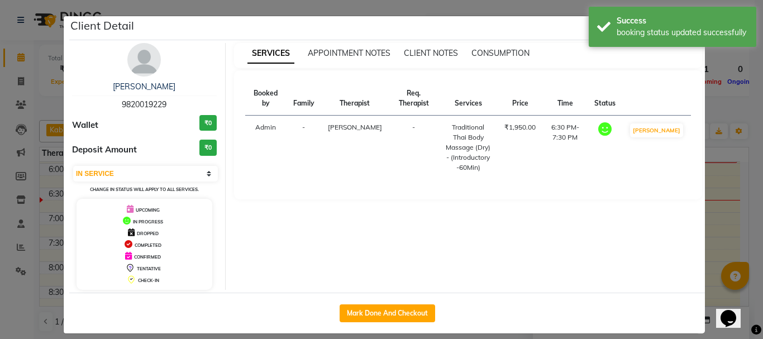
click at [713, 230] on ngb-modal-window "Client Detail [PERSON_NAME] 9820019229 Wallet ₹0 Deposit Amount ₹0 Select IN SE…" at bounding box center [381, 169] width 763 height 339
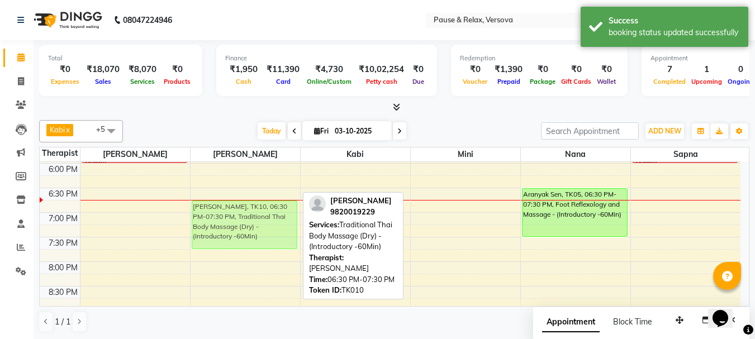
drag, startPoint x: 255, startPoint y: 206, endPoint x: 254, endPoint y: 223, distance: 17.3
click at [254, 223] on div "[PERSON_NAME], TK04, 12:30 PM-01:30 PM, Traditional Thai Body Massage (Dry) - (…" at bounding box center [244, 90] width 109 height 540
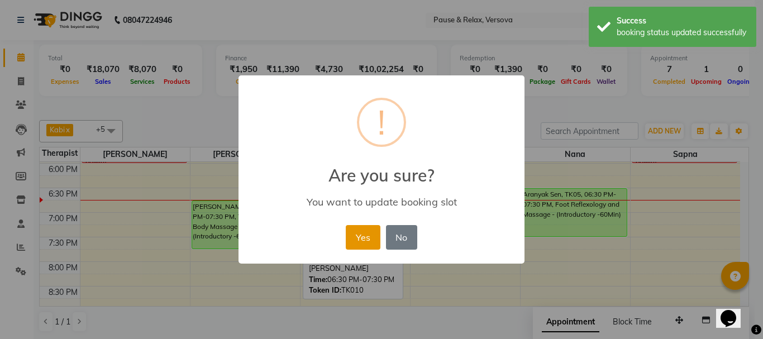
click at [369, 245] on button "Yes" at bounding box center [363, 237] width 34 height 25
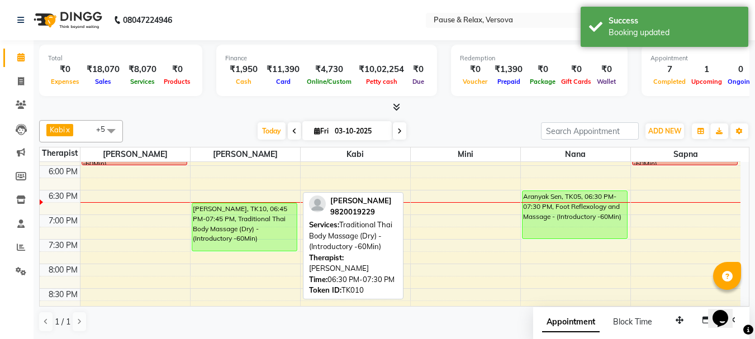
scroll to position [367, 0]
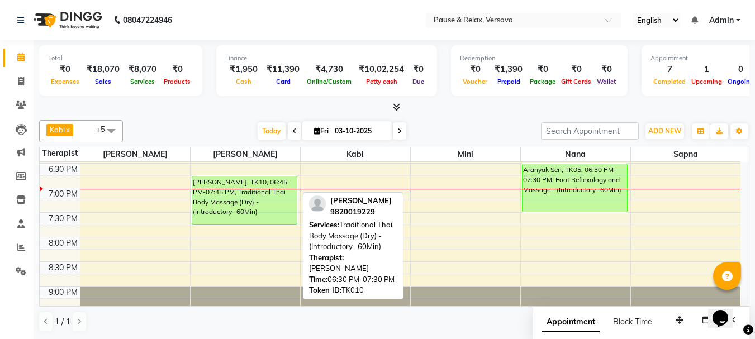
click at [314, 130] on icon at bounding box center [317, 130] width 6 height 7
select select "10"
select select "2025"
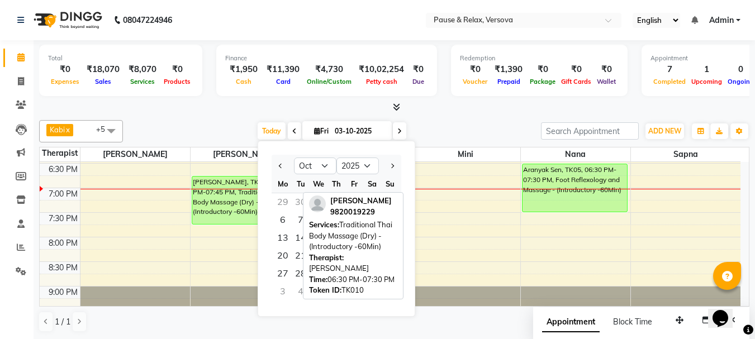
click at [397, 128] on icon at bounding box center [399, 131] width 4 height 7
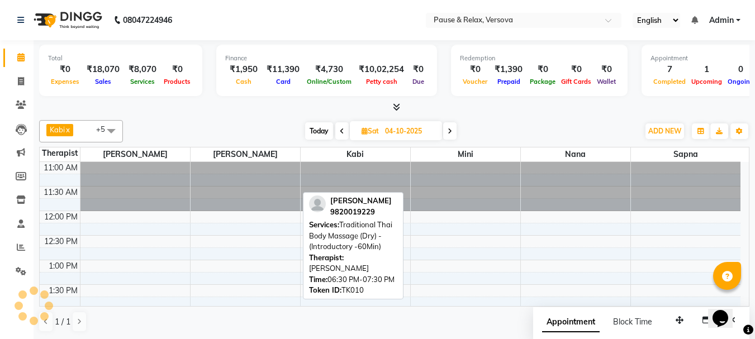
scroll to position [394, 0]
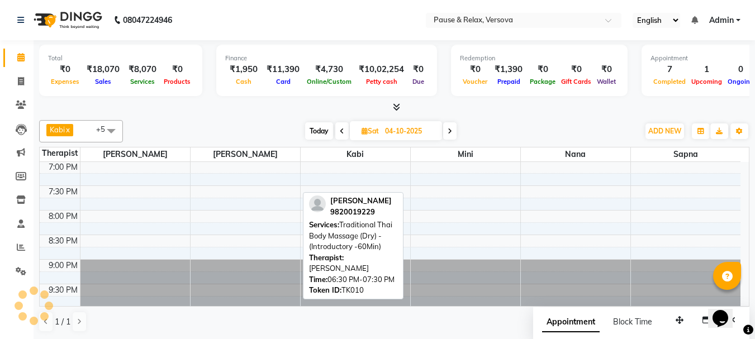
click at [450, 131] on icon at bounding box center [449, 131] width 4 height 7
type input "05-10-2025"
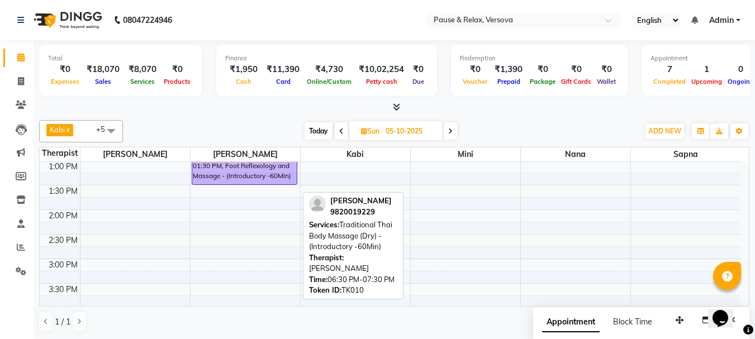
scroll to position [95, 0]
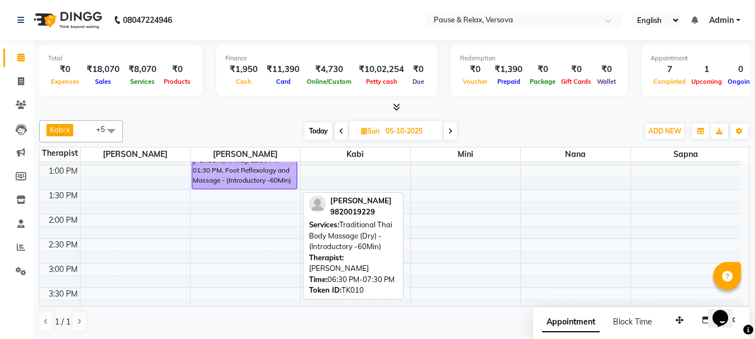
click at [113, 218] on div "11:00 AM 11:30 AM 12:00 PM 12:30 PM 1:00 PM 1:30 PM 2:00 PM 2:30 PM 3:00 PM 3:3…" at bounding box center [390, 337] width 700 height 540
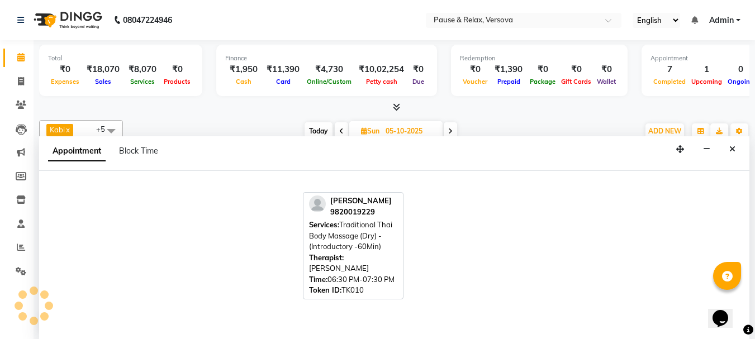
scroll to position [1, 0]
select select "53337"
select select "tentative"
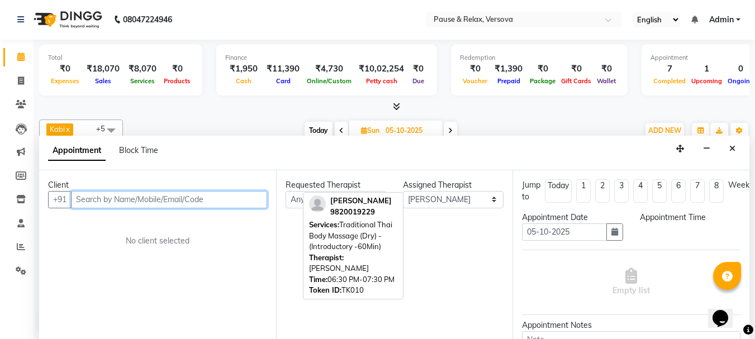
select select "840"
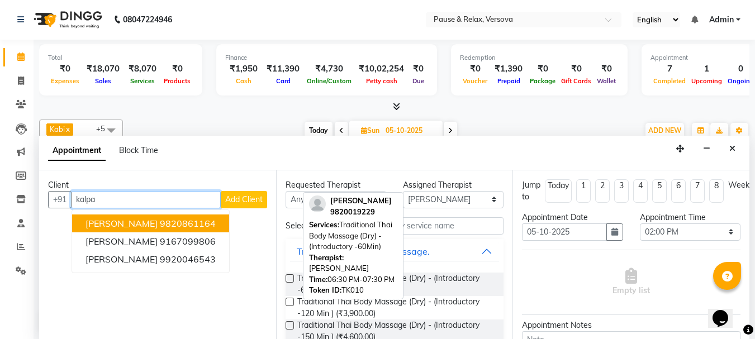
click at [132, 223] on span "[PERSON_NAME]" at bounding box center [121, 223] width 72 height 11
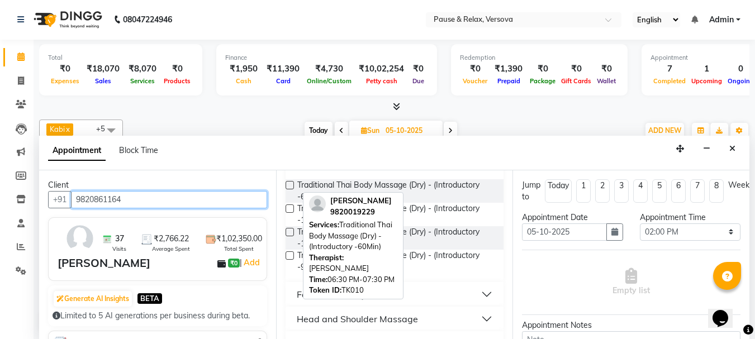
scroll to position [91, 0]
type input "9820861164"
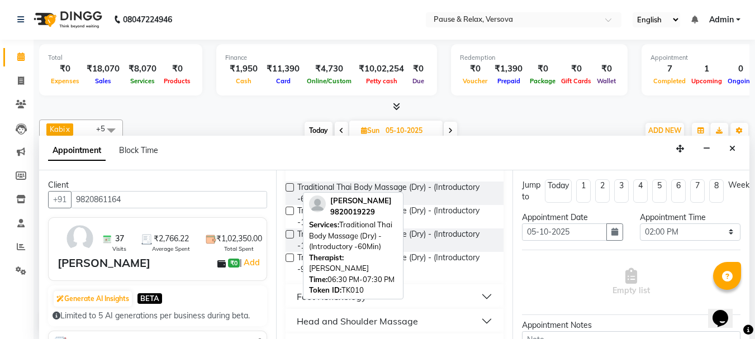
click at [475, 294] on button "Foot Reflexology" at bounding box center [394, 297] width 209 height 20
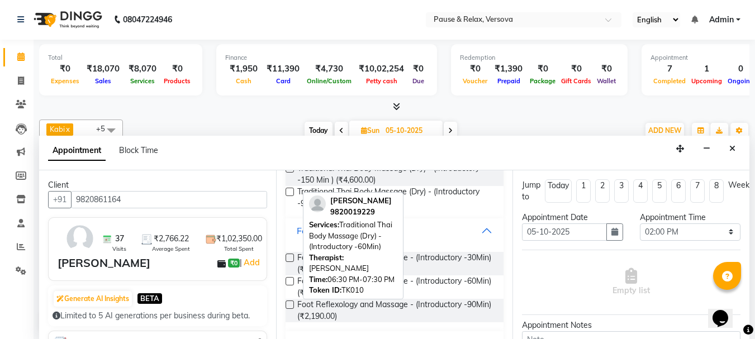
scroll to position [154, 0]
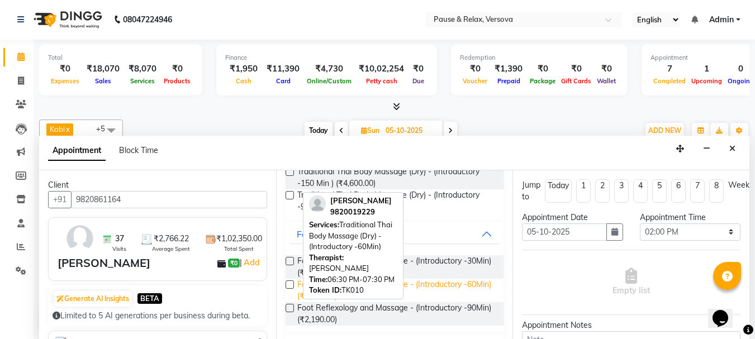
click at [412, 284] on span "Foot Reflexology and Massage - (Introductory -60Min) (₹1,390.00)" at bounding box center [396, 290] width 198 height 23
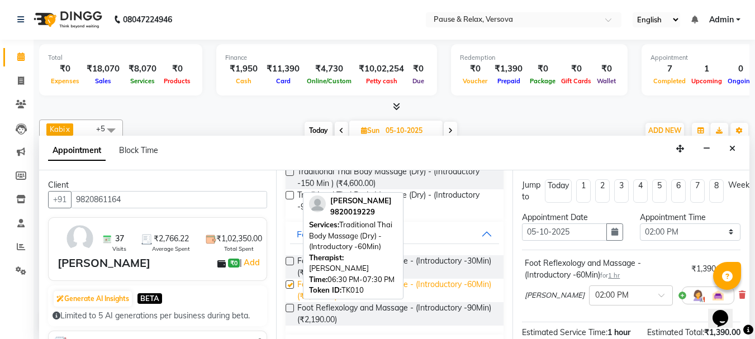
checkbox input "false"
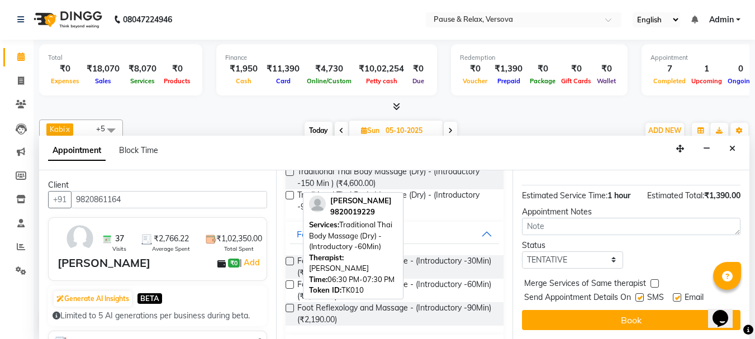
drag, startPoint x: 742, startPoint y: 218, endPoint x: 35, endPoint y: 0, distance: 740.0
click at [676, 293] on label at bounding box center [676, 297] width 8 height 8
click at [676, 295] on input "checkbox" at bounding box center [675, 298] width 7 height 7
checkbox input "false"
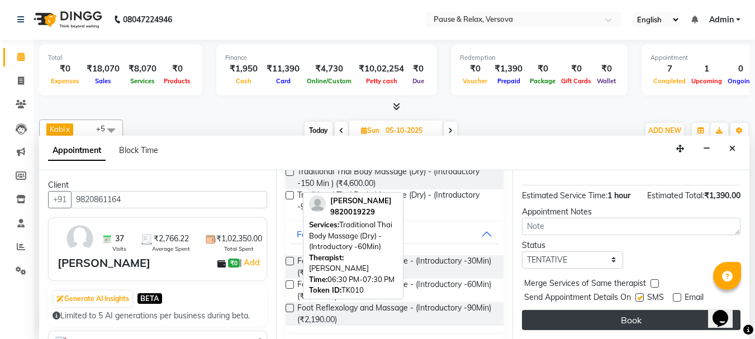
click at [661, 312] on button "Book" at bounding box center [631, 320] width 218 height 20
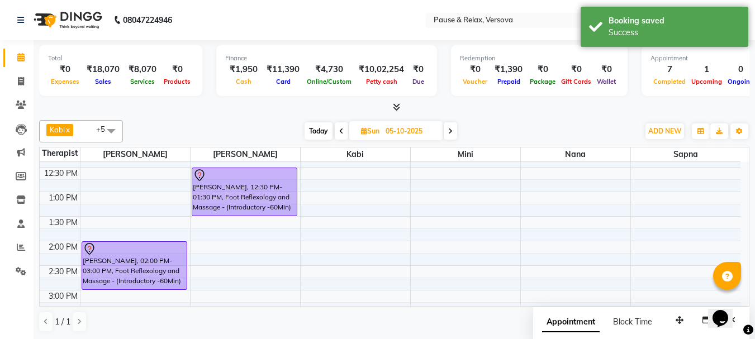
scroll to position [66, 0]
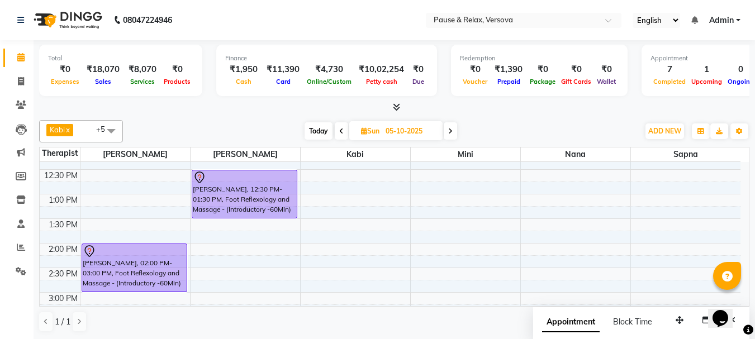
click at [313, 129] on span "Today" at bounding box center [318, 130] width 28 height 17
type input "03-10-2025"
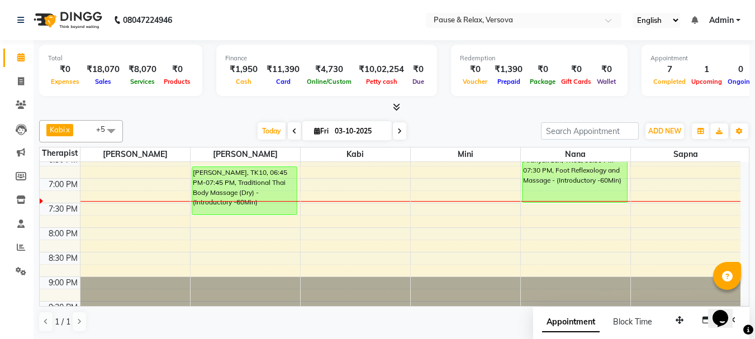
scroll to position [369, 0]
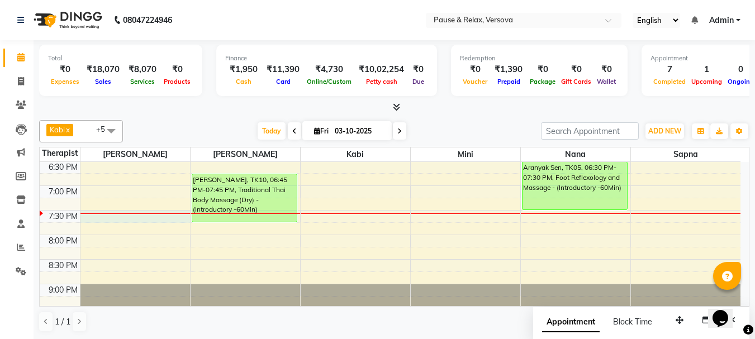
click at [111, 220] on div "11:00 AM 11:30 AM 12:00 PM 12:30 PM 1:00 PM 1:30 PM 2:00 PM 2:30 PM 3:00 PM 3:3…" at bounding box center [390, 63] width 700 height 540
select select "53337"
select select "tentative"
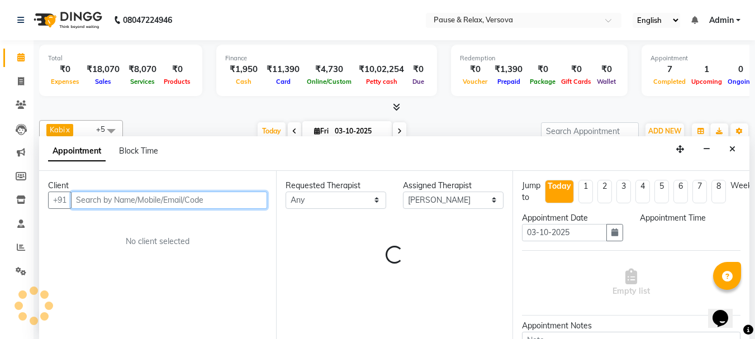
select select "1170"
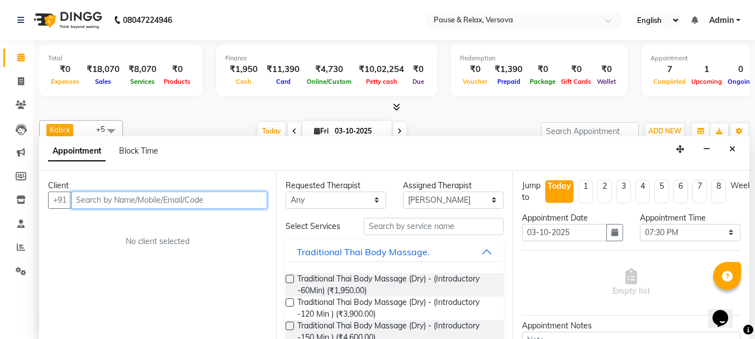
scroll to position [1, 0]
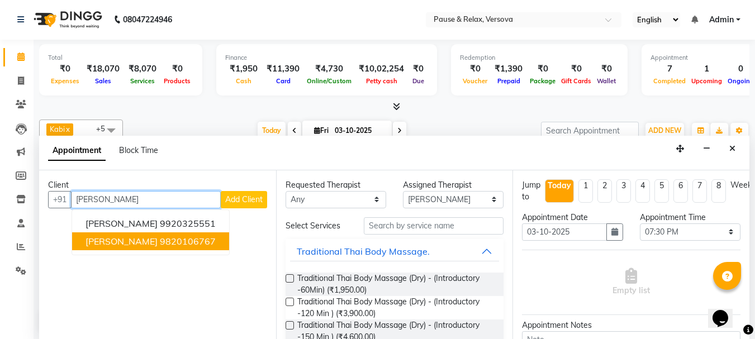
click at [148, 241] on span "[PERSON_NAME]" at bounding box center [121, 241] width 72 height 11
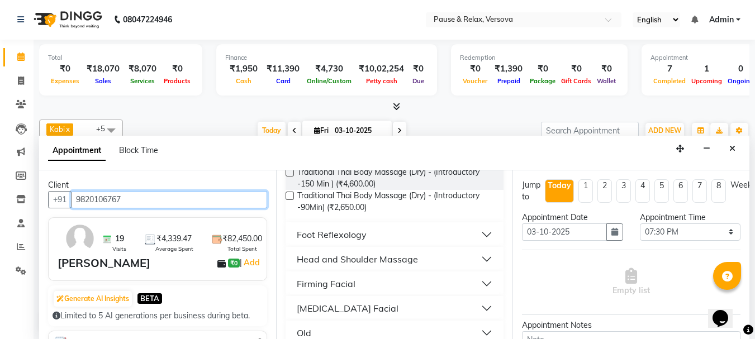
scroll to position [168, 0]
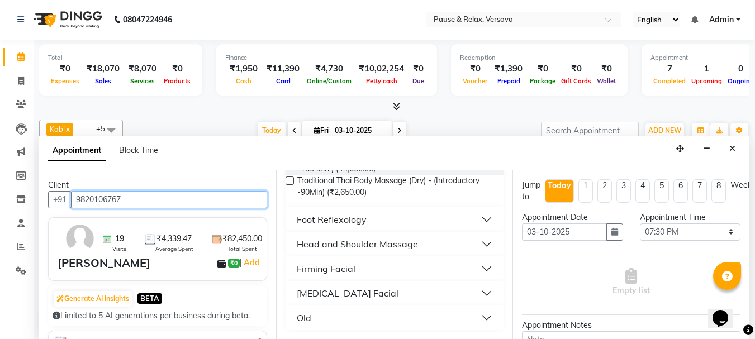
type input "9820106767"
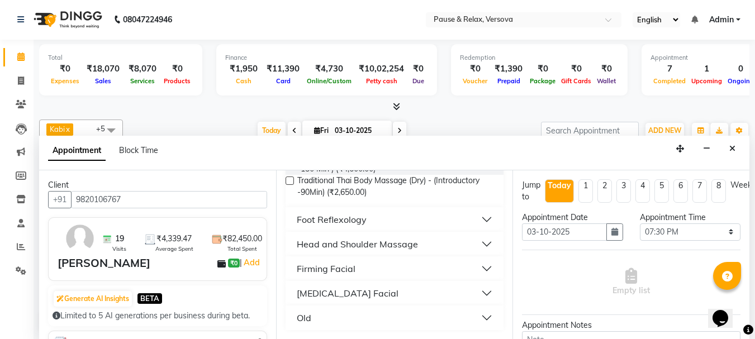
click at [478, 219] on button "Foot Reflexology" at bounding box center [394, 219] width 209 height 20
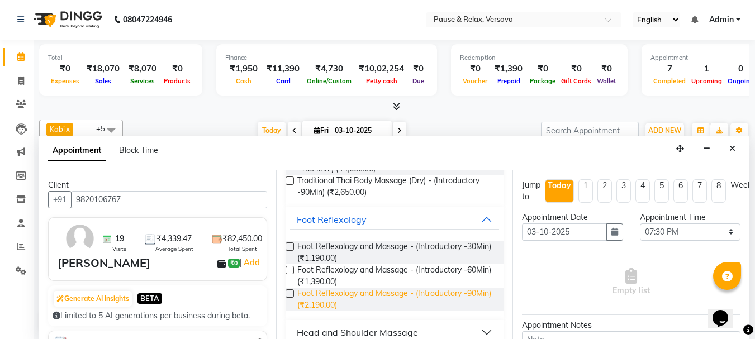
drag, startPoint x: 437, startPoint y: 295, endPoint x: 467, endPoint y: 294, distance: 30.2
click at [437, 296] on span "Foot Reflexology and Massage - (Introductory -90Min) (₹2,190.00)" at bounding box center [396, 299] width 198 height 23
checkbox input "false"
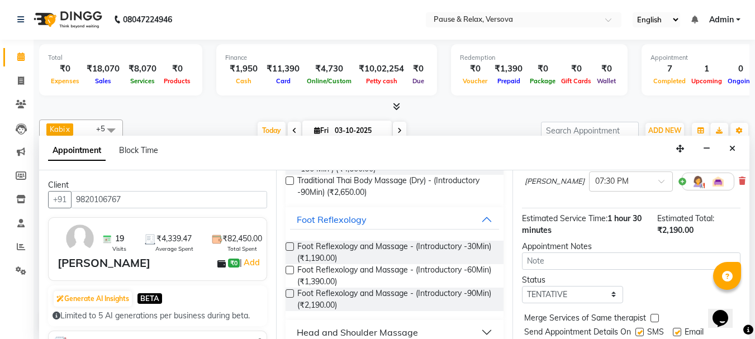
scroll to position [159, 0]
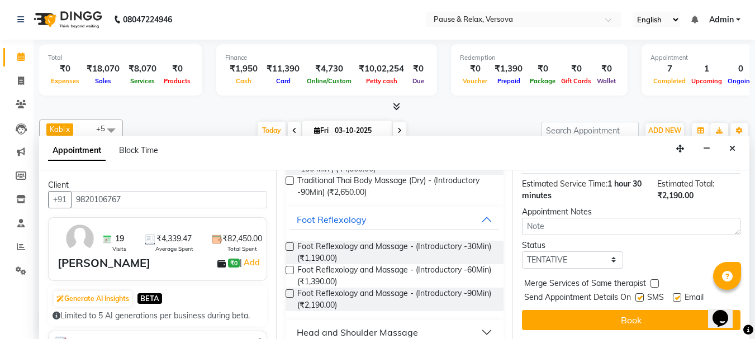
click at [678, 293] on label at bounding box center [676, 297] width 8 height 8
click at [678, 295] on input "checkbox" at bounding box center [675, 298] width 7 height 7
checkbox input "false"
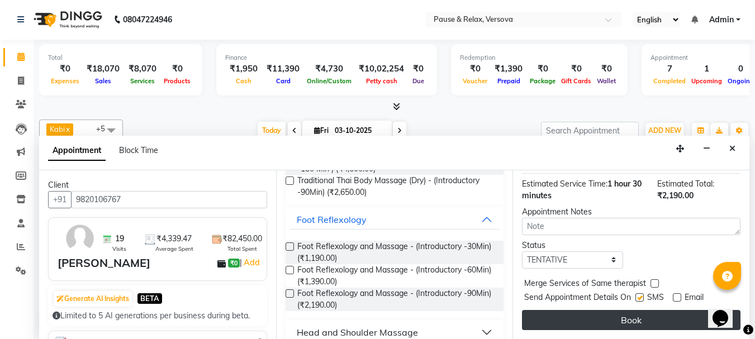
click at [680, 310] on button "Book" at bounding box center [631, 320] width 218 height 20
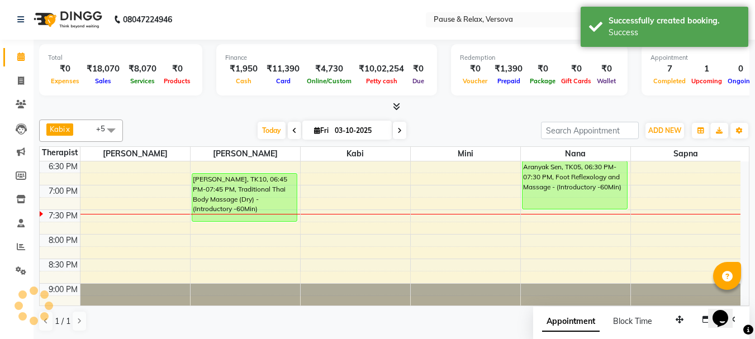
scroll to position [0, 0]
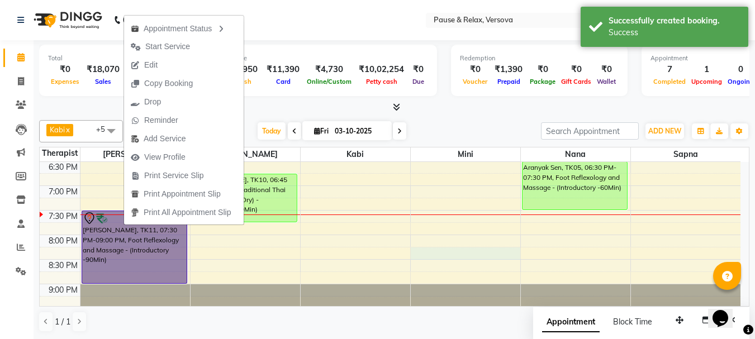
click at [455, 259] on div "11:00 AM 11:30 AM 12:00 PM 12:30 PM 1:00 PM 1:30 PM 2:00 PM 2:30 PM 3:00 PM 3:3…" at bounding box center [390, 63] width 700 height 540
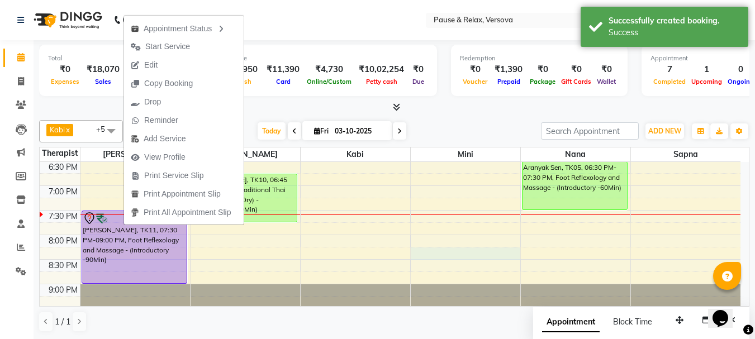
select select "92489"
select select "1215"
select select "tentative"
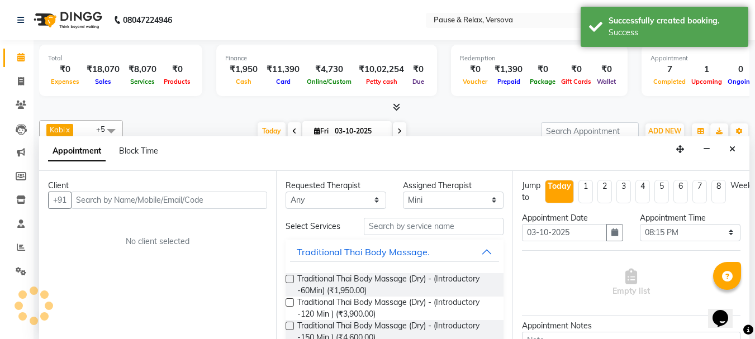
scroll to position [1, 0]
click at [22, 79] on icon at bounding box center [21, 81] width 6 height 8
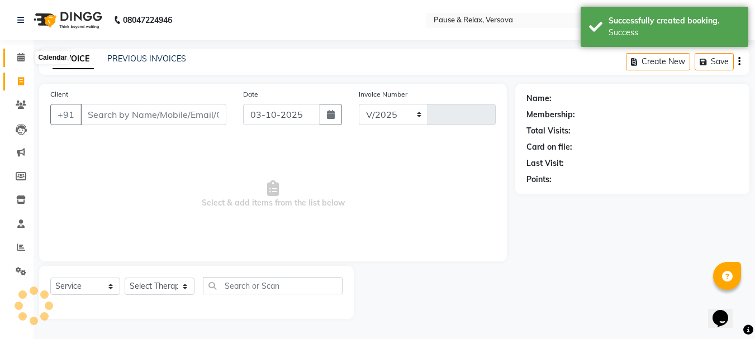
click at [21, 55] on icon at bounding box center [20, 57] width 7 height 8
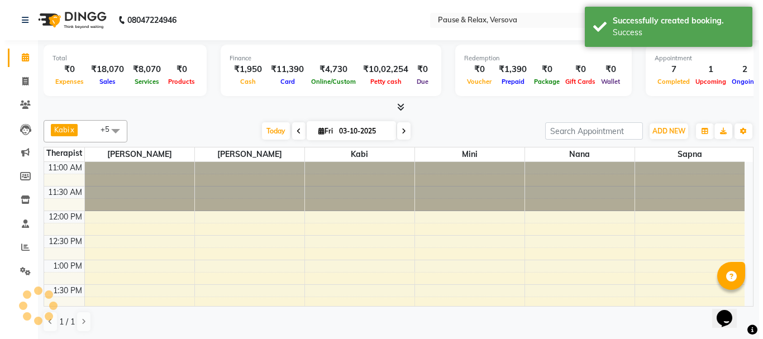
scroll to position [375, 0]
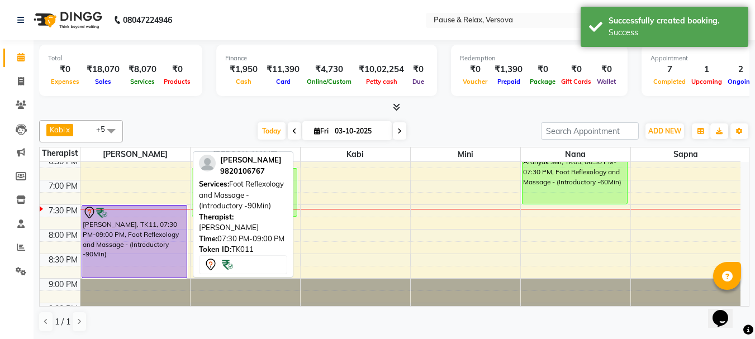
click at [148, 223] on div "[PERSON_NAME], TK11, 07:30 PM-09:00 PM, Foot Reflexology and Massage - (Introdu…" at bounding box center [134, 242] width 104 height 72
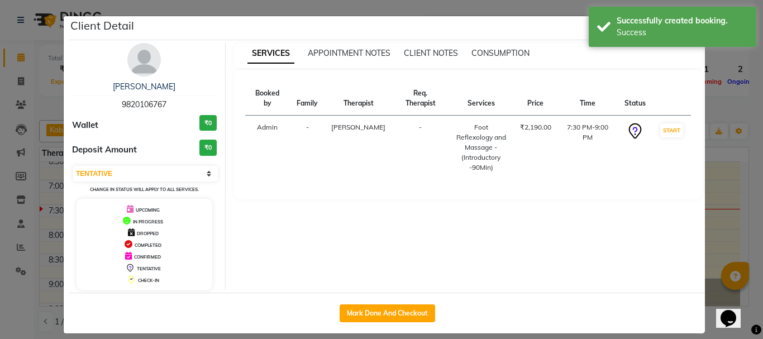
click at [680, 129] on td "START" at bounding box center [671, 148] width 39 height 64
drag, startPoint x: 676, startPoint y: 131, endPoint x: 683, endPoint y: 146, distance: 17.2
click at [676, 131] on button "START" at bounding box center [671, 130] width 23 height 14
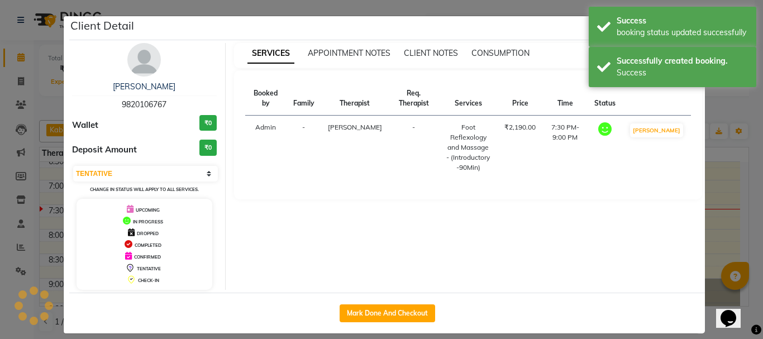
select select "1"
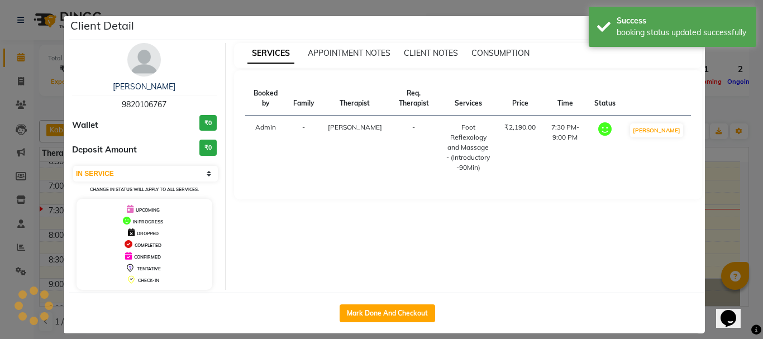
click at [729, 196] on ngb-modal-window "Client Detail [PERSON_NAME] 9820106767 Wallet ₹0 Deposit Amount ₹0 Select IN SE…" at bounding box center [381, 169] width 763 height 339
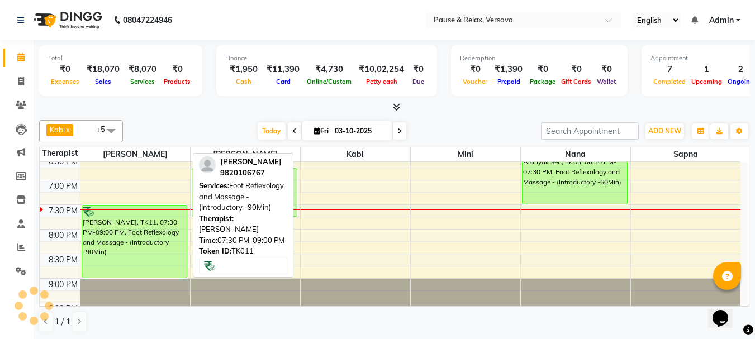
click at [134, 252] on div "[PERSON_NAME], TK11, 07:30 PM-09:00 PM, Foot Reflexology and Massage - (Introdu…" at bounding box center [134, 242] width 104 height 72
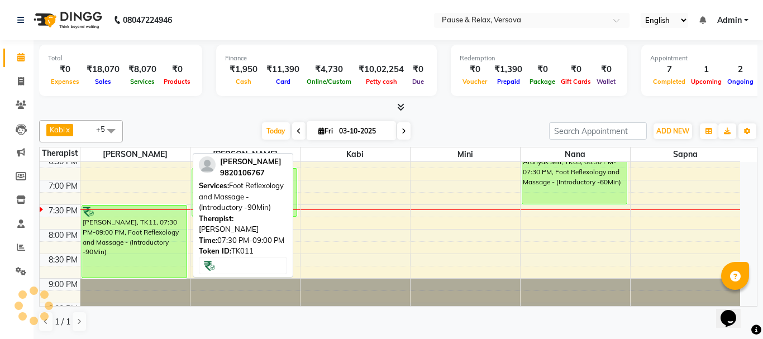
select select "1"
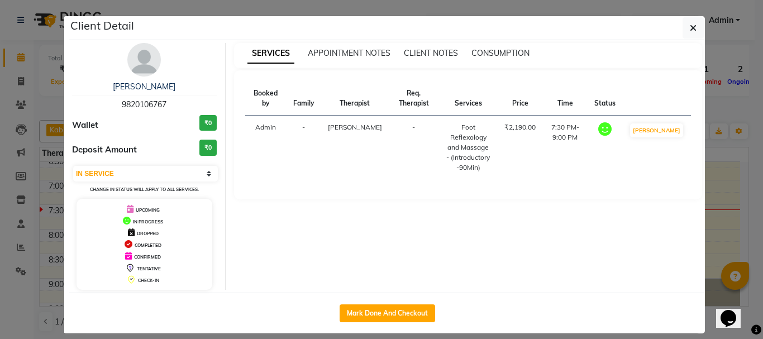
click at [129, 104] on span "9820106767" at bounding box center [144, 104] width 45 height 10
copy span "9820106767"
